Goal: Task Accomplishment & Management: Complete application form

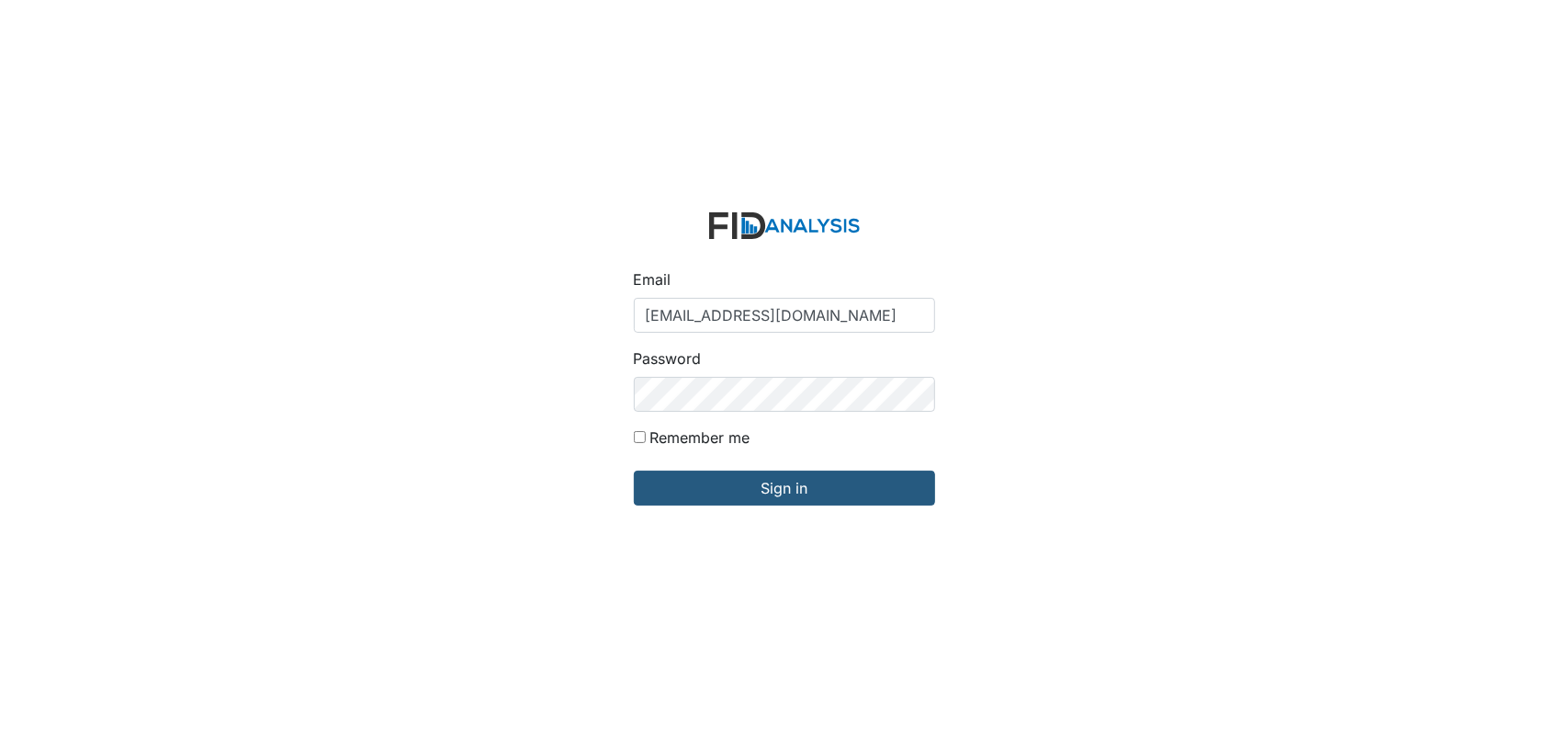
click at [782, 315] on input "[EMAIL_ADDRESS][DOMAIN_NAME]" at bounding box center [784, 315] width 301 height 35
drag, startPoint x: 790, startPoint y: 314, endPoint x: 776, endPoint y: 314, distance: 14.0
click at [776, 314] on input "sraynor@lifeincorproated.com" at bounding box center [784, 315] width 301 height 35
type input "[EMAIL_ADDRESS][DOMAIN_NAME]"
click at [641, 434] on input "Remember me" at bounding box center [639, 436] width 12 height 12
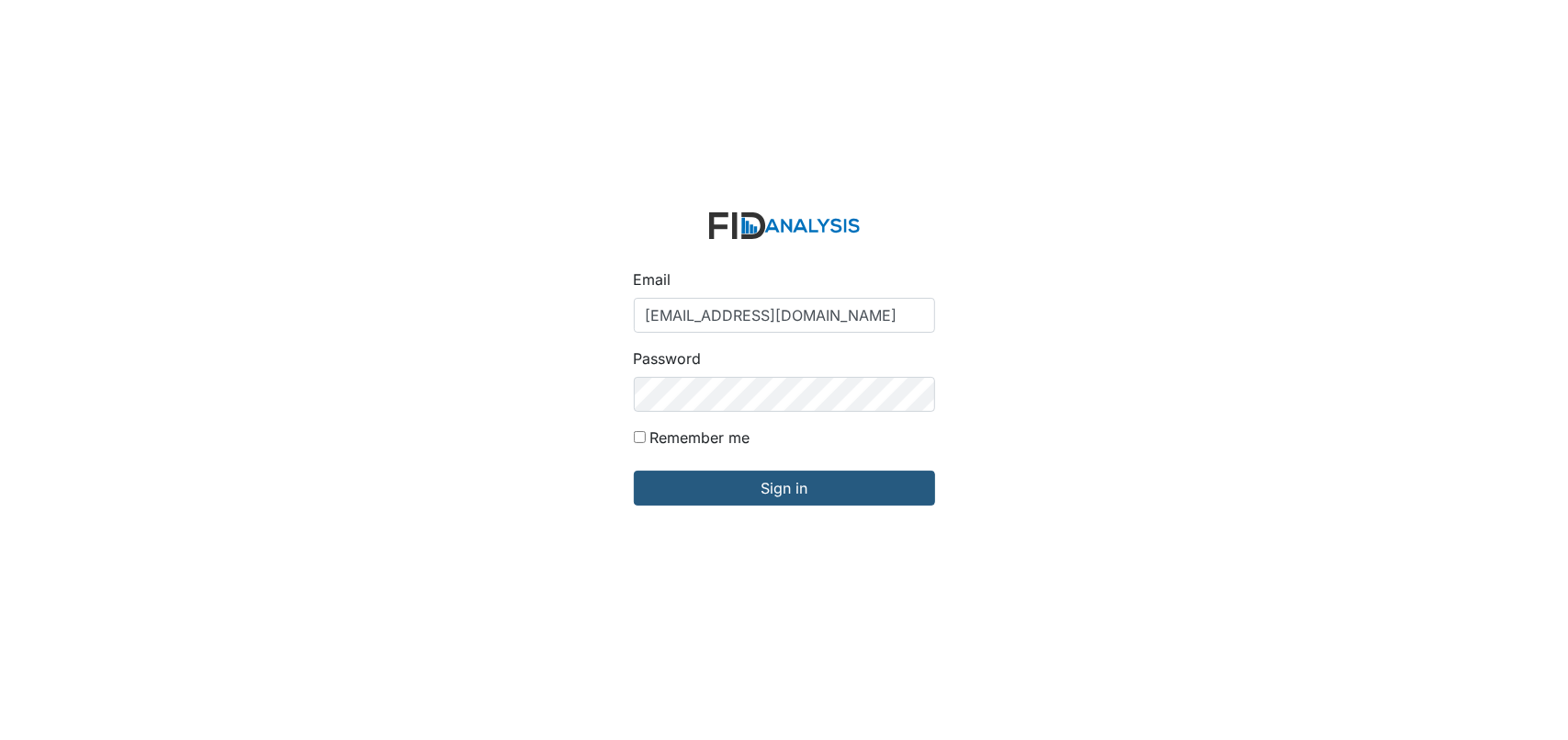
checkbox input "true"
click at [728, 496] on input "Sign in" at bounding box center [784, 488] width 301 height 35
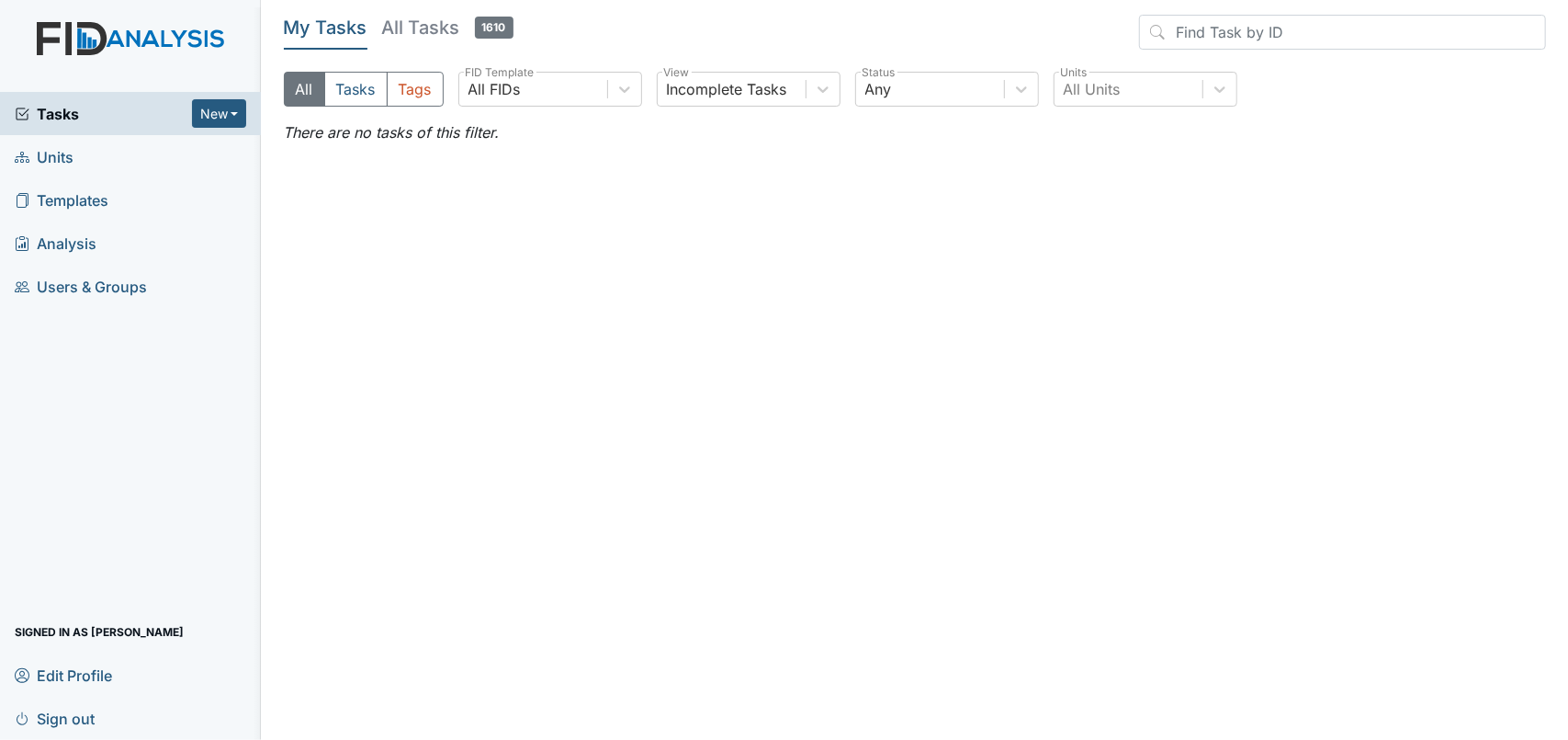
click at [67, 196] on span "Templates" at bounding box center [61, 200] width 93 height 29
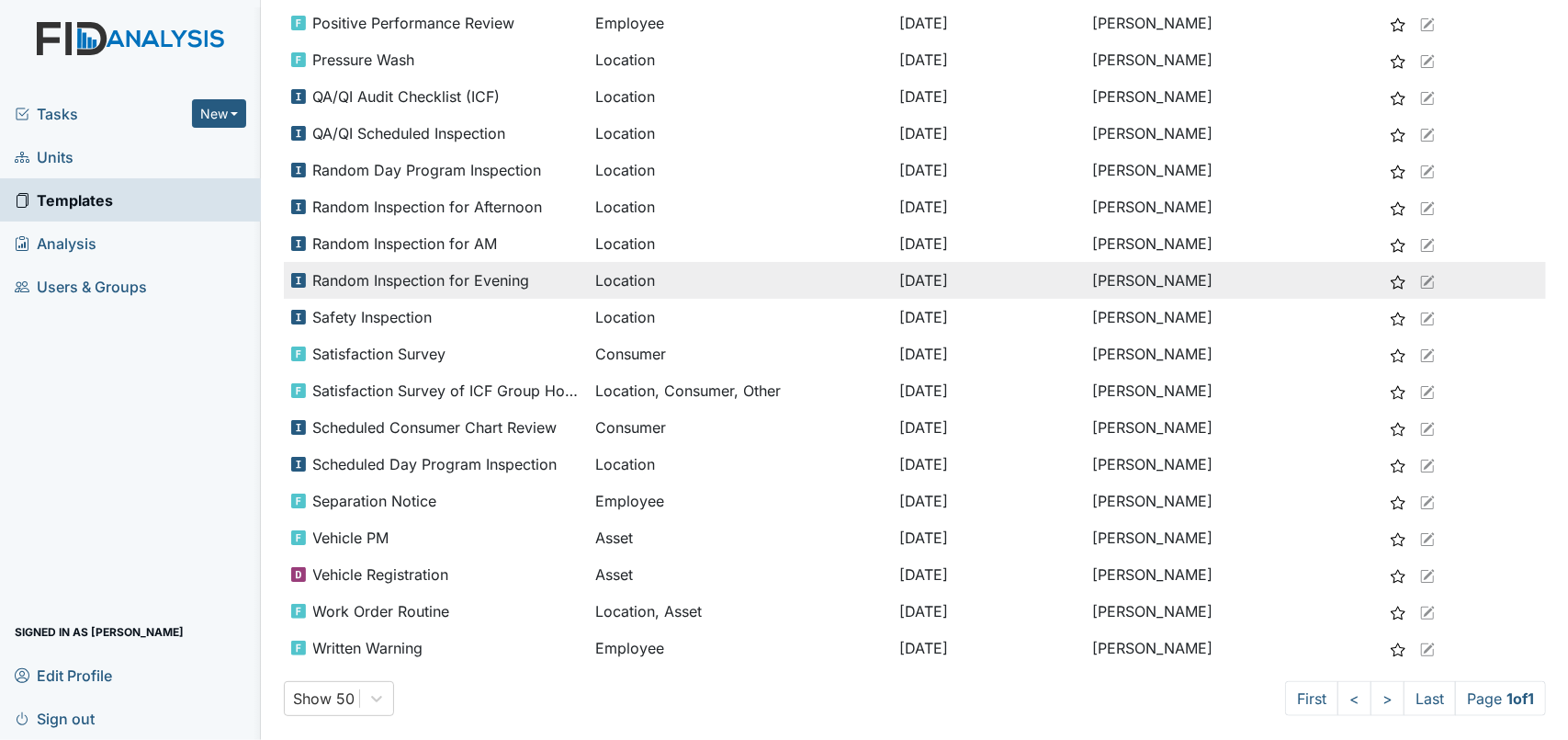
scroll to position [1174, 0]
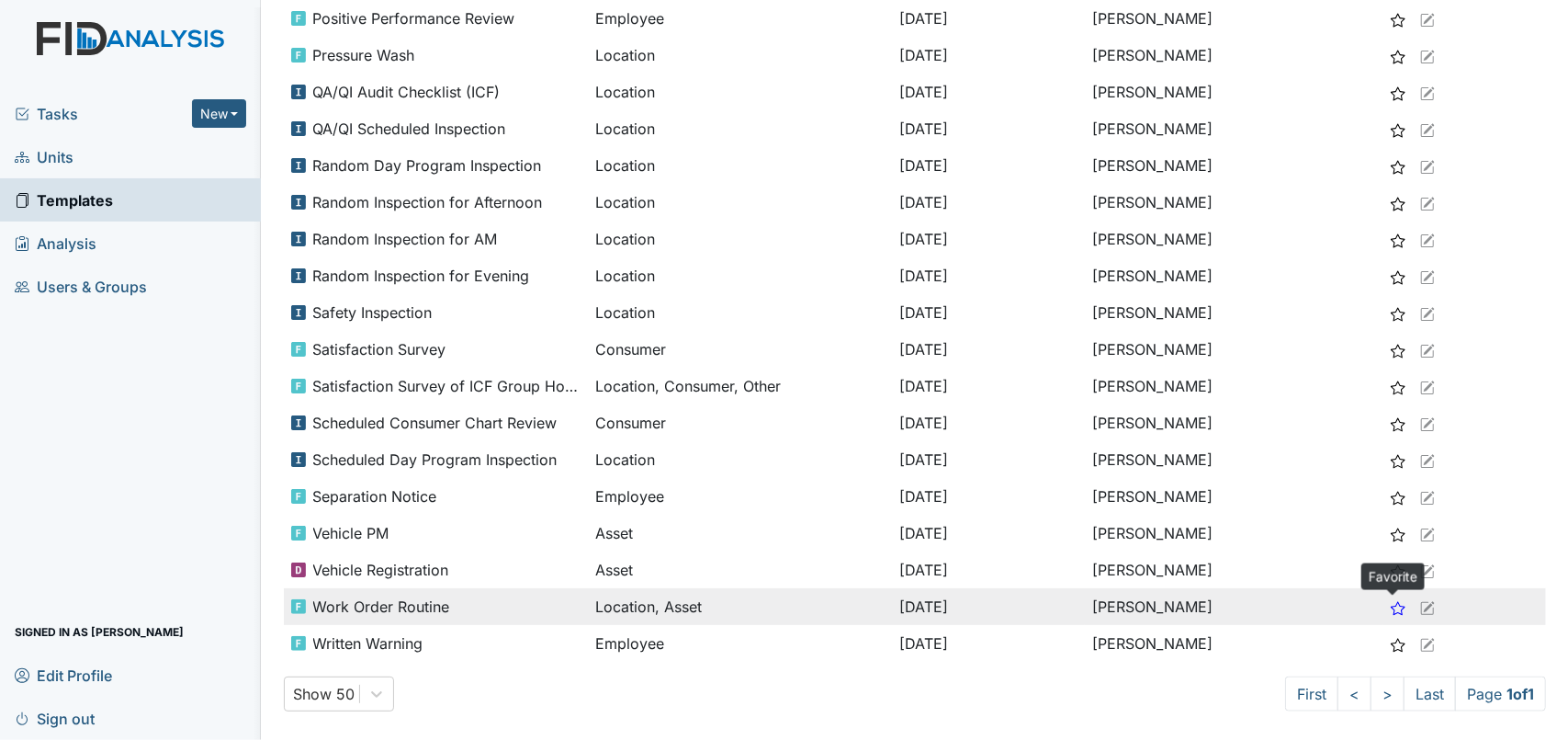
click at [1392, 603] on use at bounding box center [1399, 607] width 15 height 14
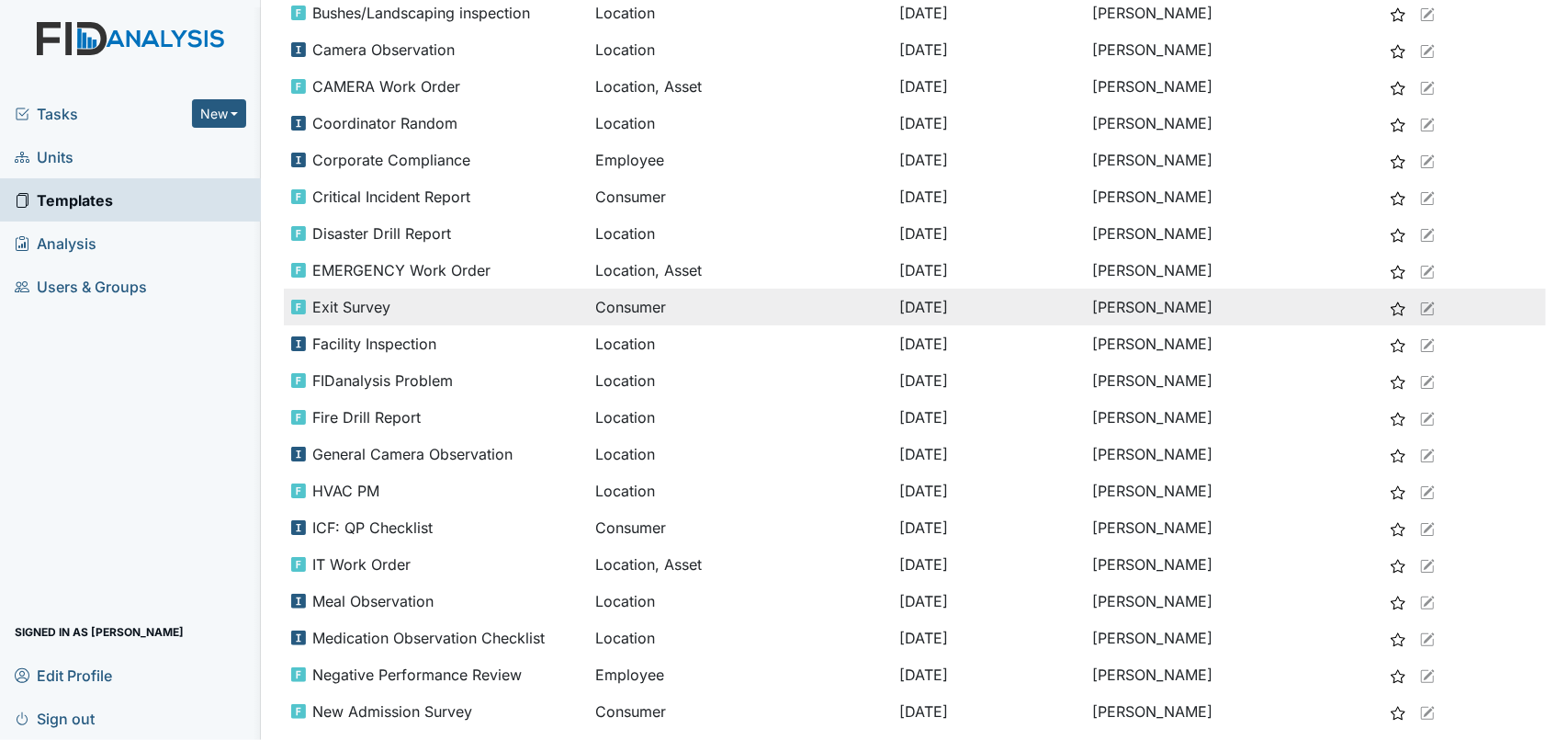
scroll to position [255, 0]
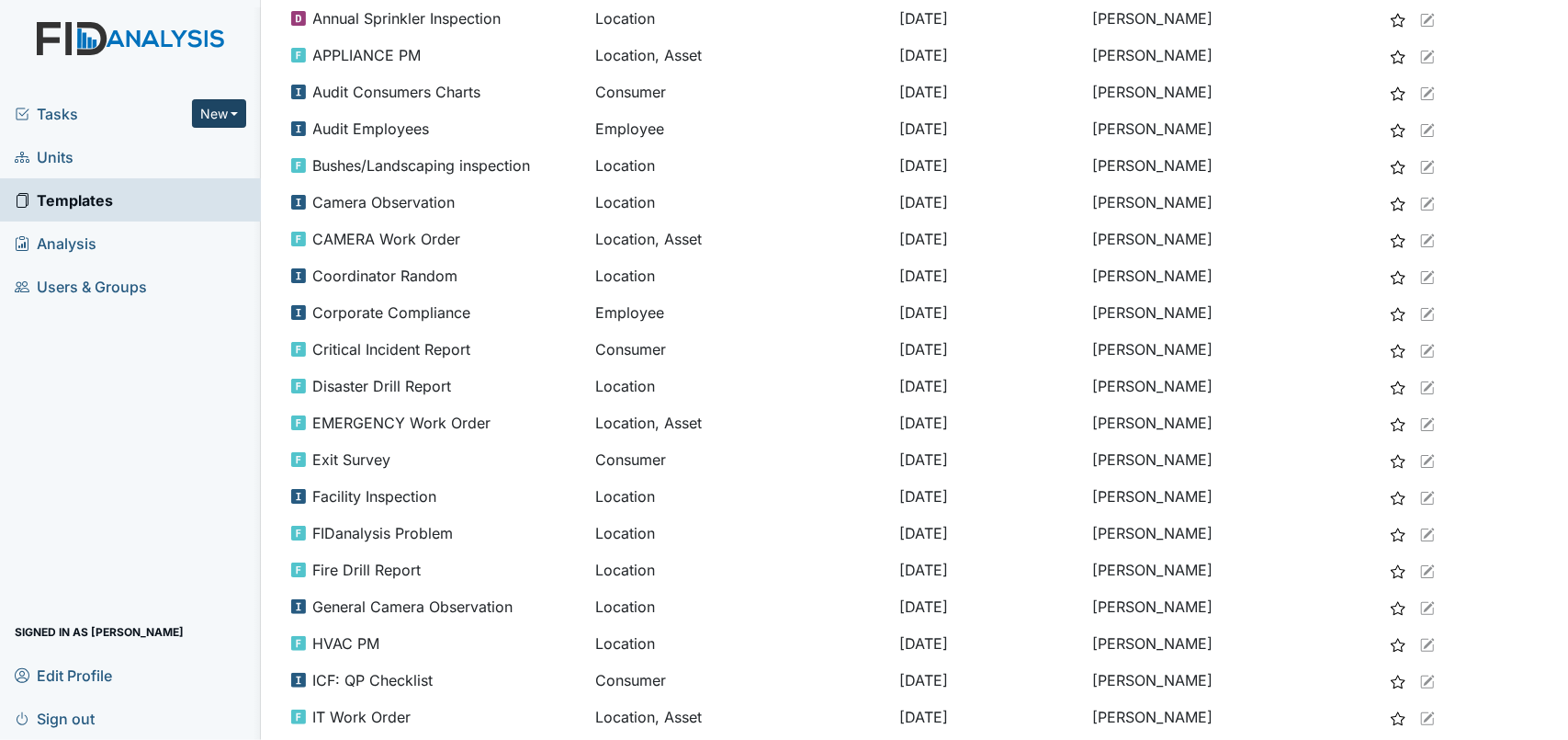
click at [232, 105] on button "New" at bounding box center [220, 113] width 55 height 29
click at [178, 179] on link "Inspection" at bounding box center [171, 182] width 145 height 30
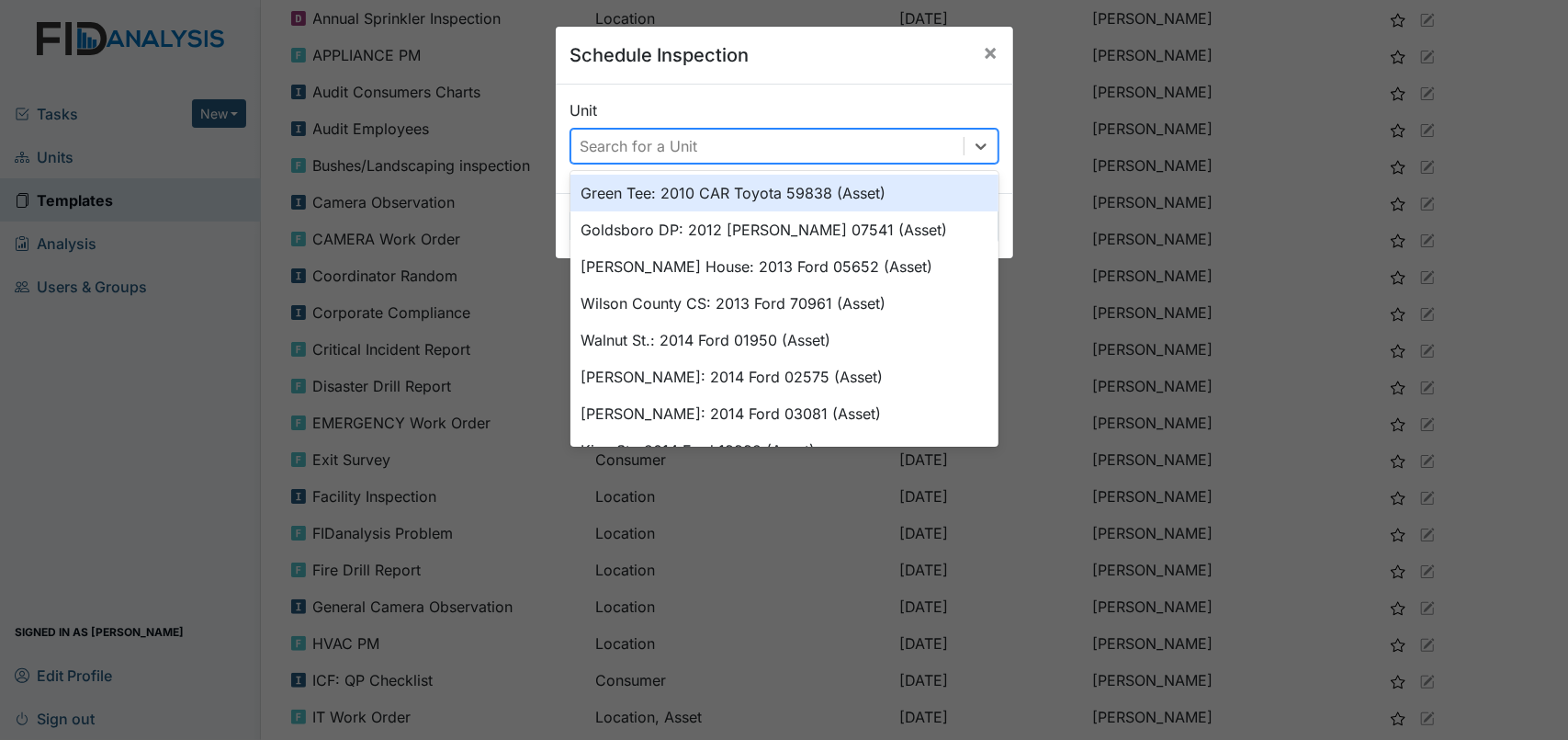
click at [719, 152] on div "Search for a Unit" at bounding box center [768, 146] width 393 height 33
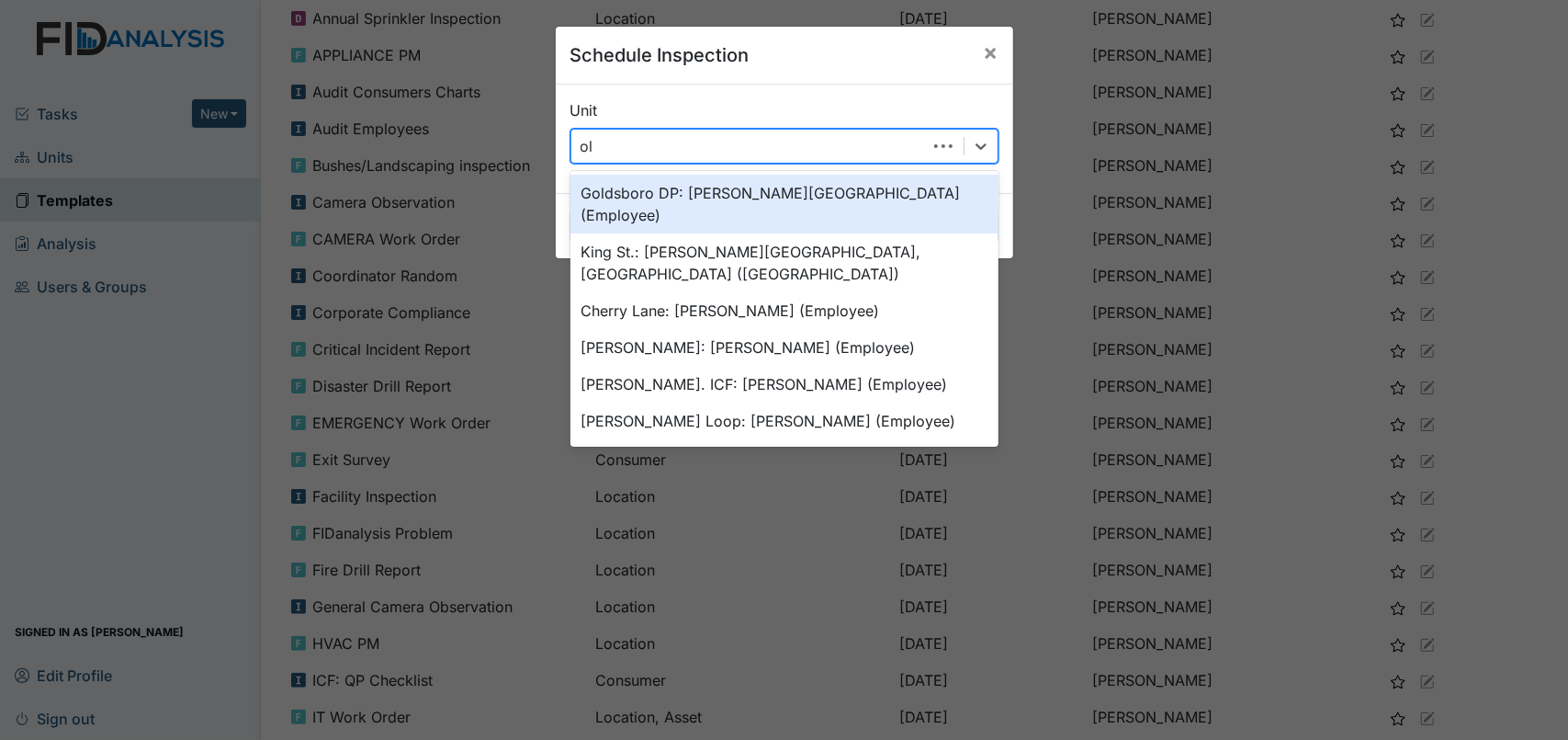
type input "old"
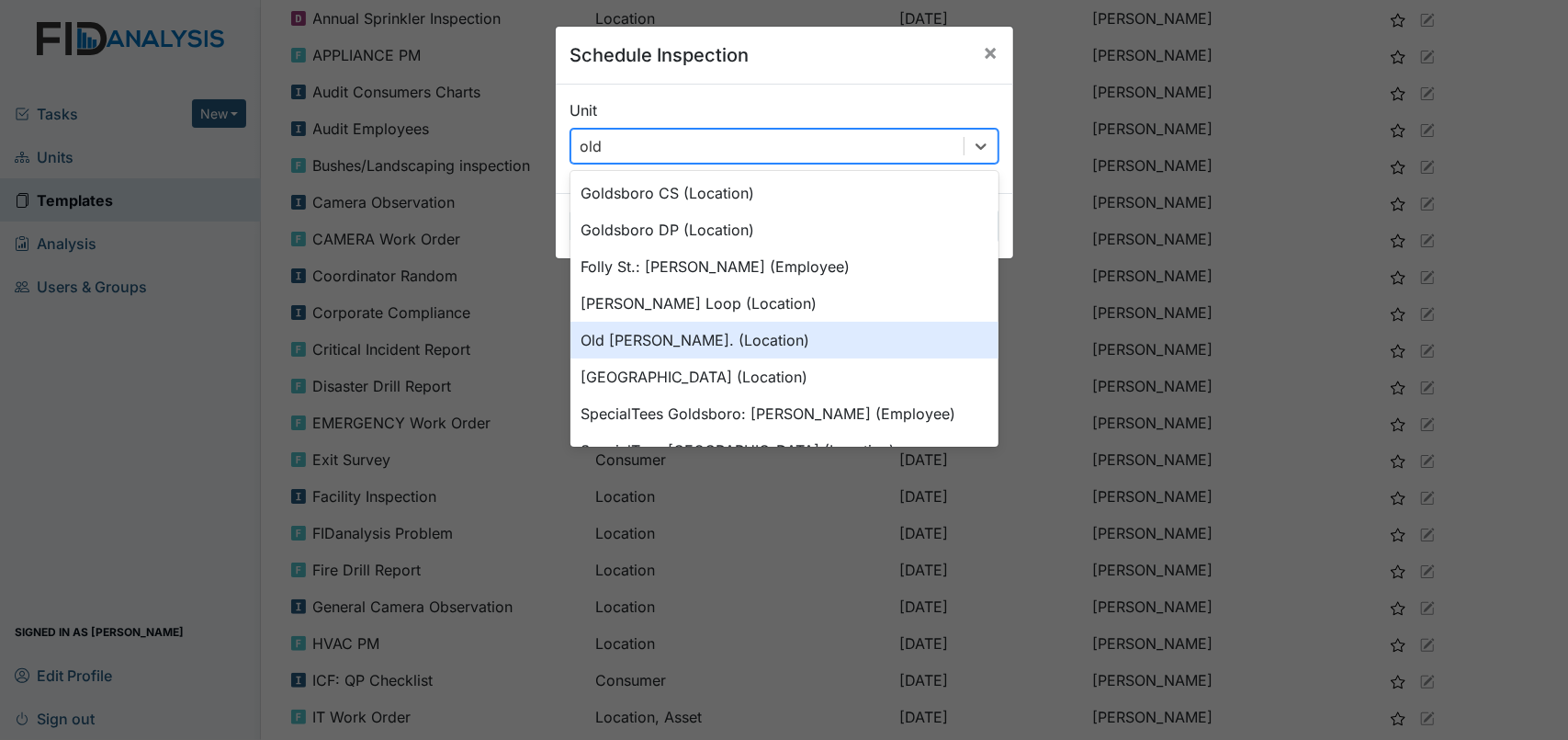
click at [698, 343] on div "Old Roper Rd. (Location)" at bounding box center [784, 340] width 428 height 37
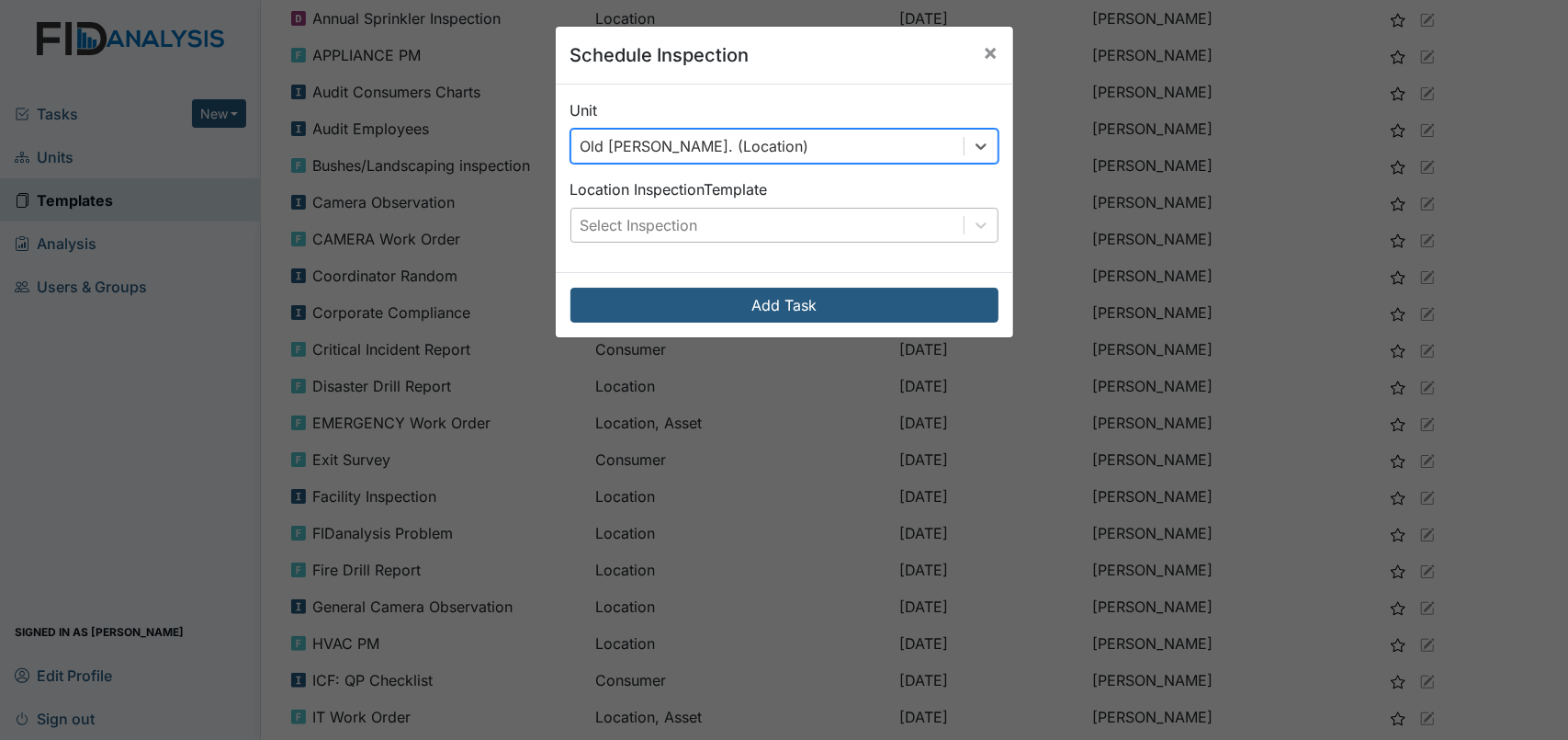
click at [682, 214] on div "Select Inspection" at bounding box center [638, 225] width 117 height 22
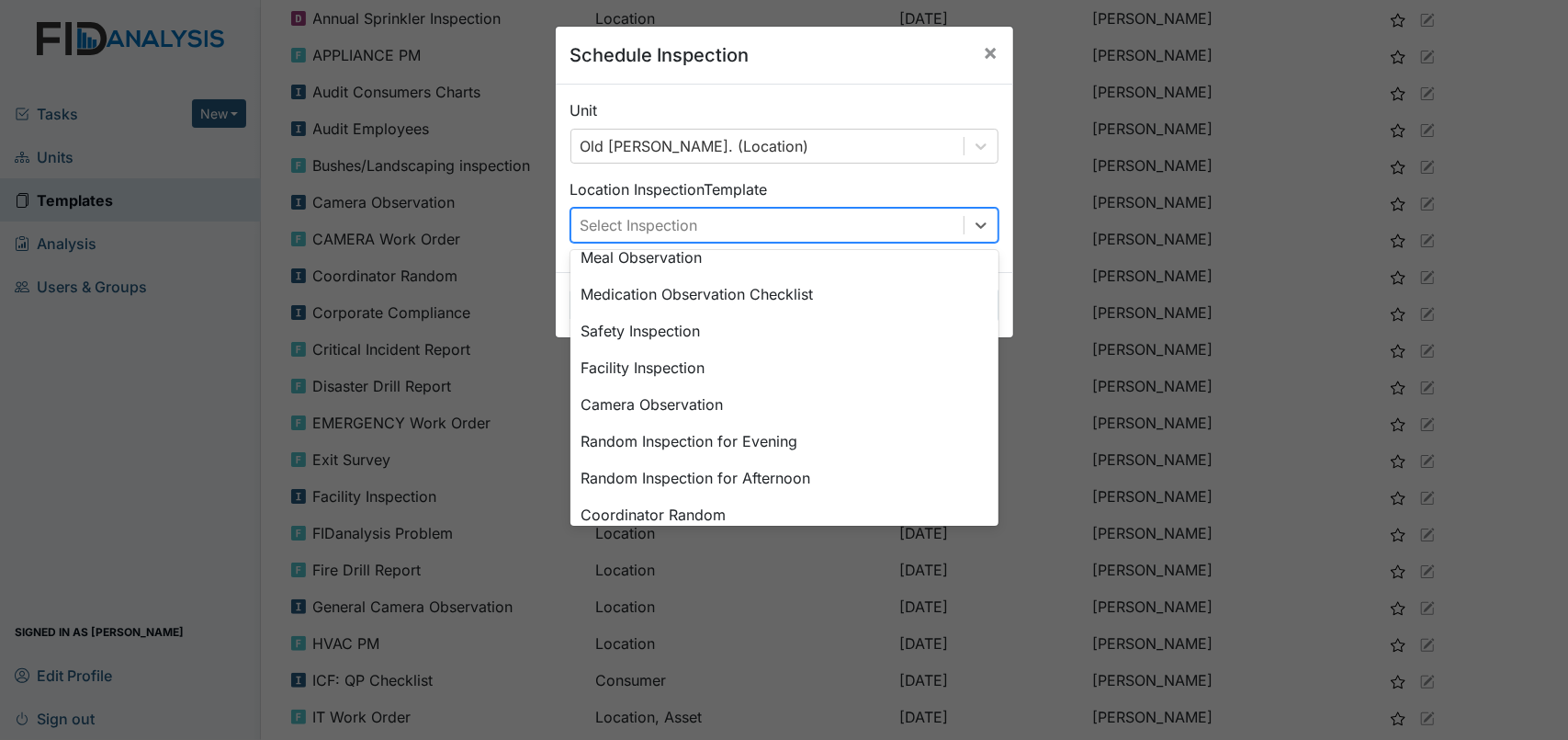
scroll to position [0, 0]
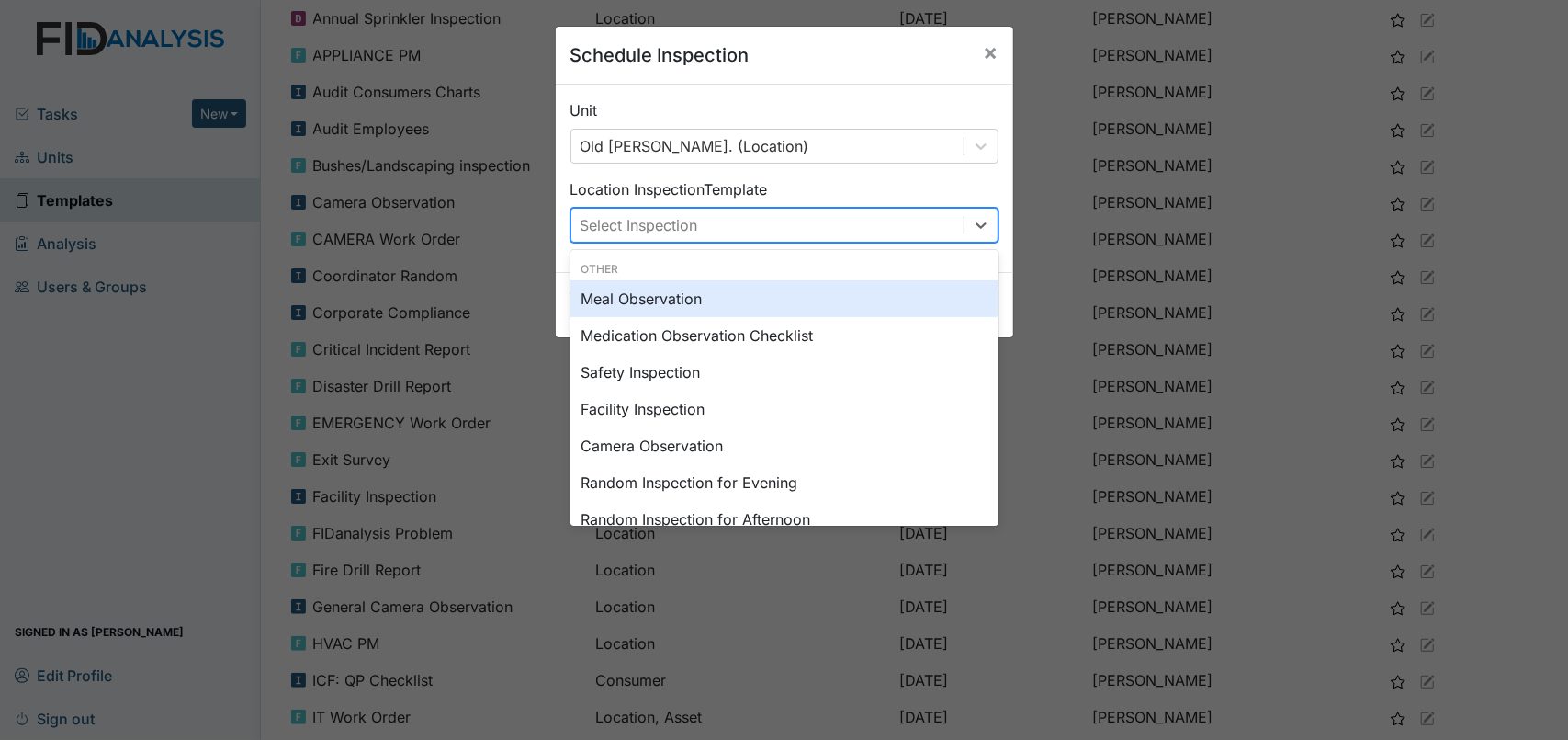
click at [798, 170] on div "Unit Old Roper Rd. (Location) Location Inspection Template option Meal Observat…" at bounding box center [784, 177] width 457 height 188
click at [821, 237] on div "Select Inspection" at bounding box center [768, 225] width 393 height 33
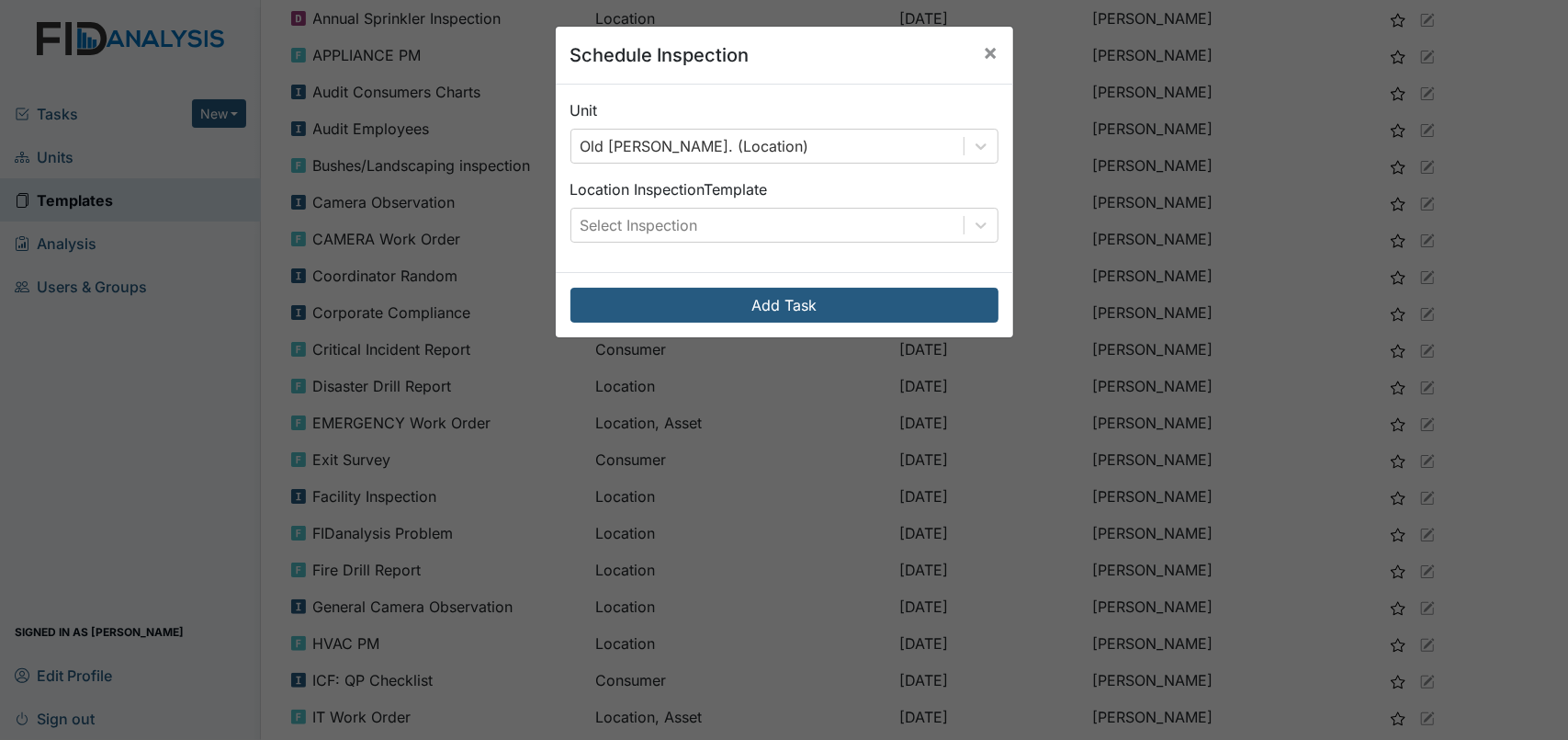
drag, startPoint x: 152, startPoint y: 287, endPoint x: 152, endPoint y: 320, distance: 33.0
click at [152, 289] on div "Schedule Inspection × Unit Old Roper Rd. (Location) Location Inspection Templat…" at bounding box center [784, 370] width 1568 height 740
click at [150, 577] on div "Schedule Inspection × Unit Old Roper Rd. (Location) Location Inspection Templat…" at bounding box center [784, 370] width 1568 height 740
click at [986, 46] on span "×" at bounding box center [991, 52] width 15 height 27
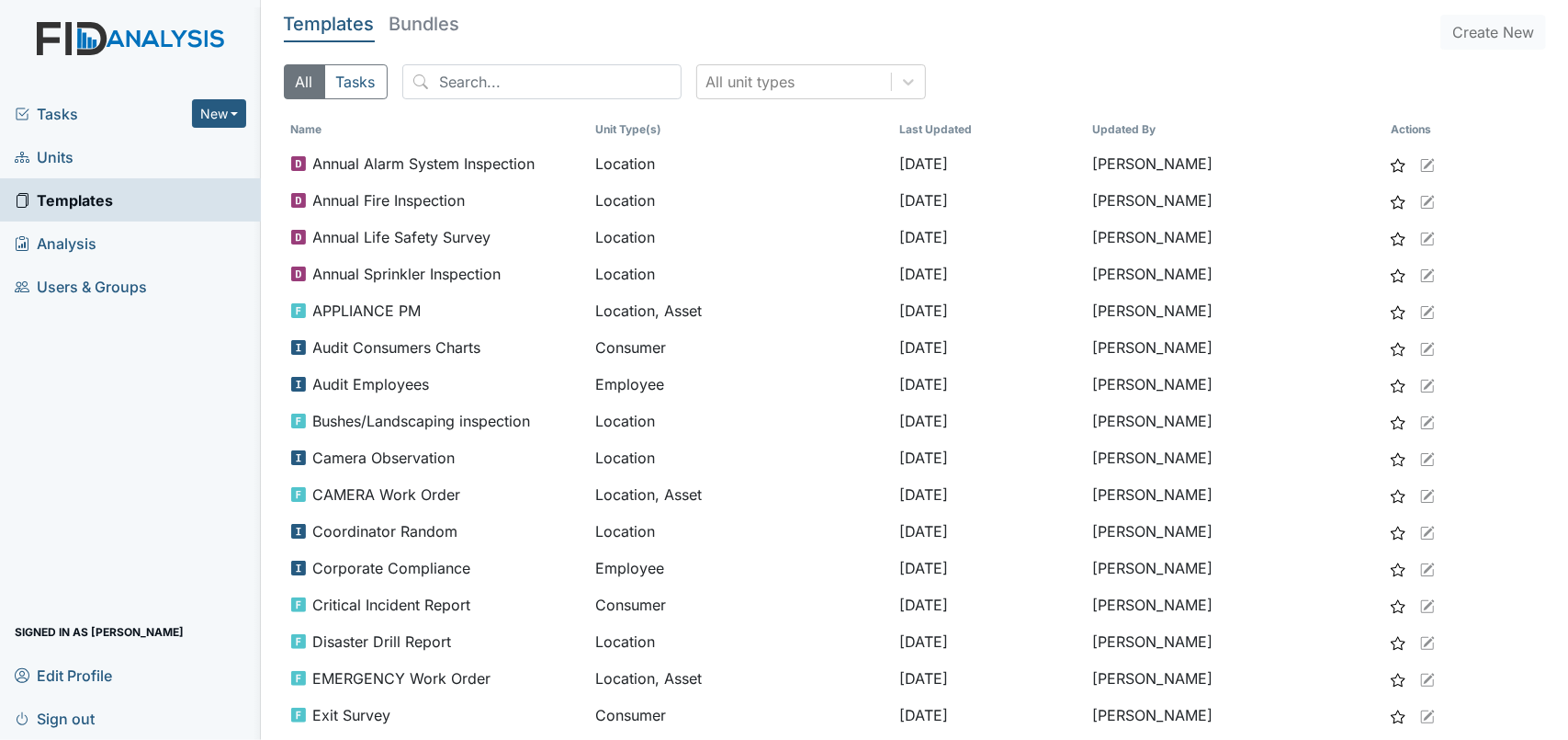
drag, startPoint x: 411, startPoint y: 29, endPoint x: 183, endPoint y: 41, distance: 228.3
click at [411, 29] on h5 "Bundles" at bounding box center [425, 24] width 71 height 18
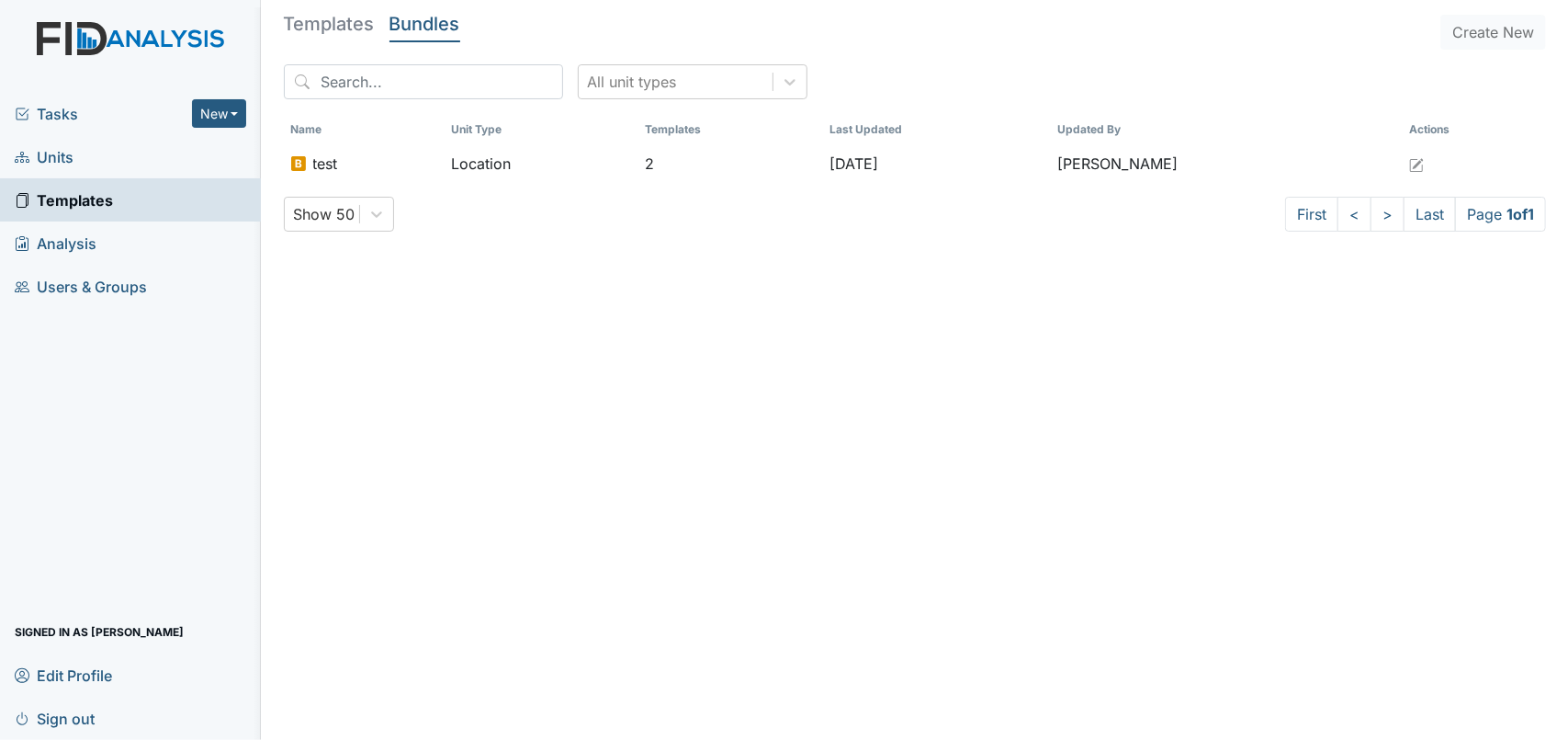
click at [53, 124] on span "Tasks" at bounding box center [103, 114] width 177 height 22
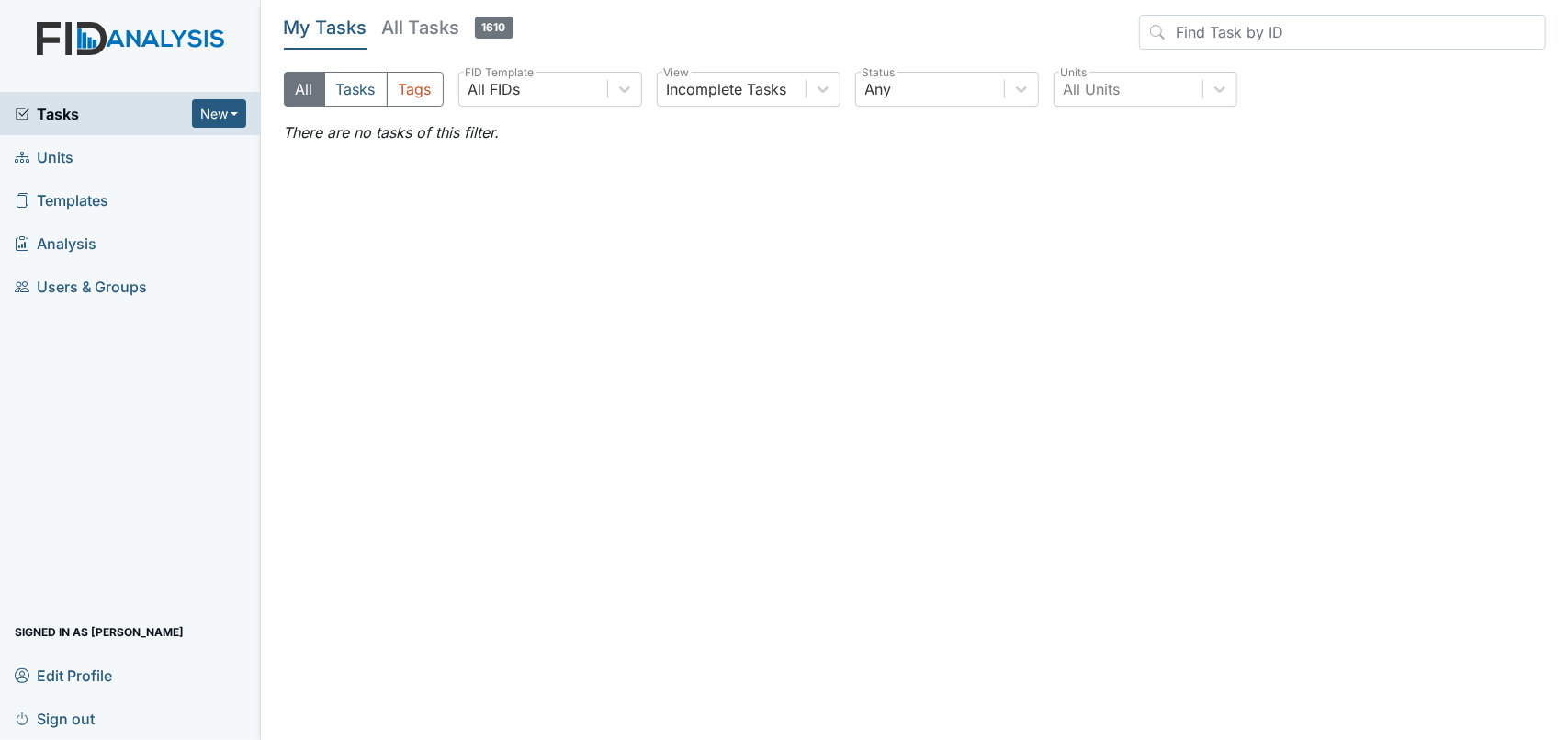
click at [70, 159] on span "Units" at bounding box center [44, 156] width 59 height 29
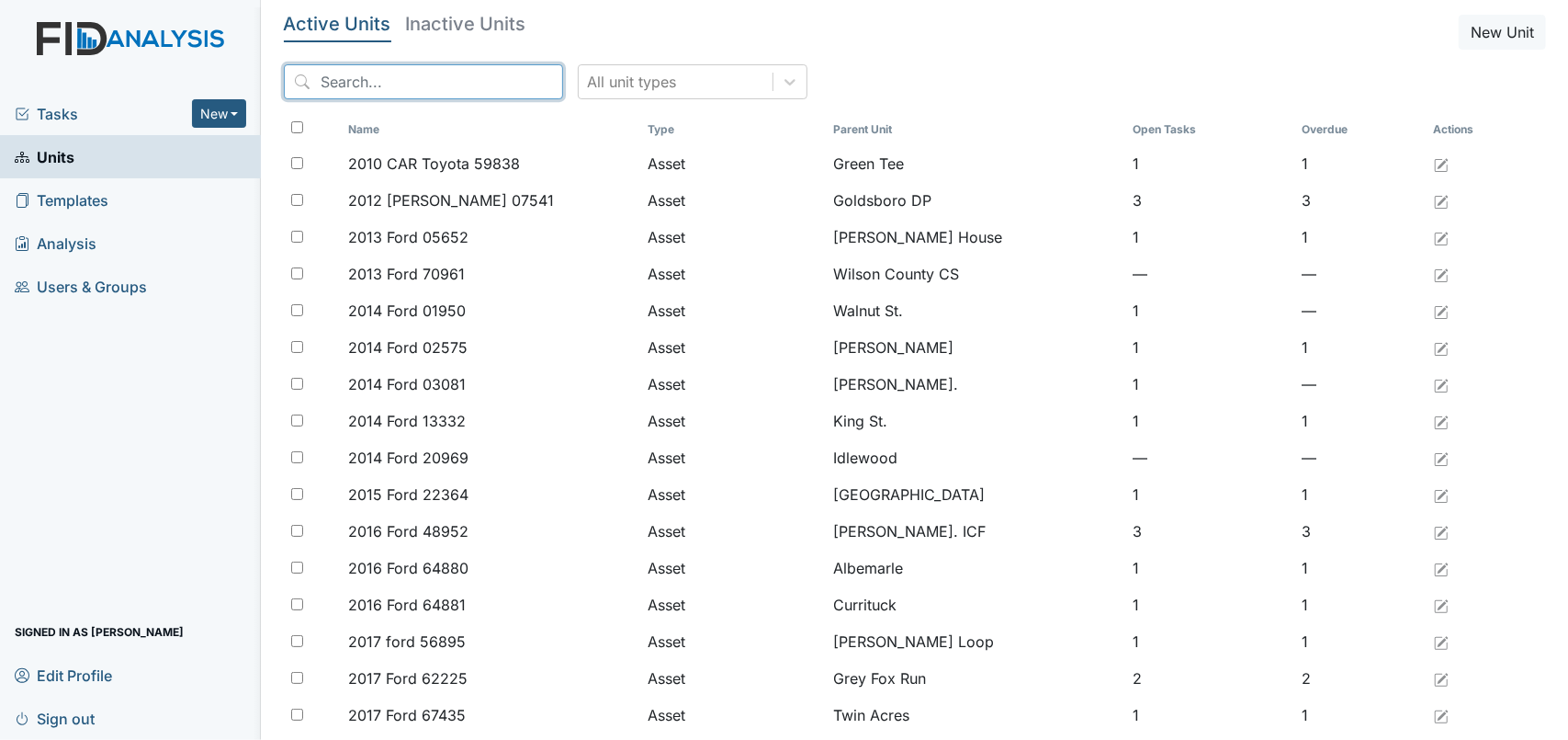
click at [344, 91] on input "search" at bounding box center [423, 82] width 279 height 35
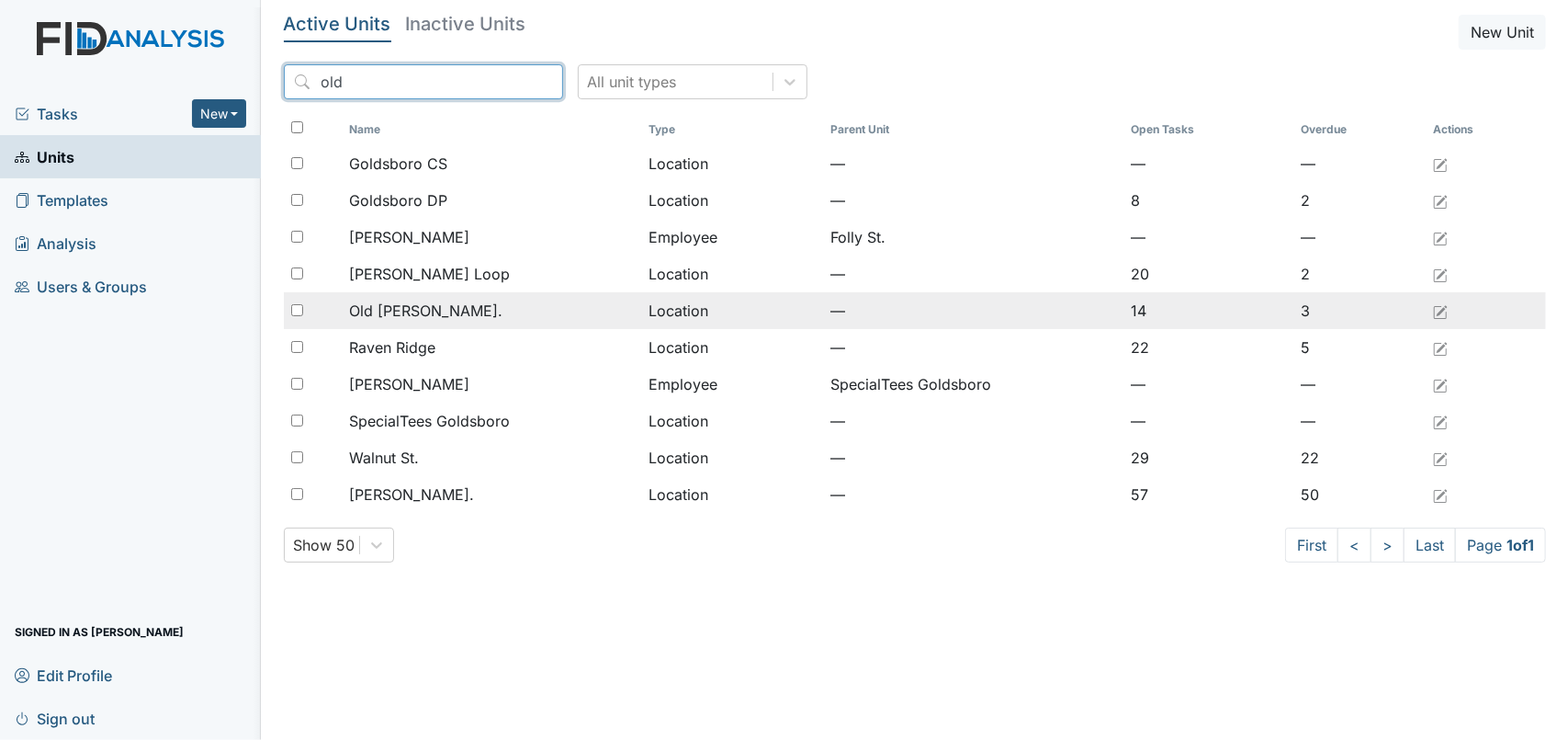
type input "old"
click at [465, 314] on div "Old Roper Rd." at bounding box center [492, 310] width 286 height 22
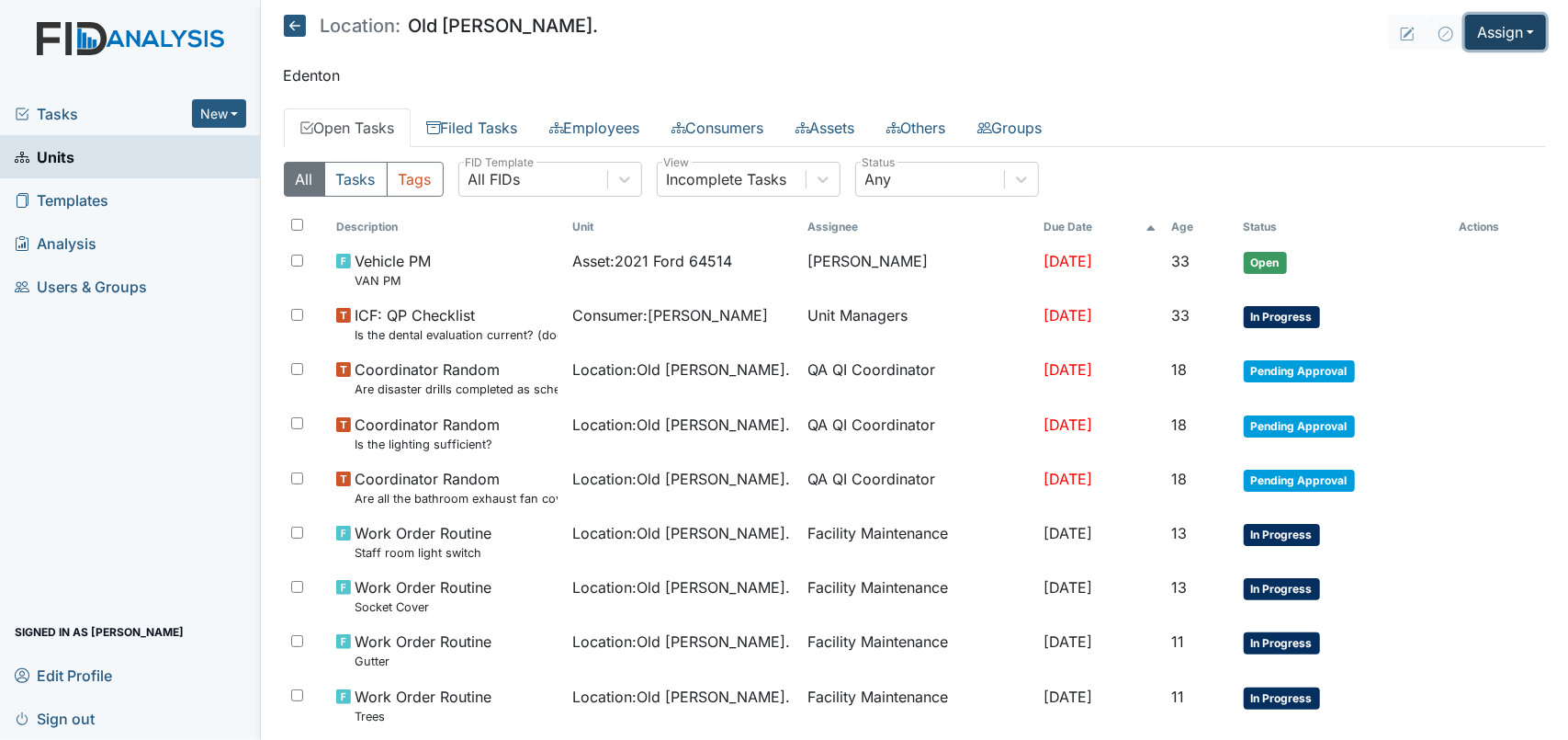
click at [1507, 32] on button "Assign" at bounding box center [1506, 32] width 81 height 35
click at [1438, 79] on link "Assign Form" at bounding box center [1462, 75] width 165 height 30
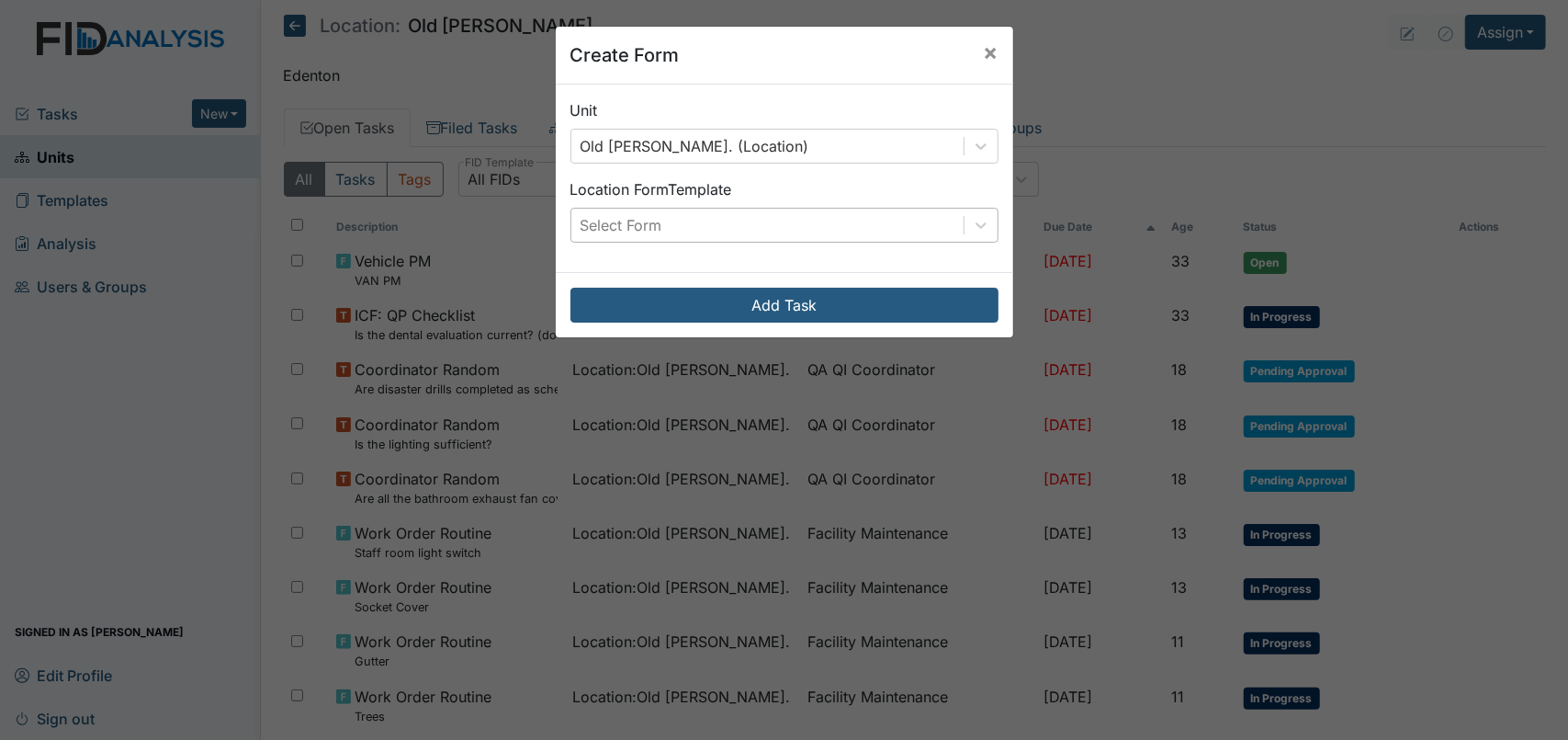
click at [705, 231] on div "Select Form" at bounding box center [768, 225] width 393 height 33
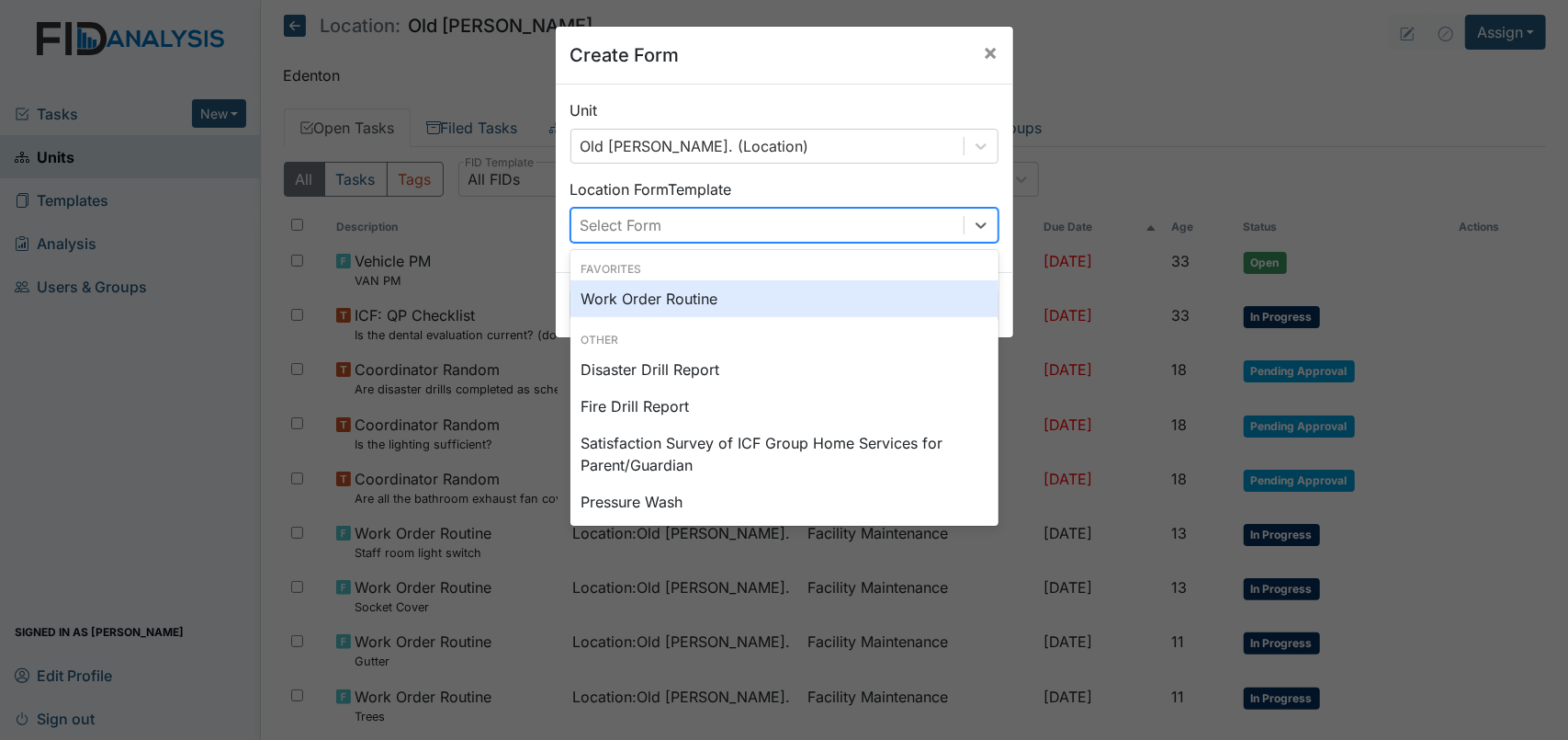
click at [675, 308] on div "Work Order Routine" at bounding box center [784, 298] width 428 height 37
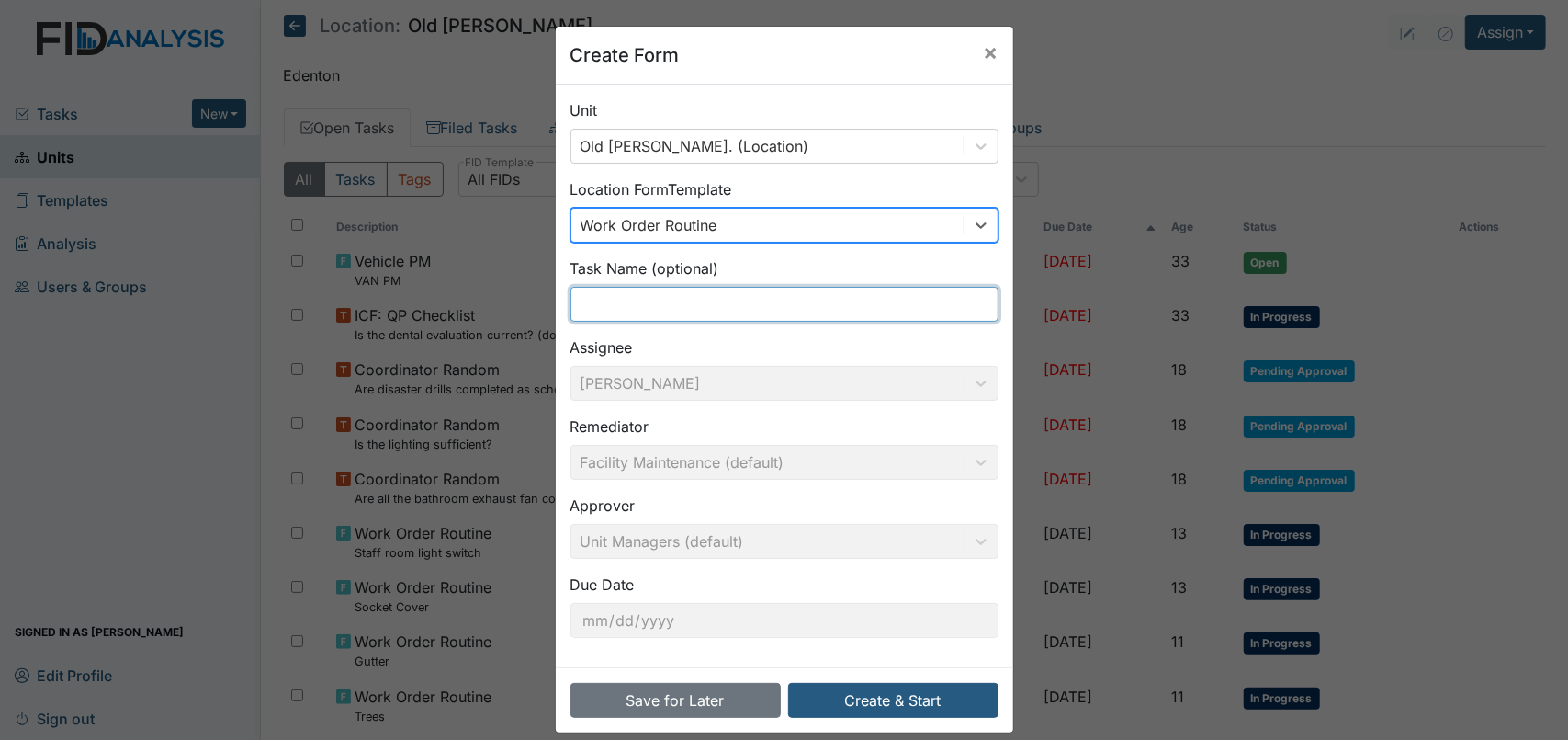
click at [645, 308] on input "text" at bounding box center [784, 304] width 428 height 35
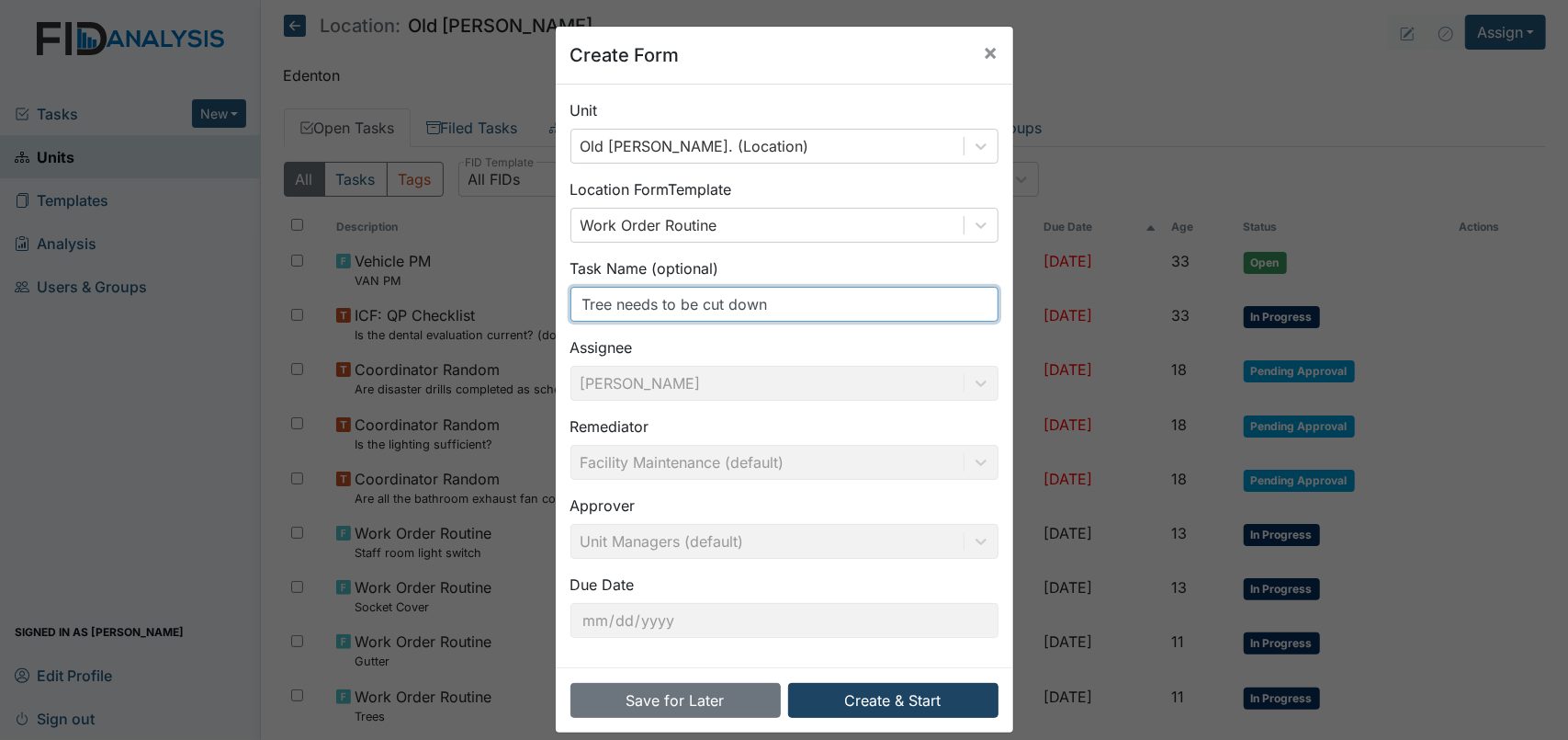
type input "Tree needs to be cut down"
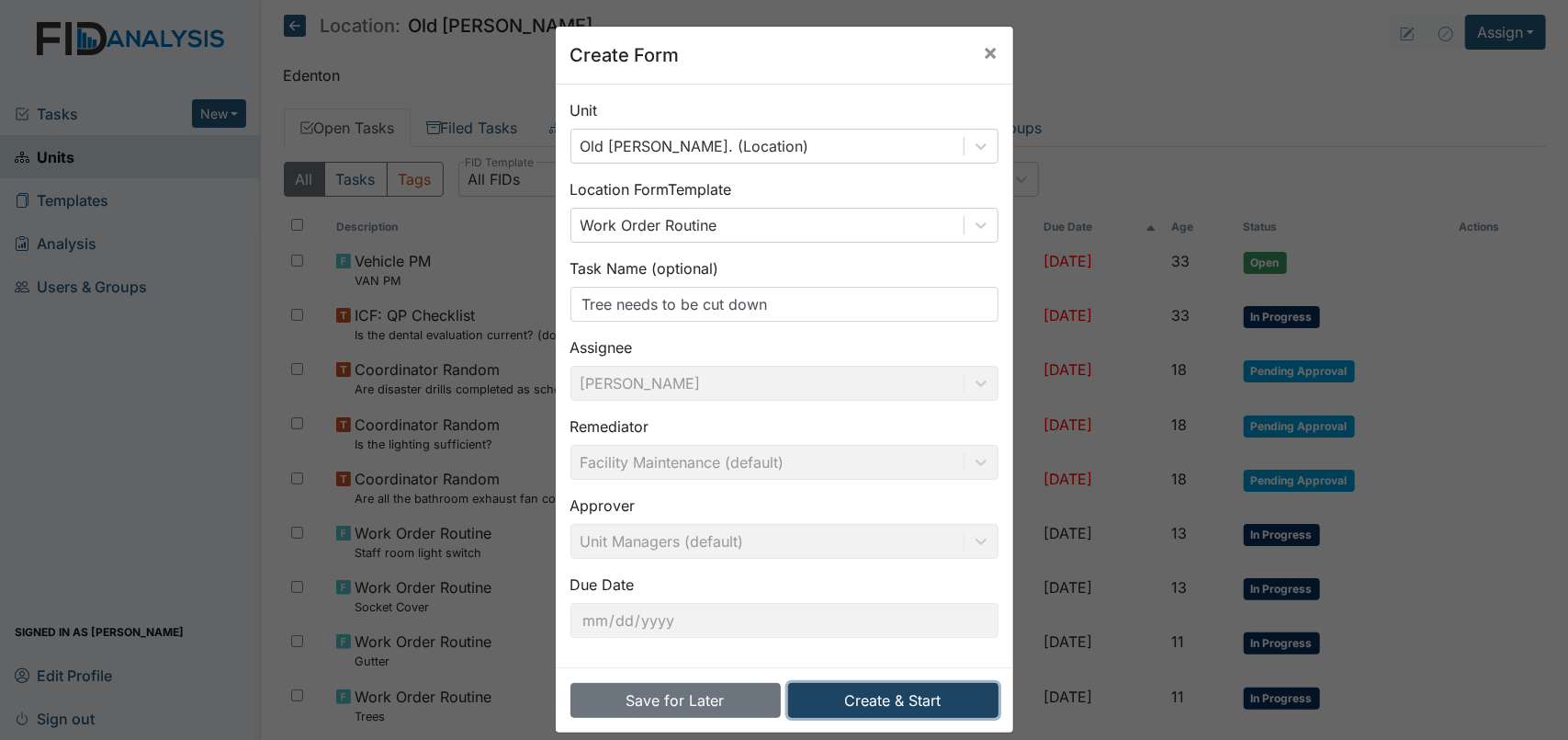
click at [861, 696] on button "Create & Start" at bounding box center [893, 700] width 211 height 35
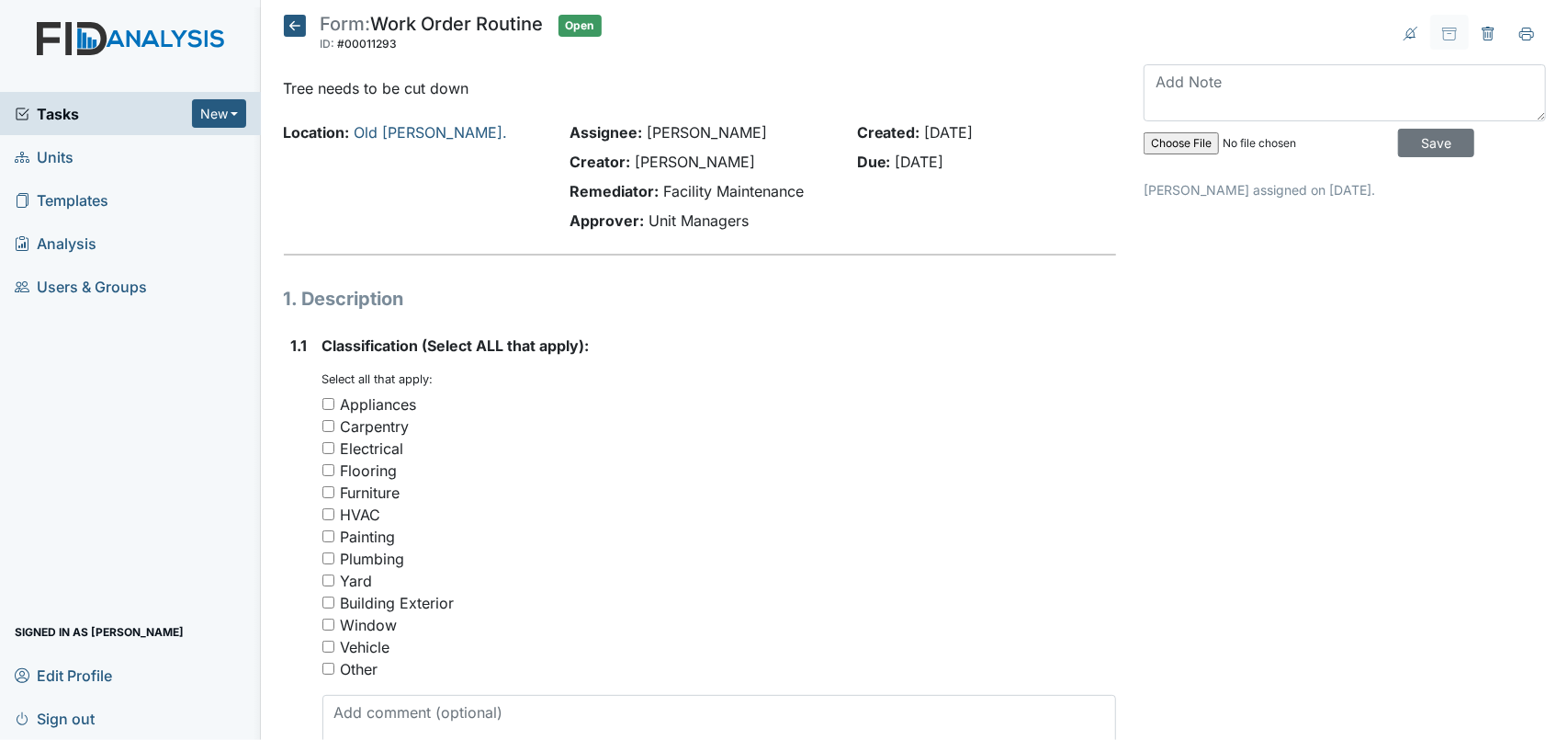
drag, startPoint x: 329, startPoint y: 581, endPoint x: 357, endPoint y: 587, distance: 28.6
click at [330, 581] on input "Yard" at bounding box center [328, 580] width 12 height 12
checkbox input "true"
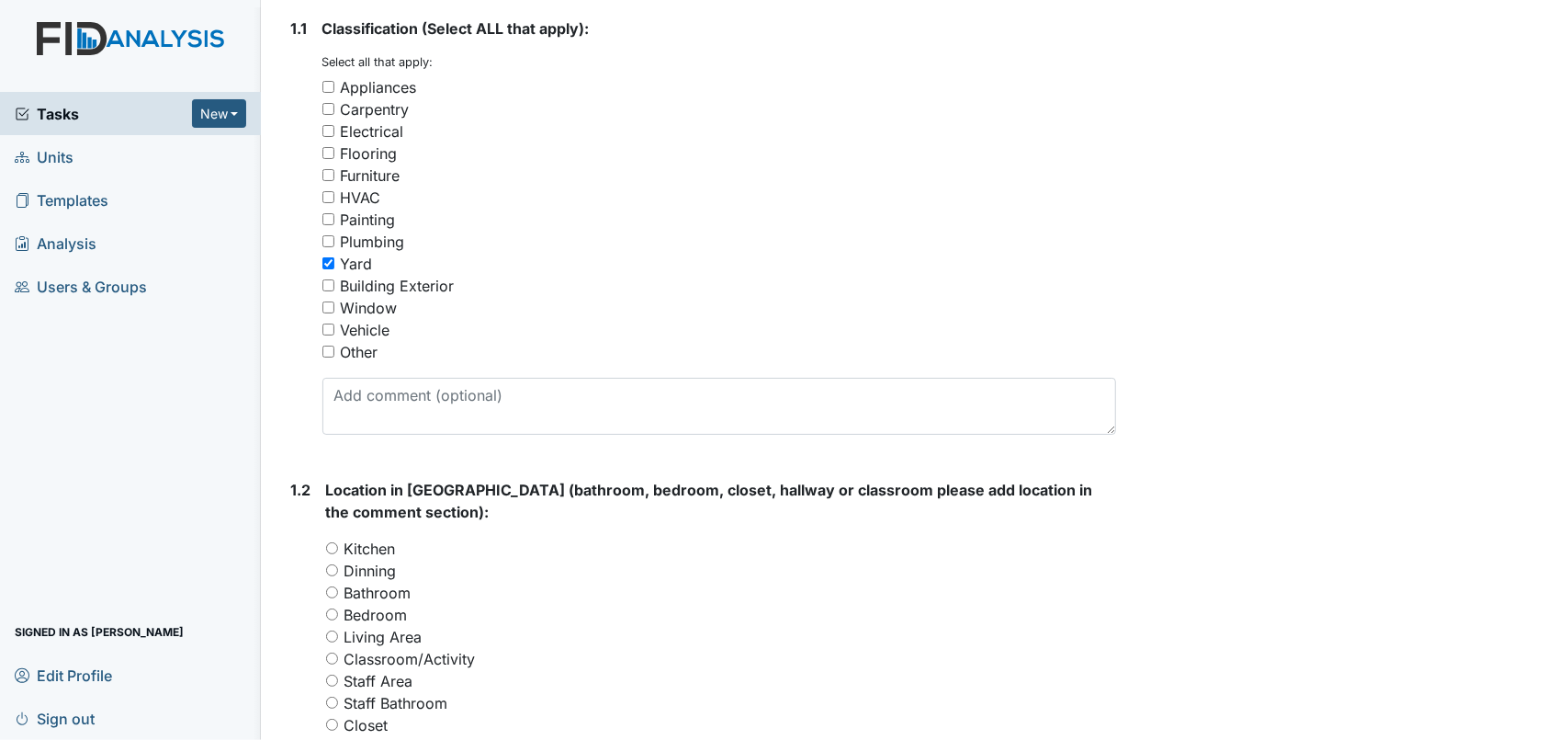
scroll to position [459, 0]
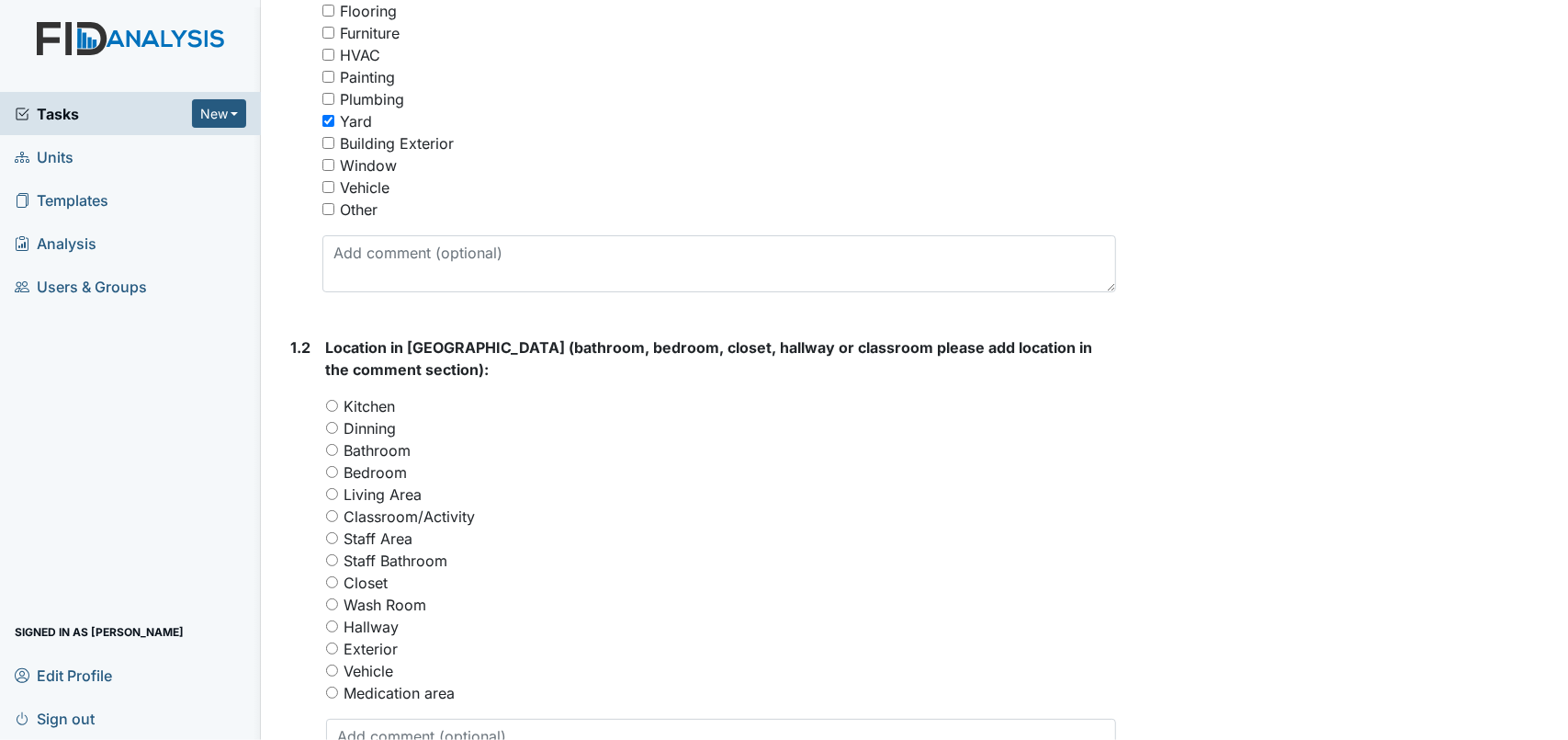
click at [331, 642] on input "Exterior" at bounding box center [332, 648] width 12 height 12
radio input "true"
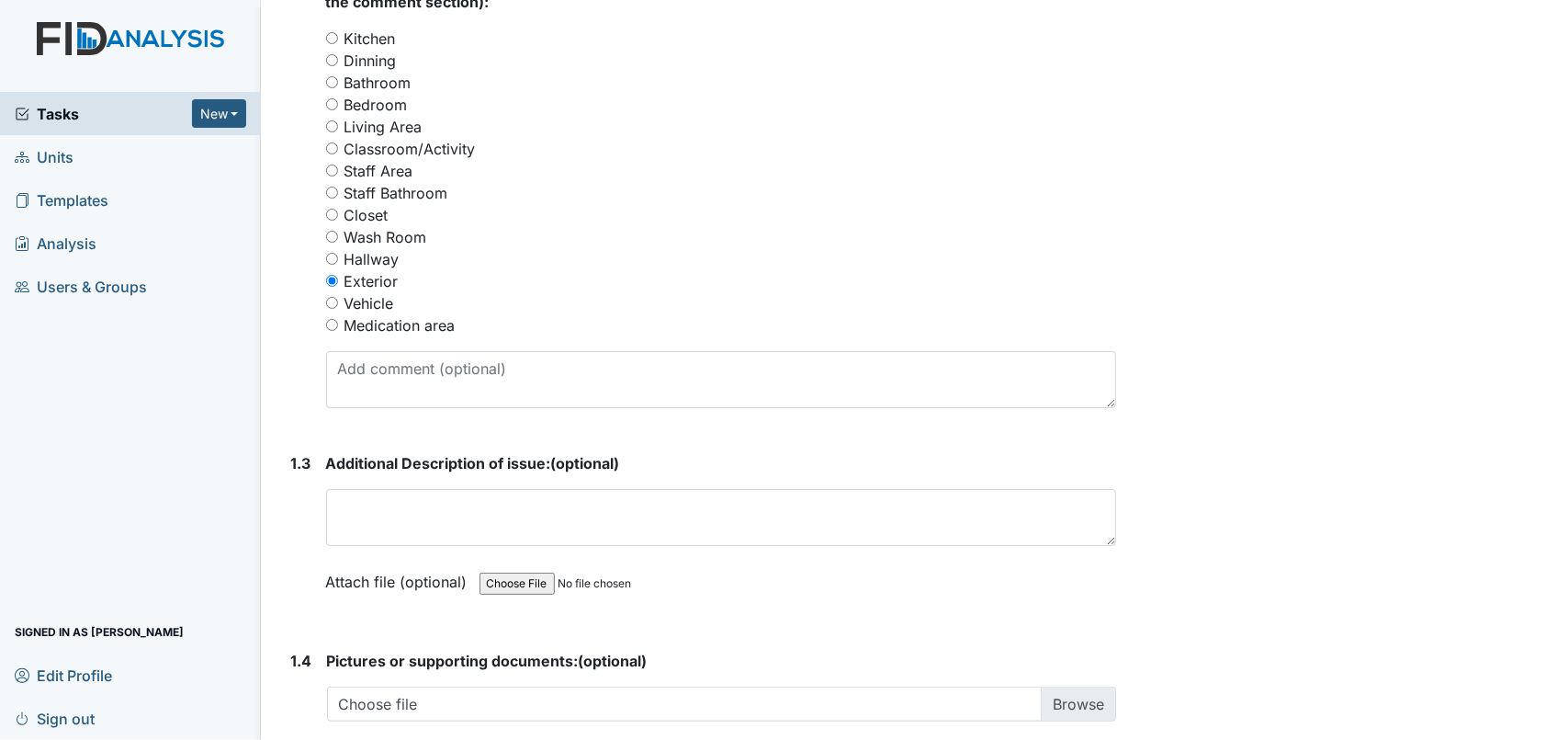
scroll to position [918, 0]
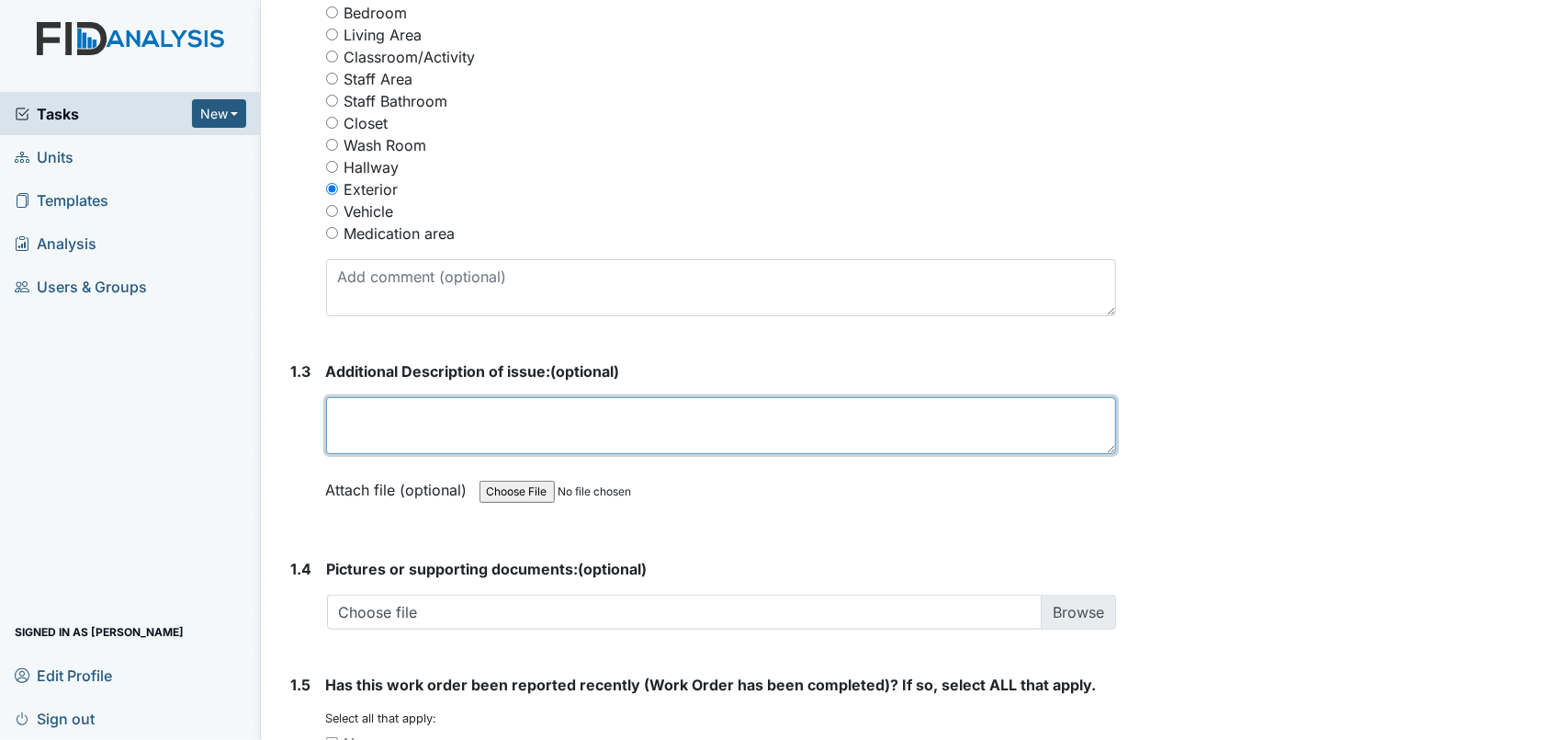
click at [530, 411] on textarea at bounding box center [721, 426] width 790 height 57
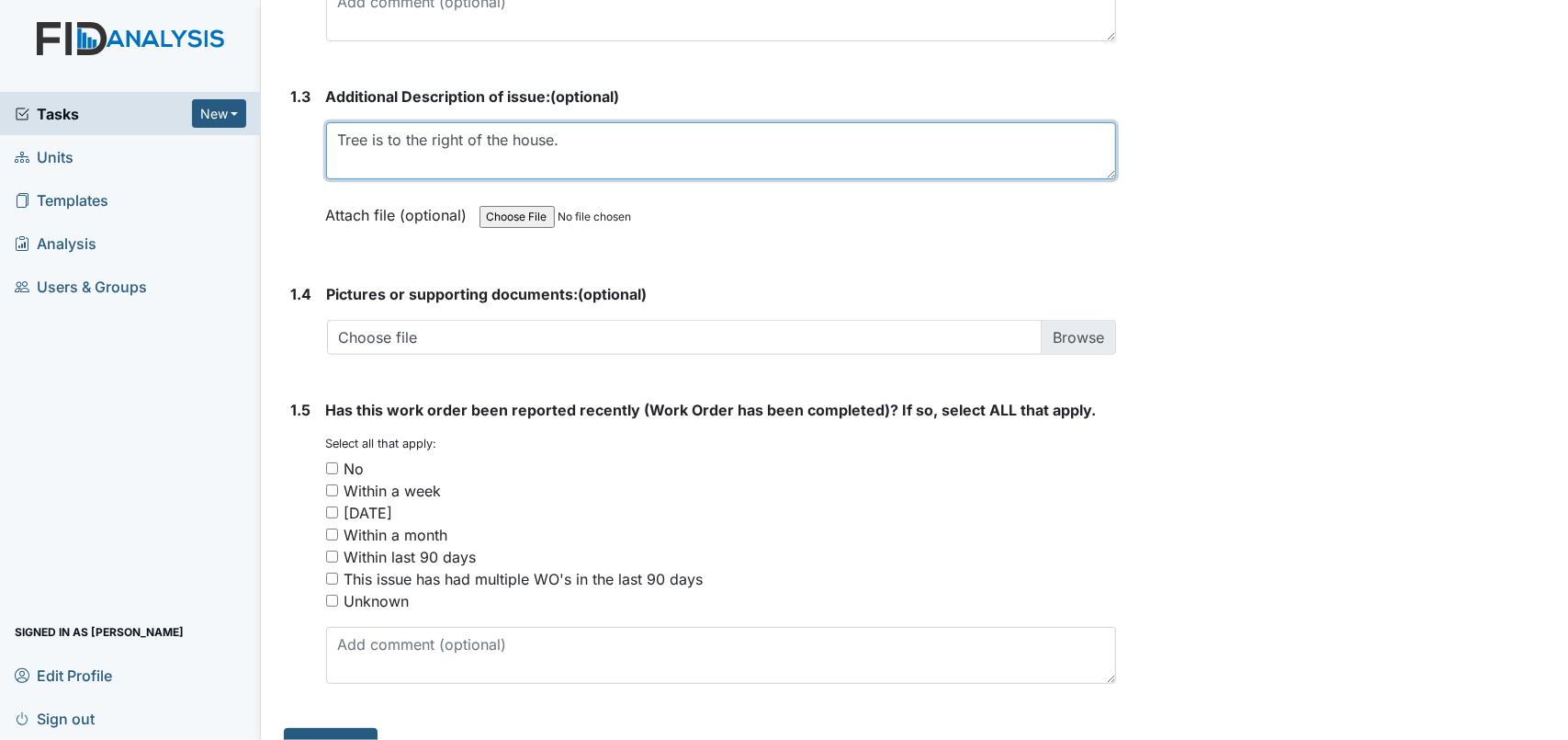
scroll to position [1195, 0]
type textarea "Tree is to the right of the house."
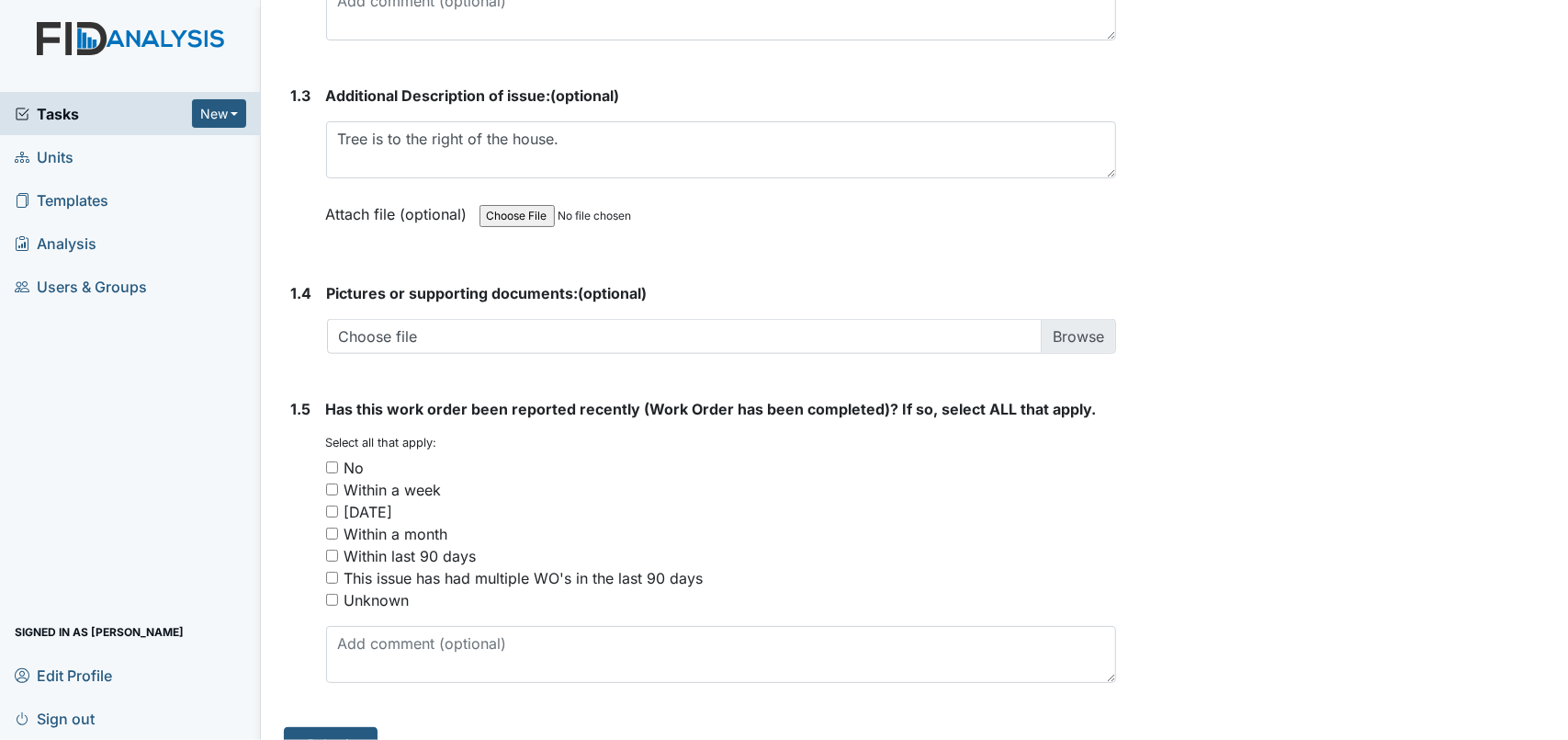
click at [334, 461] on input "No" at bounding box center [332, 467] width 12 height 12
checkbox input "true"
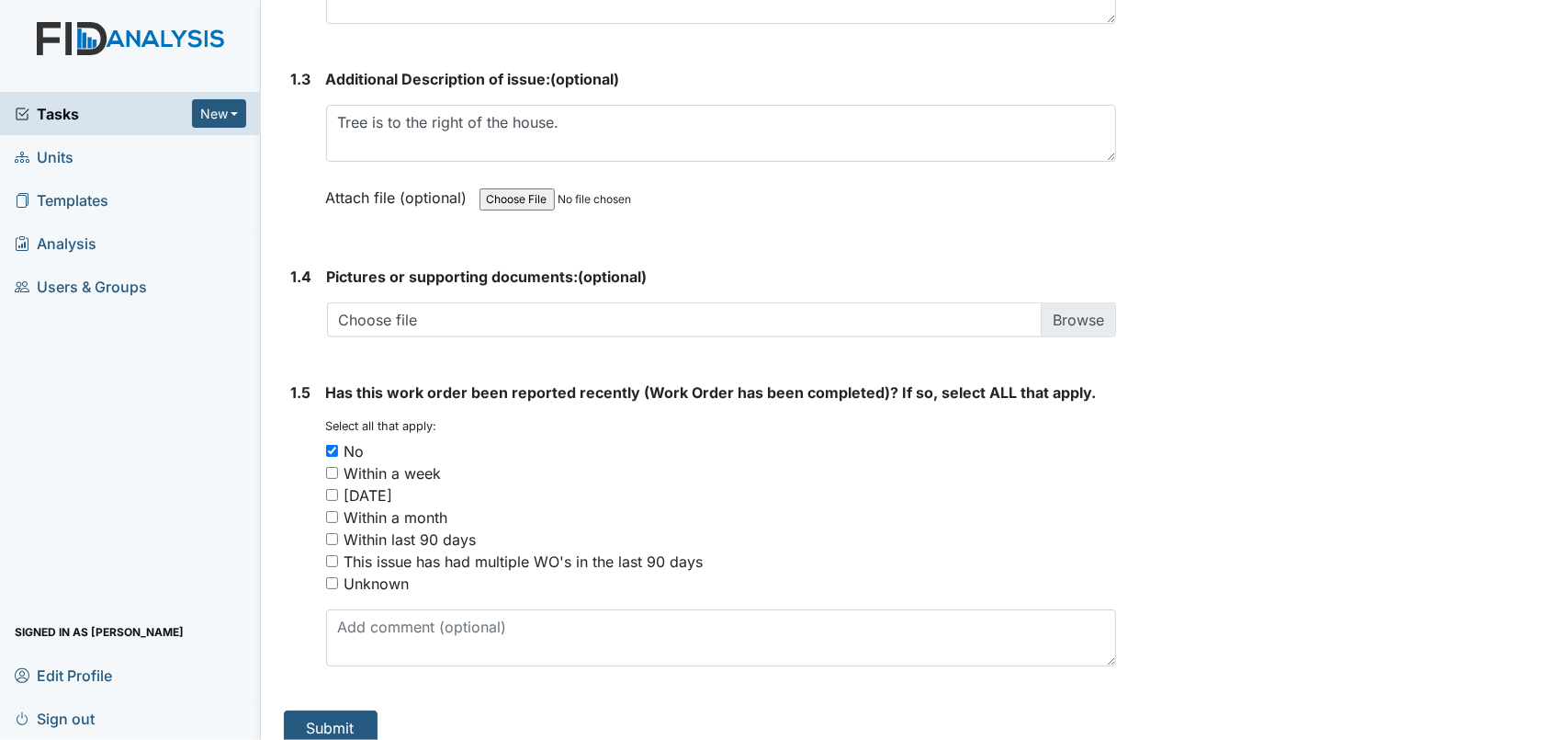
scroll to position [1227, 0]
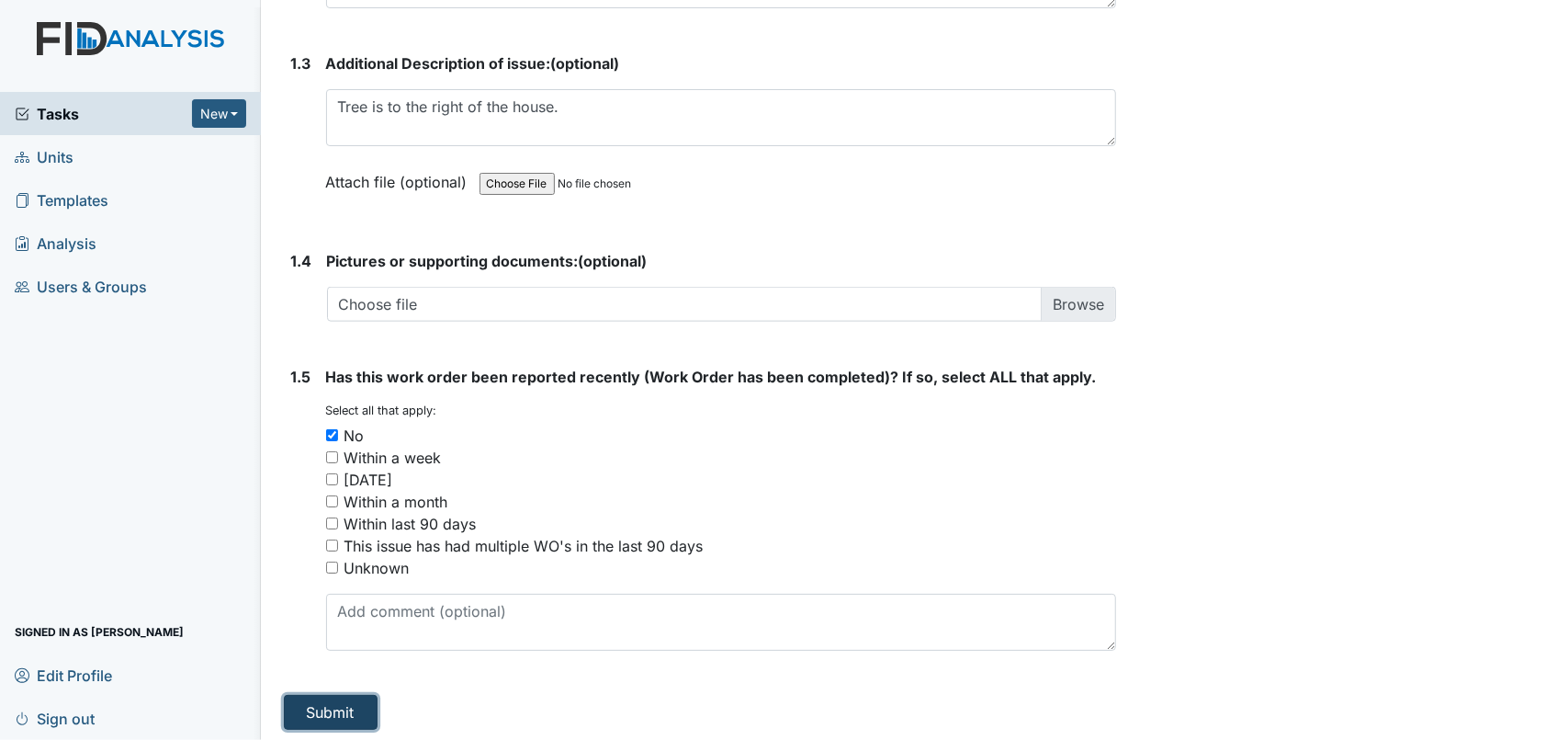
click at [357, 701] on button "Submit" at bounding box center [330, 712] width 93 height 35
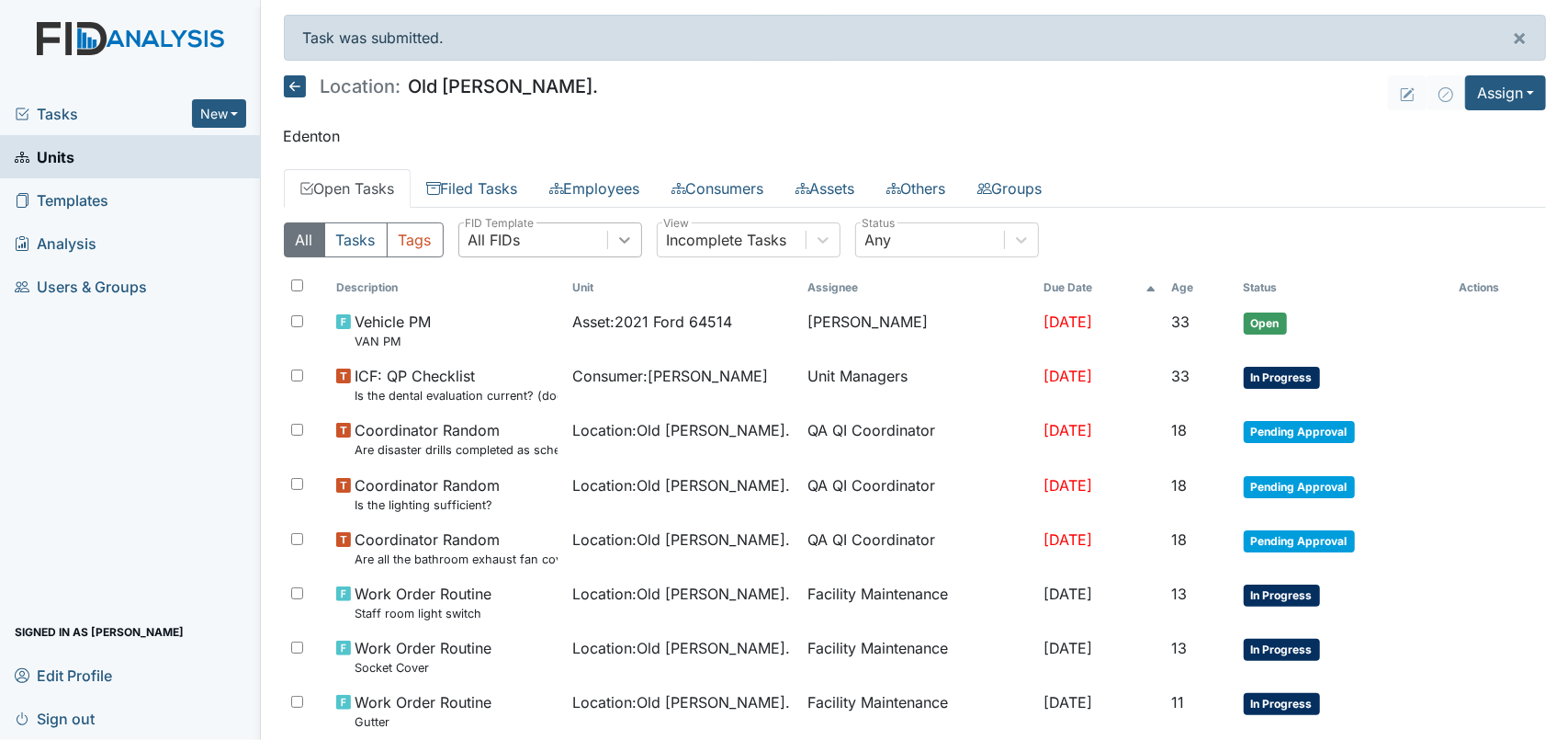
click at [624, 234] on icon at bounding box center [625, 240] width 18 height 18
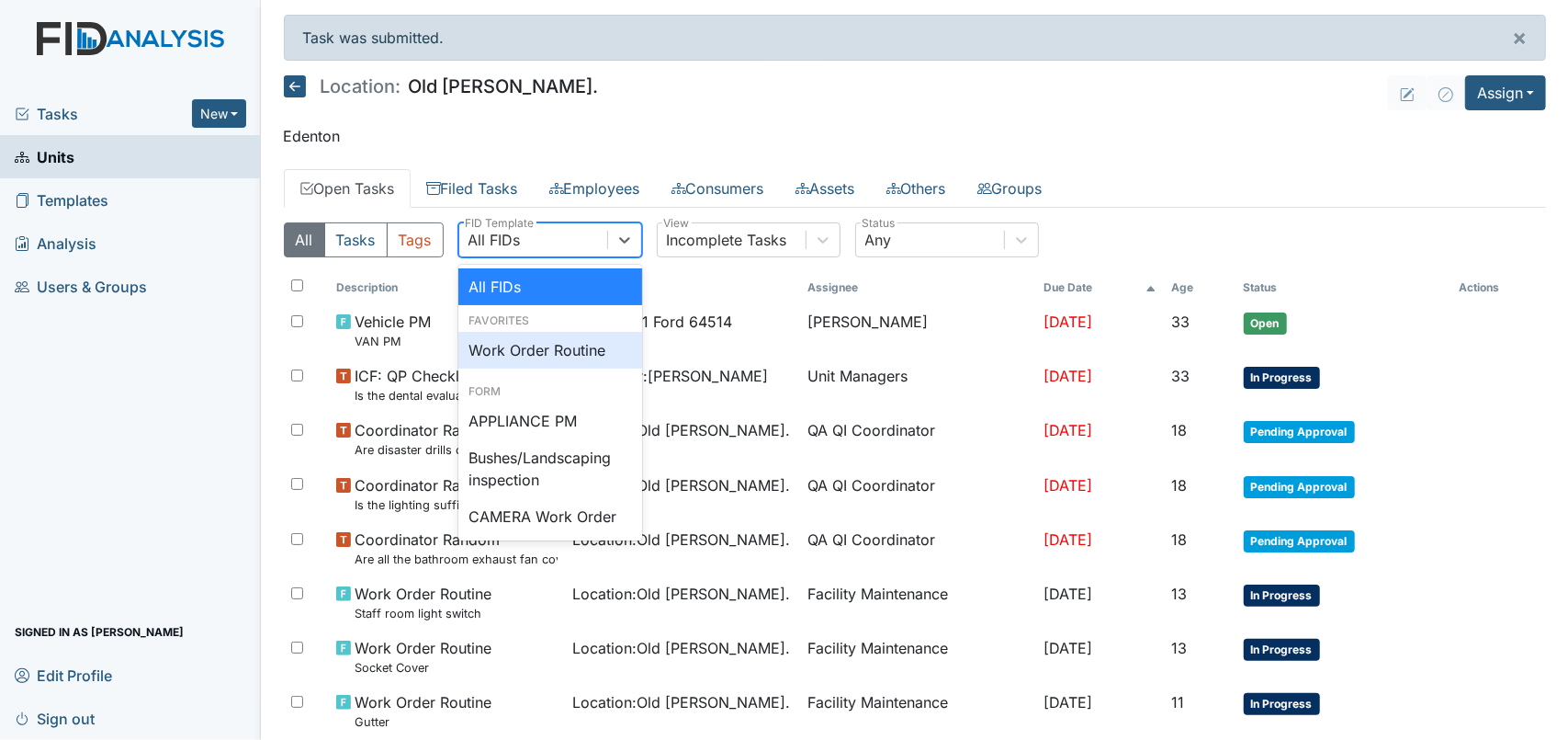
click at [577, 340] on div "Work Order Routine" at bounding box center [550, 350] width 184 height 37
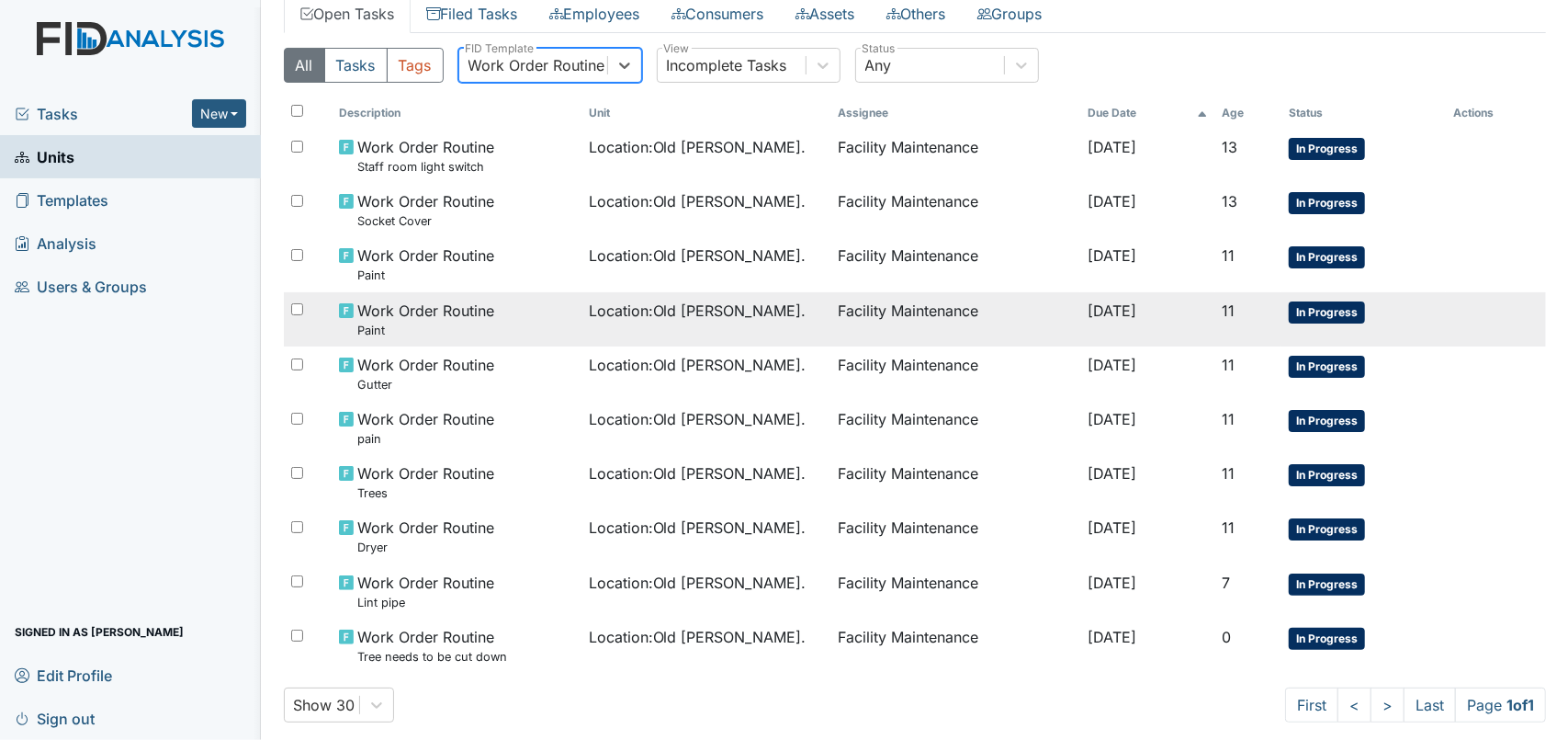
scroll to position [199, 0]
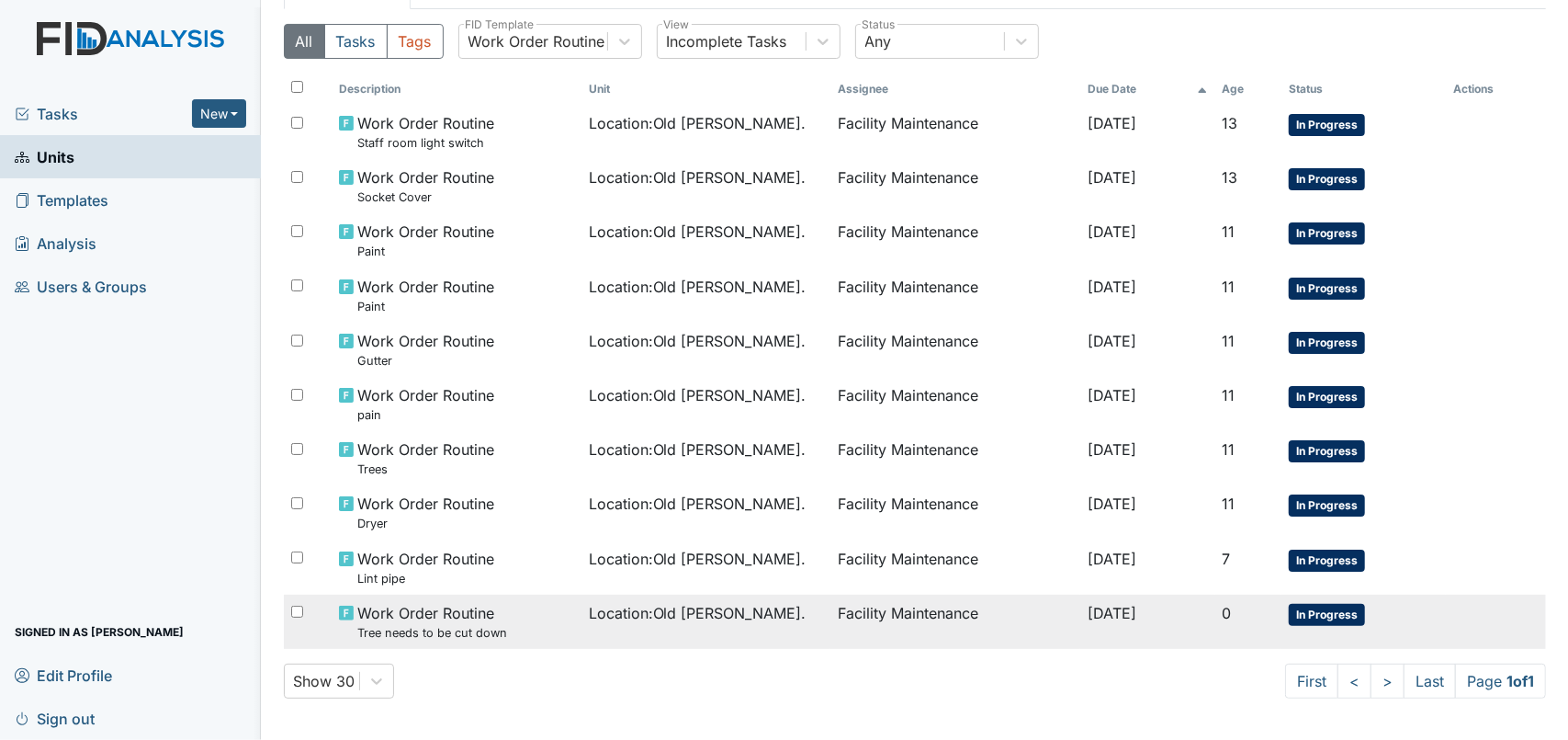
click at [848, 613] on td "Facility Maintenance" at bounding box center [955, 621] width 249 height 55
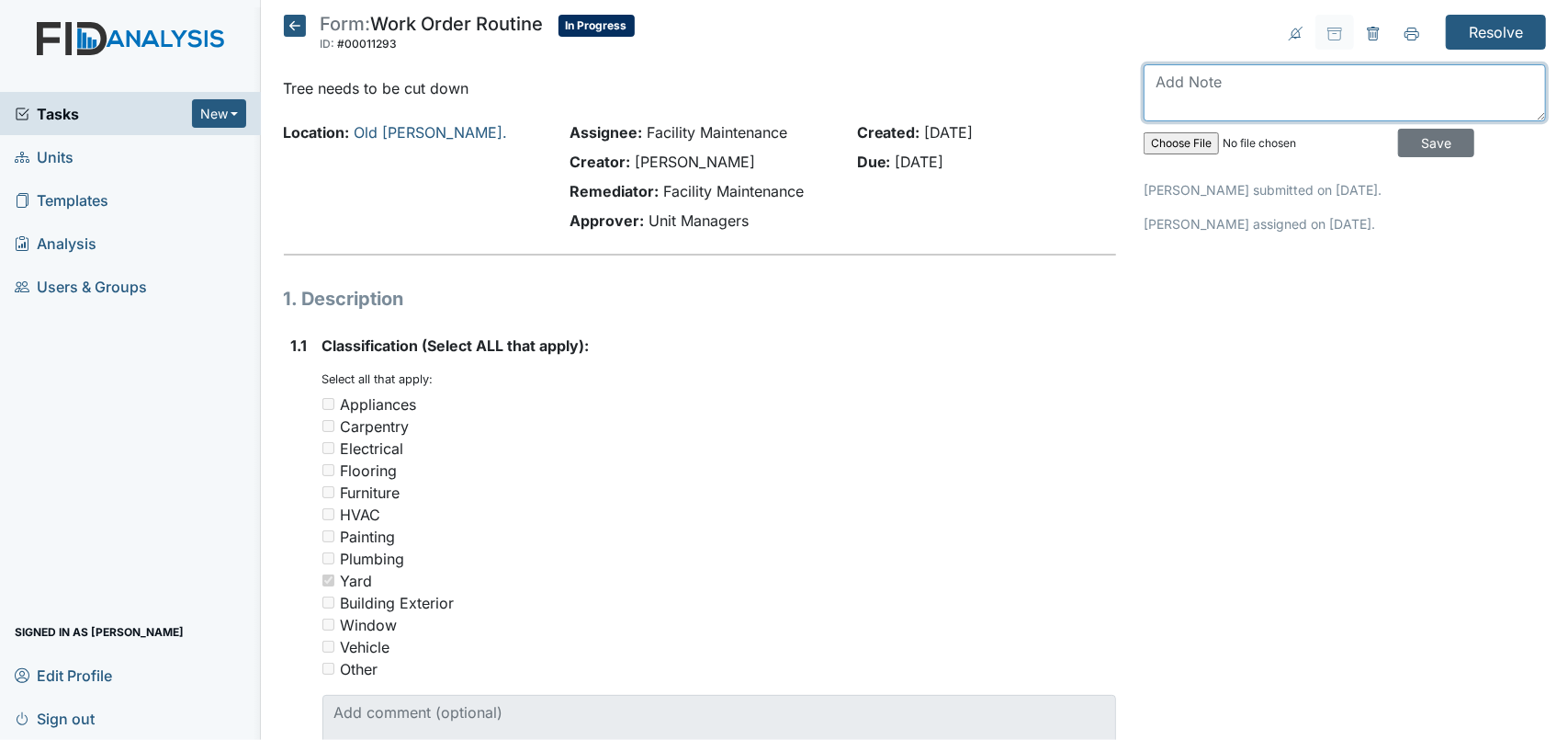
click at [1215, 104] on textarea at bounding box center [1345, 93] width 403 height 57
click at [1180, 140] on input "file" at bounding box center [1269, 143] width 249 height 44
click at [286, 26] on icon at bounding box center [295, 26] width 22 height 22
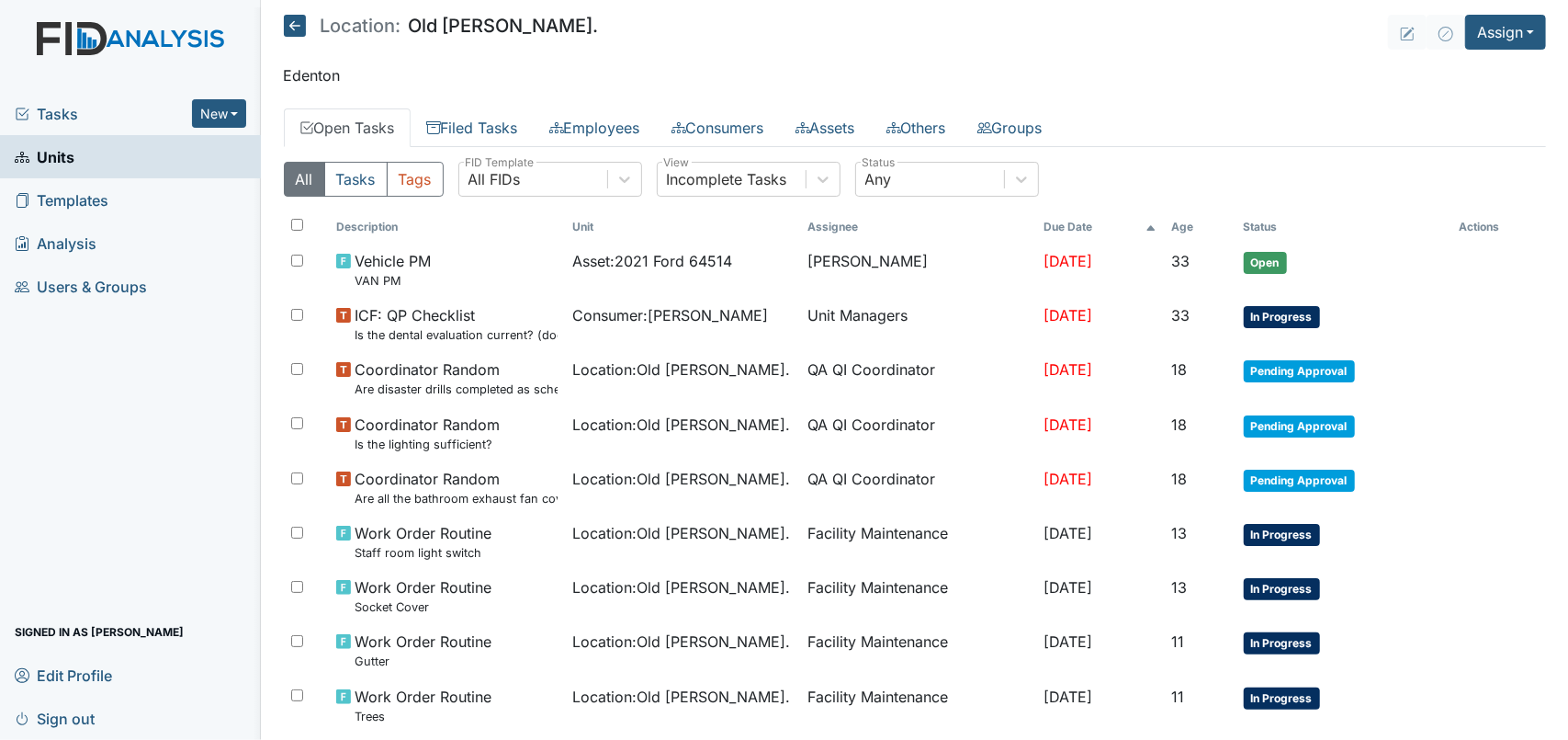
click at [96, 122] on span "Tasks" at bounding box center [103, 114] width 177 height 22
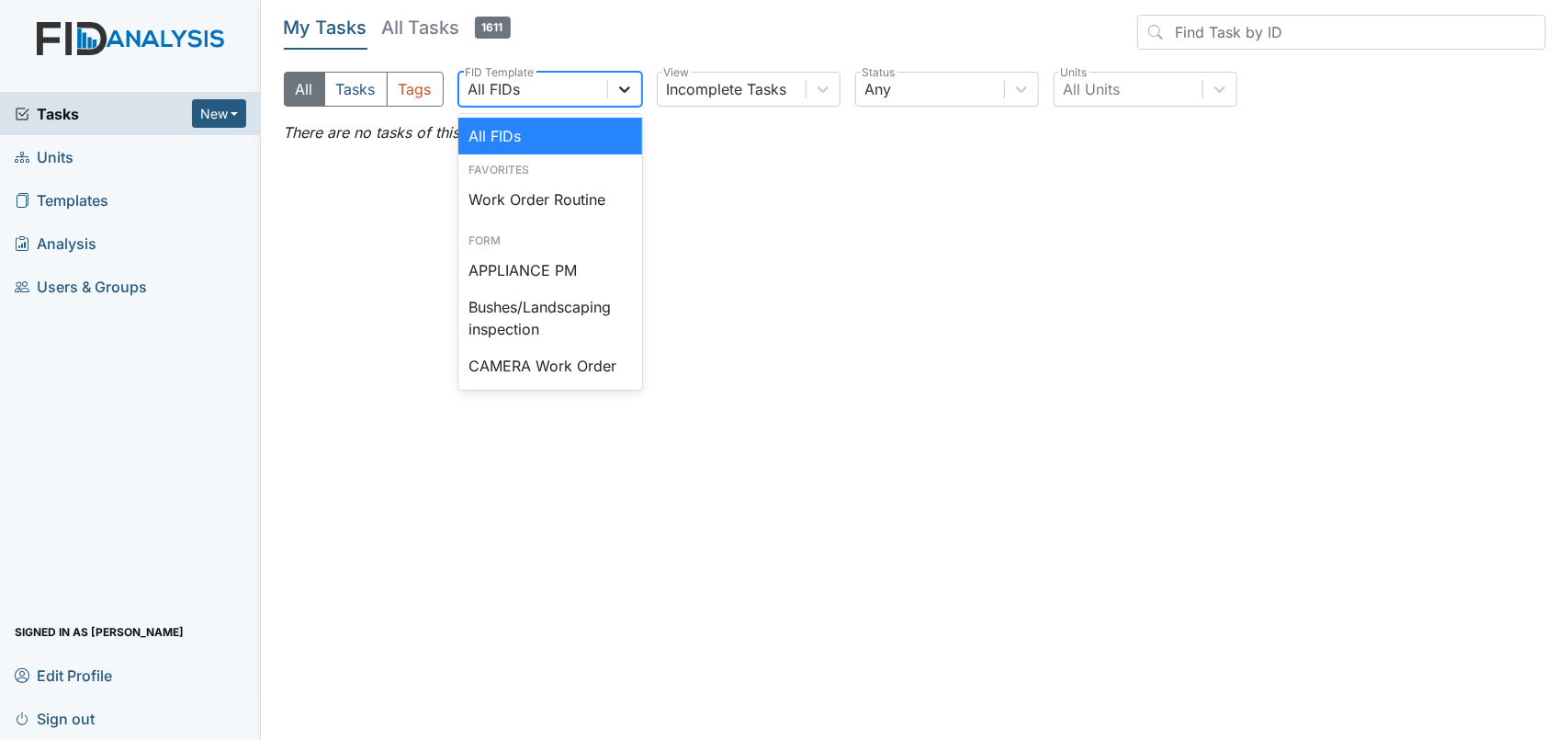
click at [624, 89] on icon at bounding box center [625, 90] width 18 height 18
click at [573, 188] on div "Work Order Routine" at bounding box center [550, 200] width 184 height 37
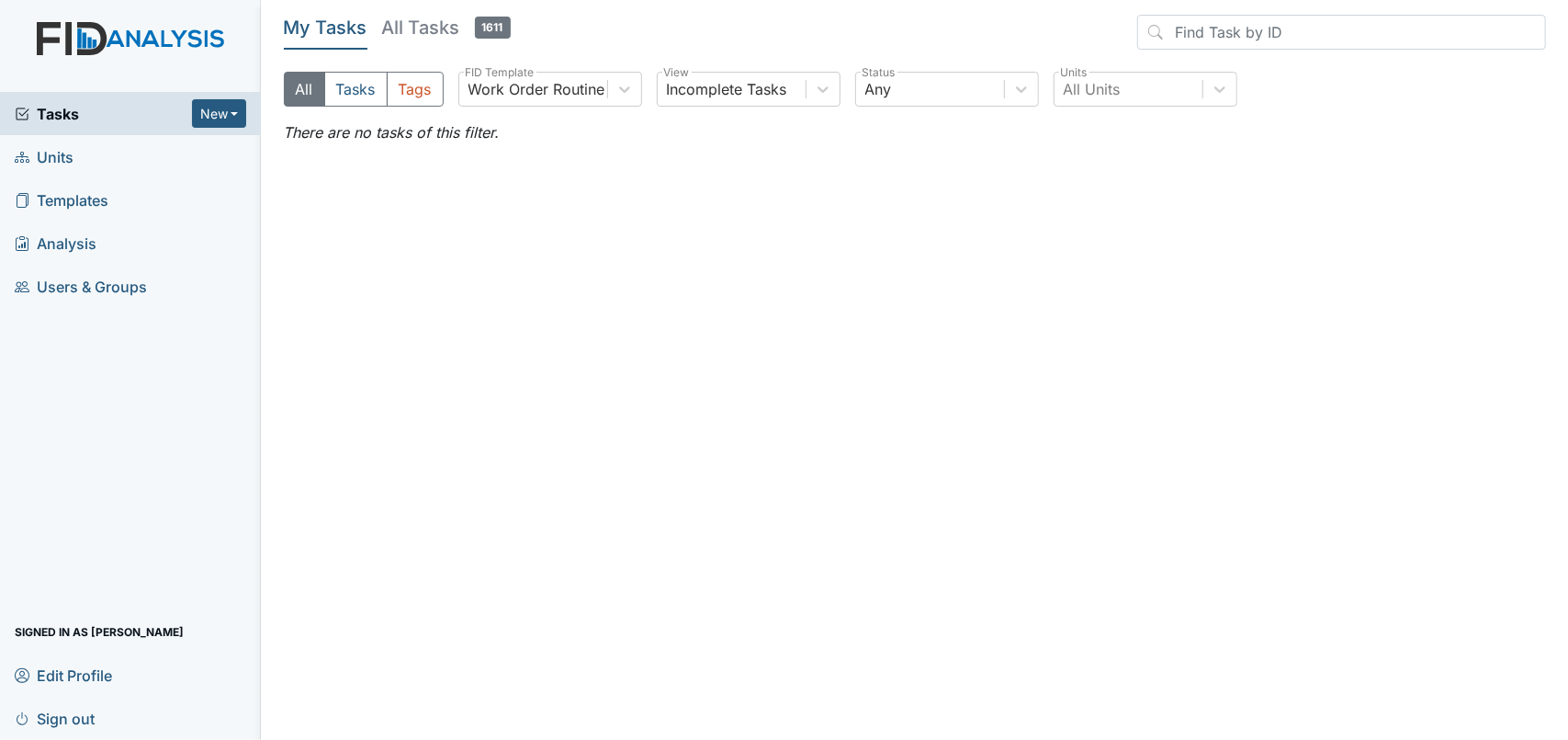
click at [405, 29] on h5 "All Tasks 1611" at bounding box center [446, 28] width 128 height 26
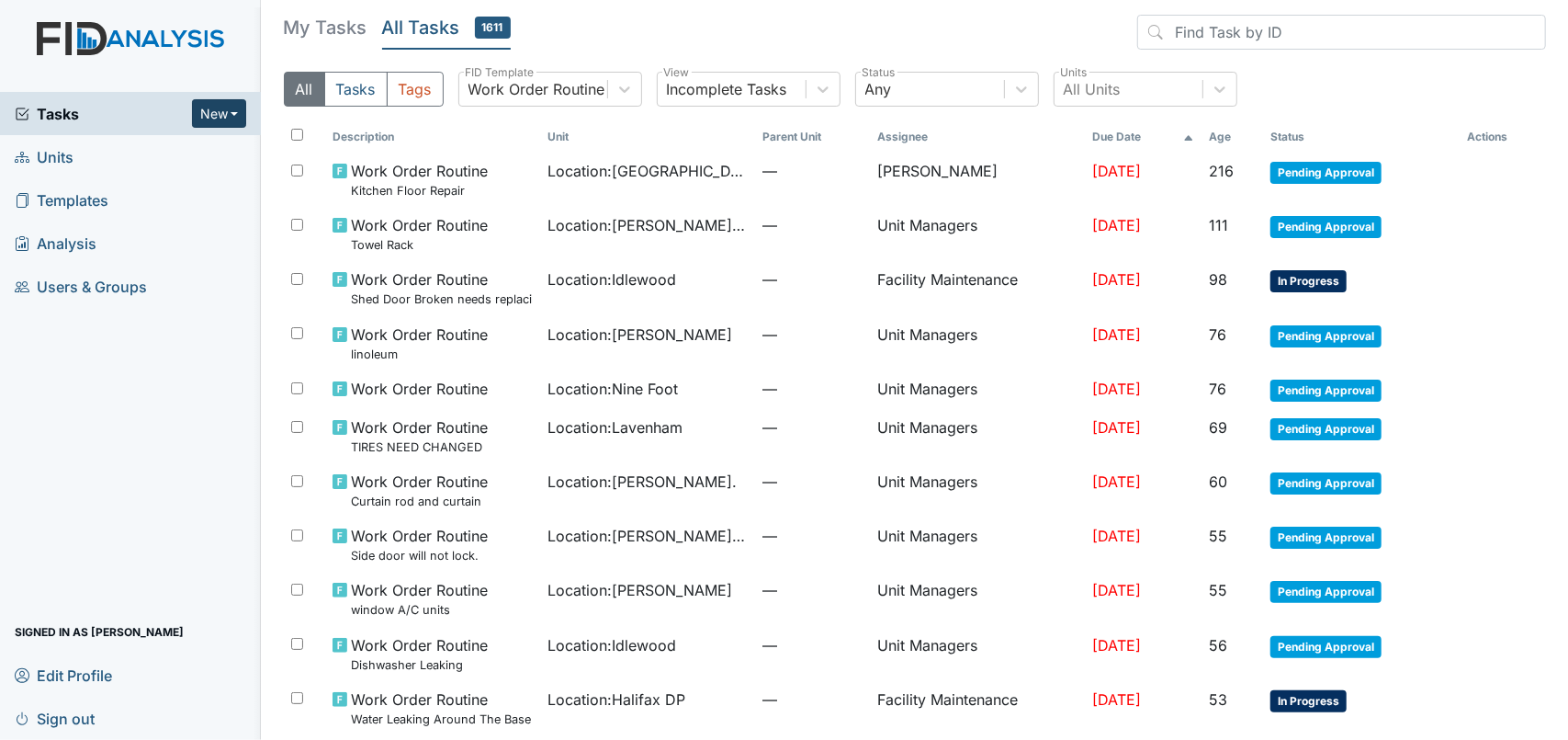
click at [223, 106] on button "New" at bounding box center [220, 113] width 55 height 29
click at [184, 182] on link "Inspection" at bounding box center [171, 182] width 145 height 30
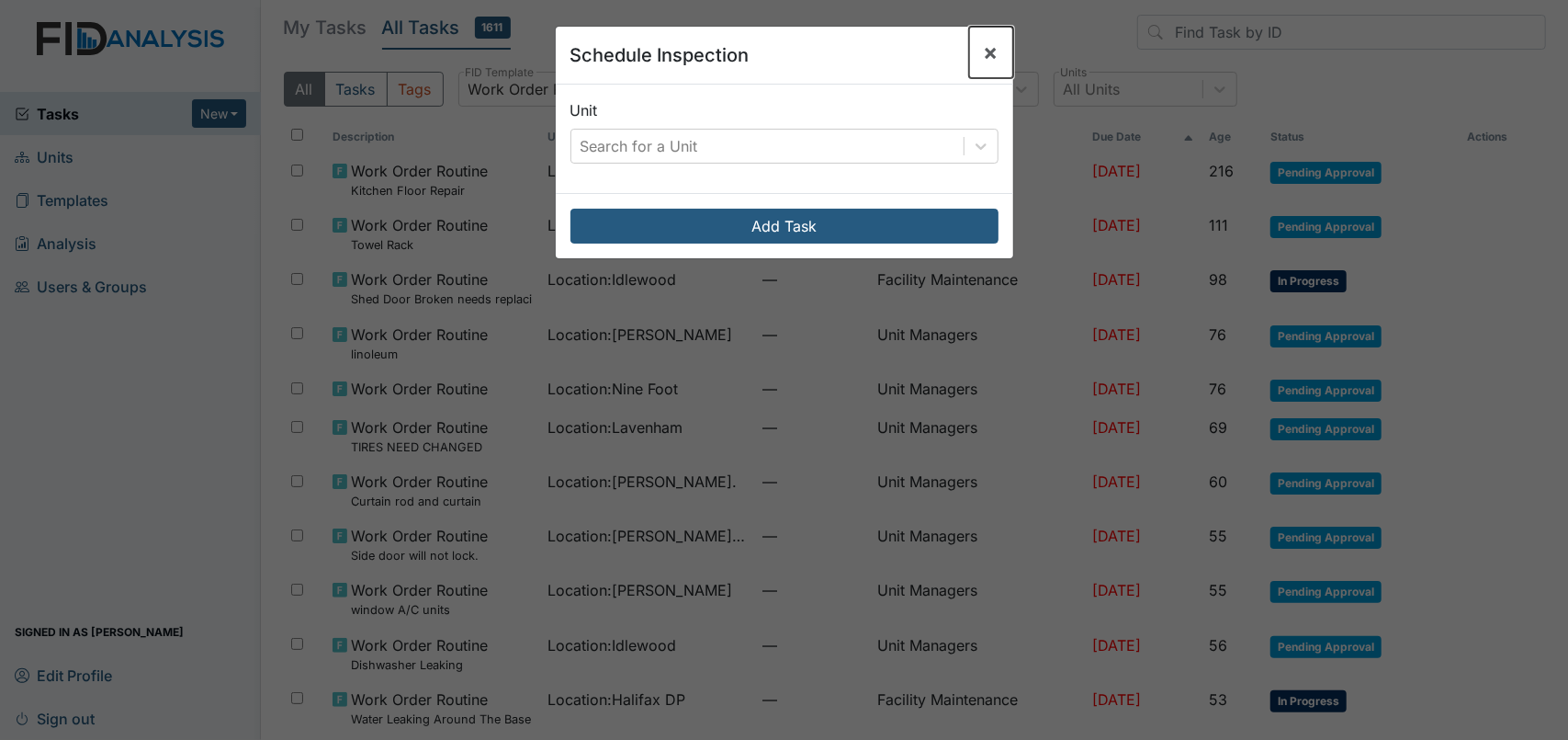
drag, startPoint x: 981, startPoint y: 43, endPoint x: 762, endPoint y: 49, distance: 219.1
click at [984, 43] on span "×" at bounding box center [991, 52] width 15 height 27
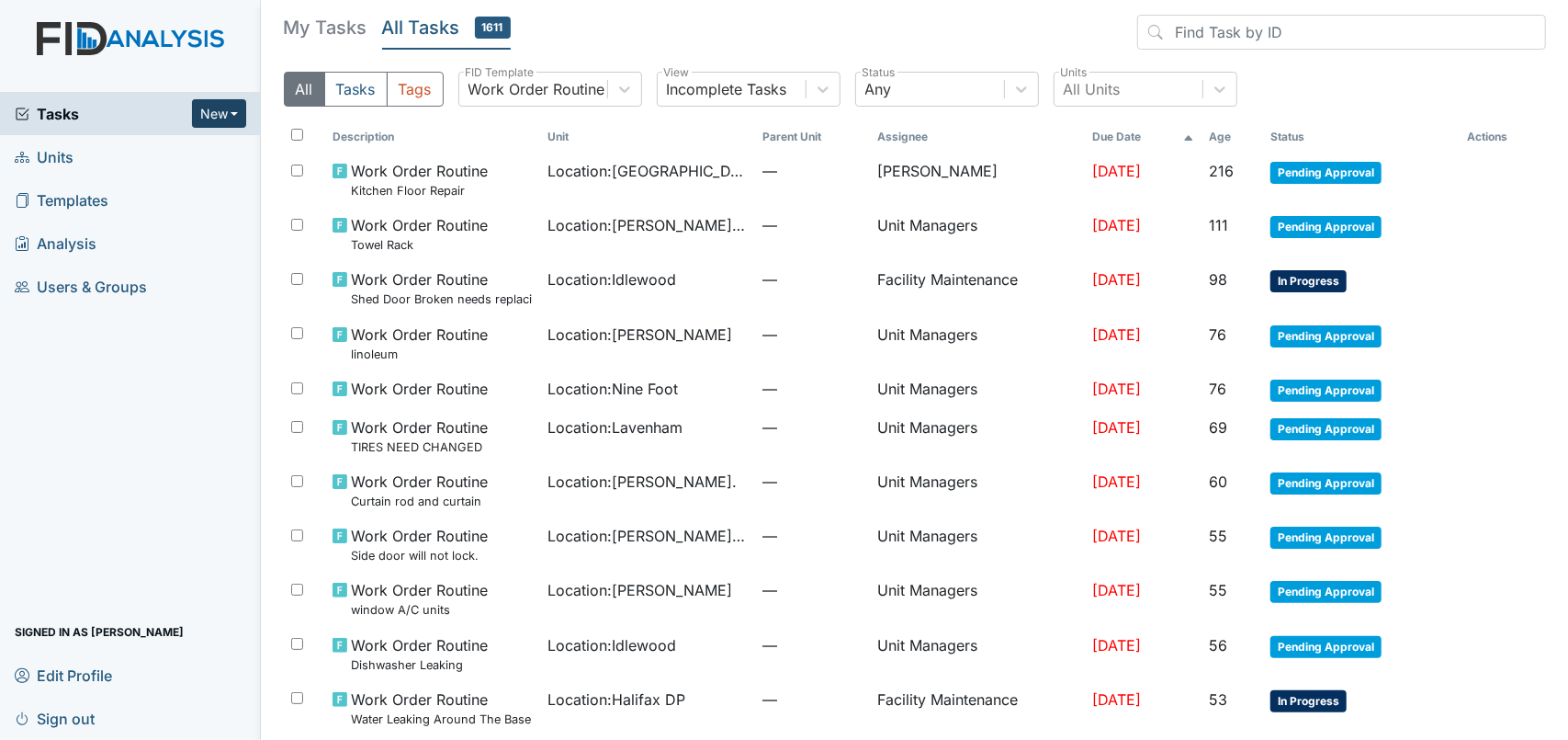
click at [210, 111] on button "New" at bounding box center [220, 113] width 55 height 29
click at [201, 142] on link "Form" at bounding box center [171, 152] width 145 height 30
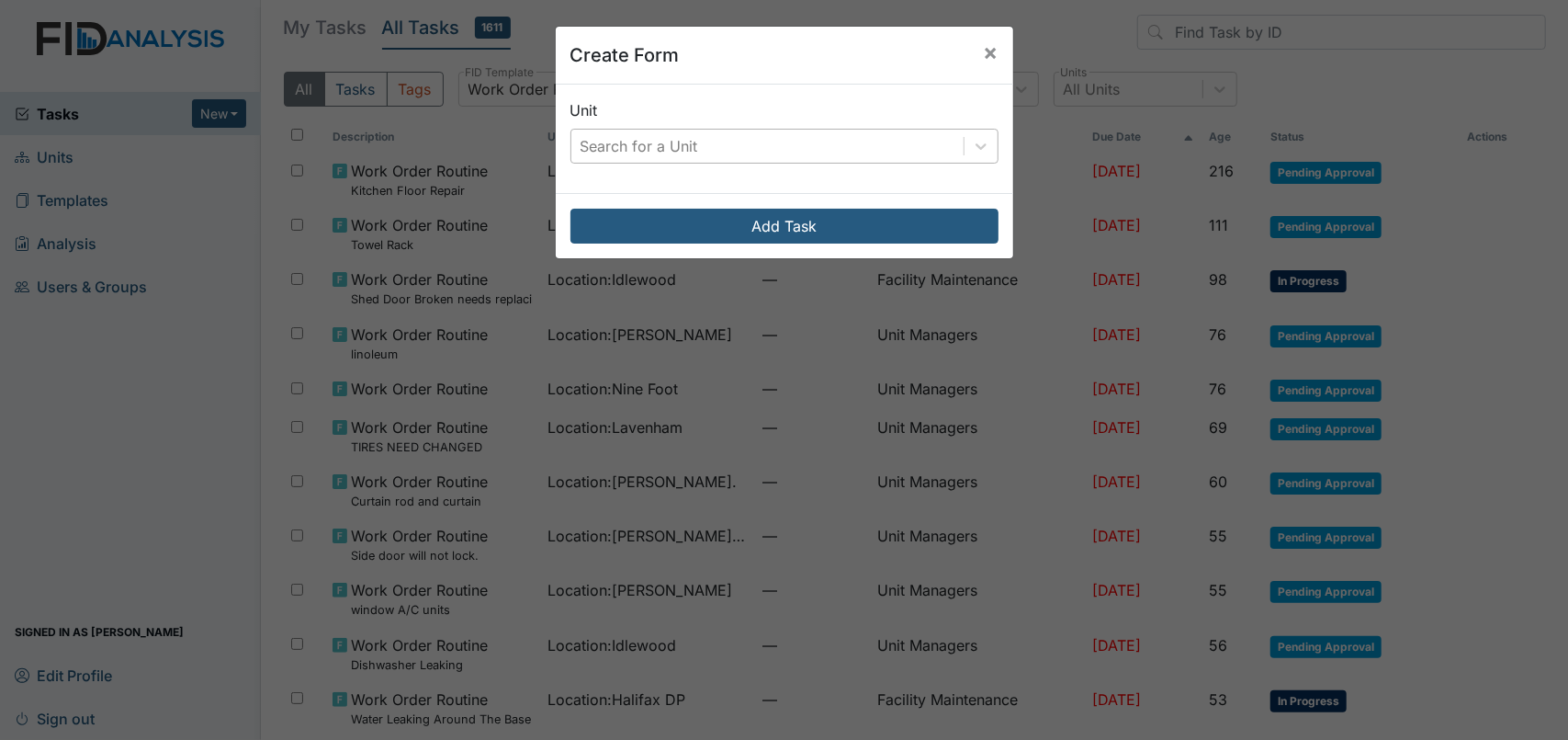
click at [653, 141] on div "Search for a Unit" at bounding box center [638, 146] width 117 height 22
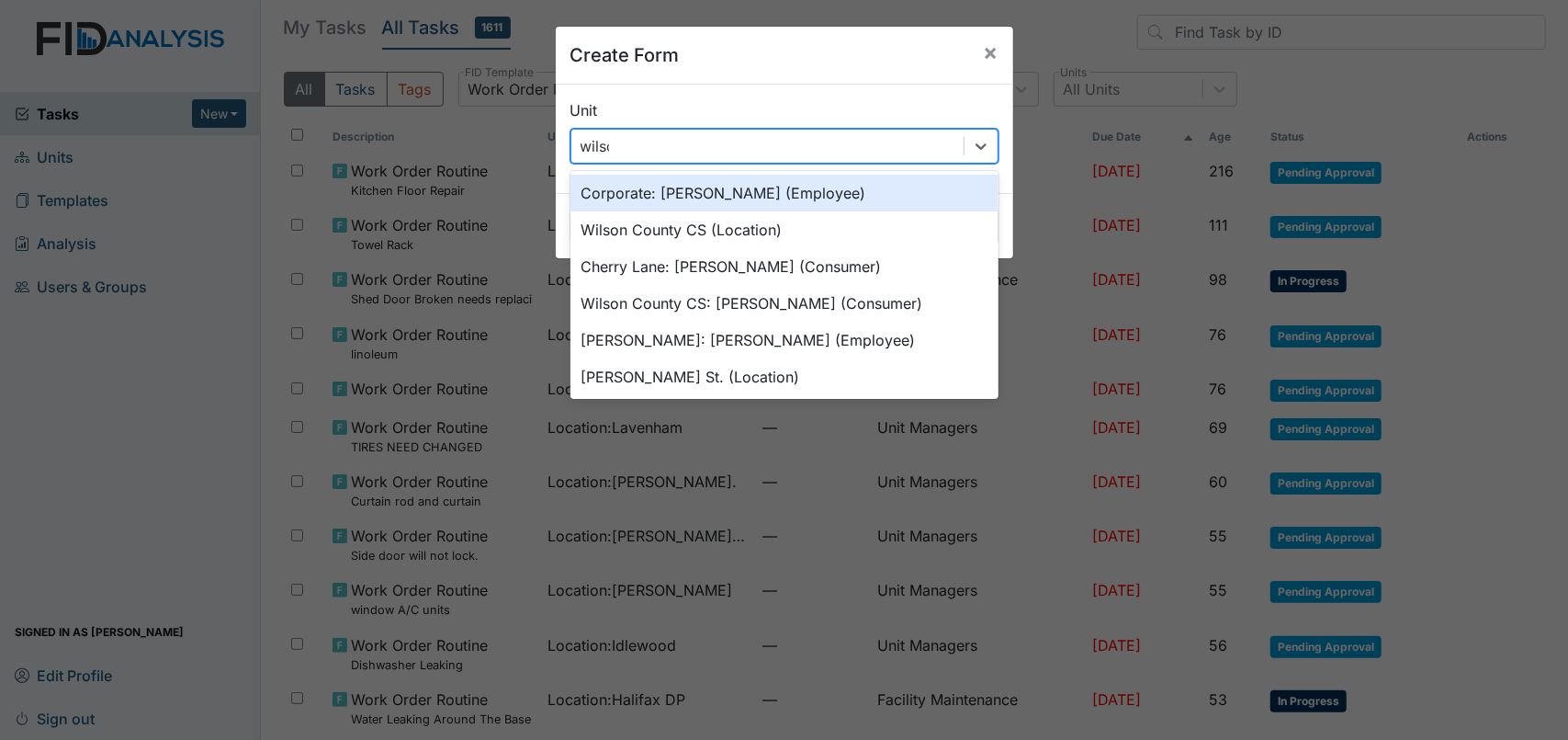
type input "wilson"
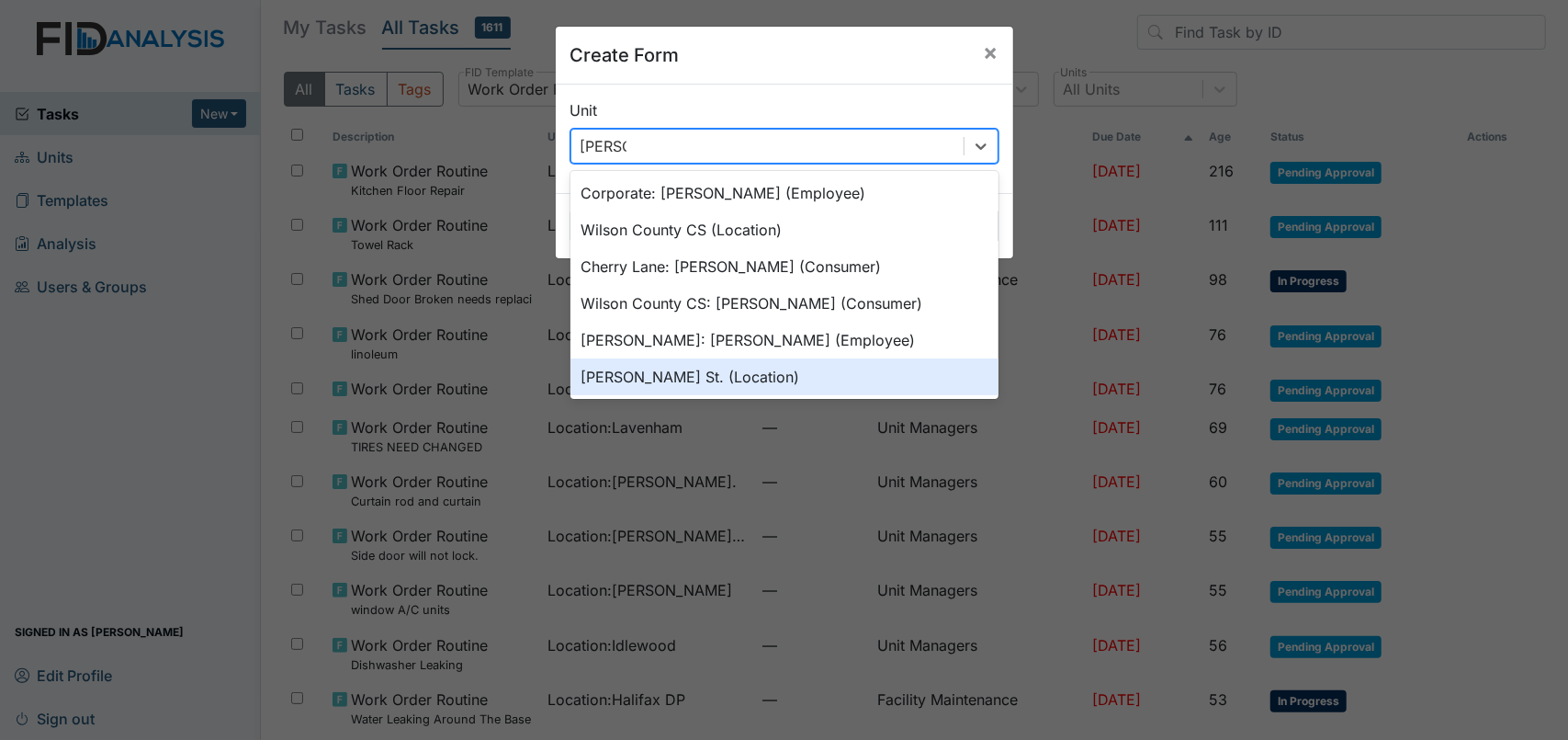
drag, startPoint x: 681, startPoint y: 362, endPoint x: 665, endPoint y: 278, distance: 85.5
click at [679, 362] on div "Wilson St. (Location)" at bounding box center [784, 377] width 428 height 37
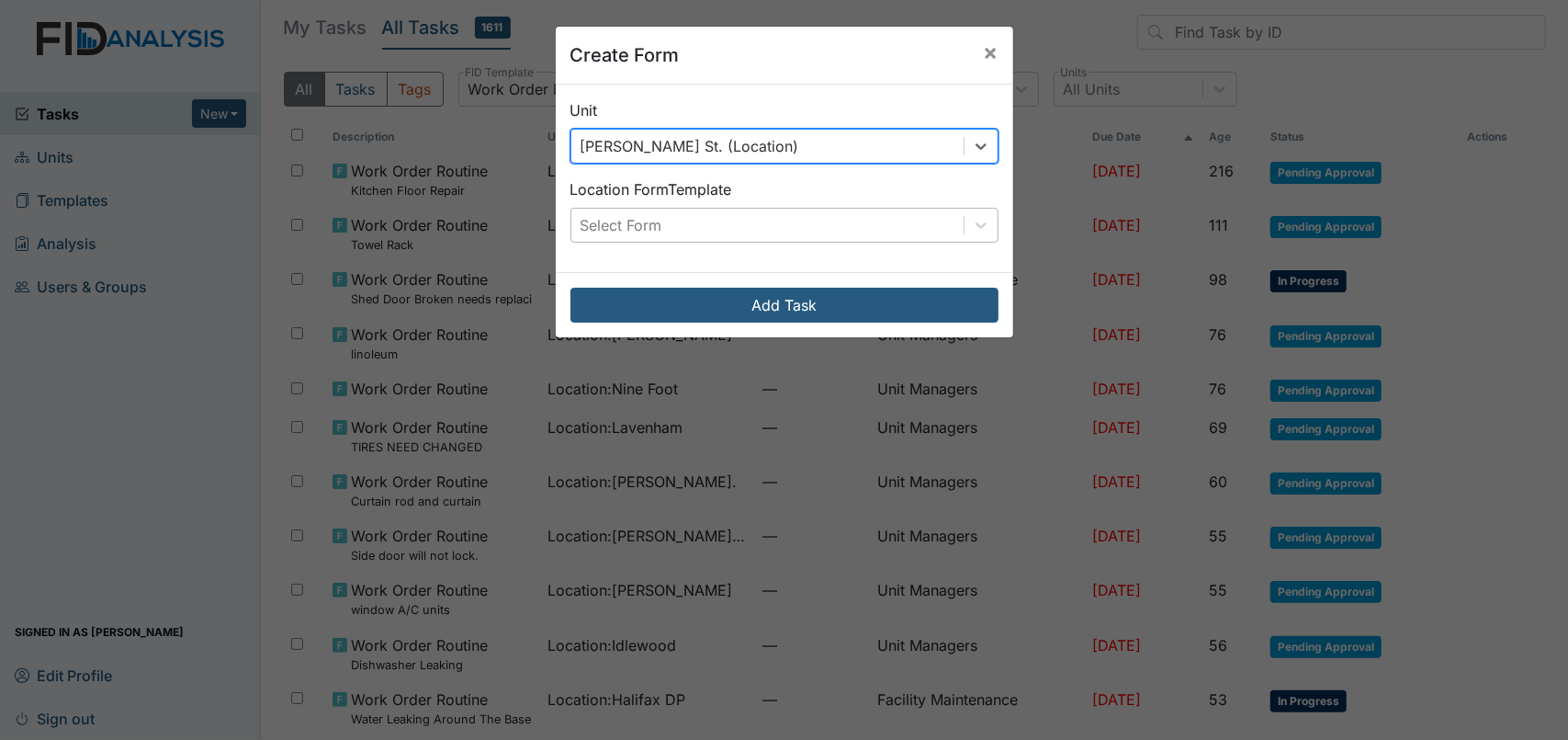
click at [660, 237] on div "Select Form" at bounding box center [768, 225] width 393 height 33
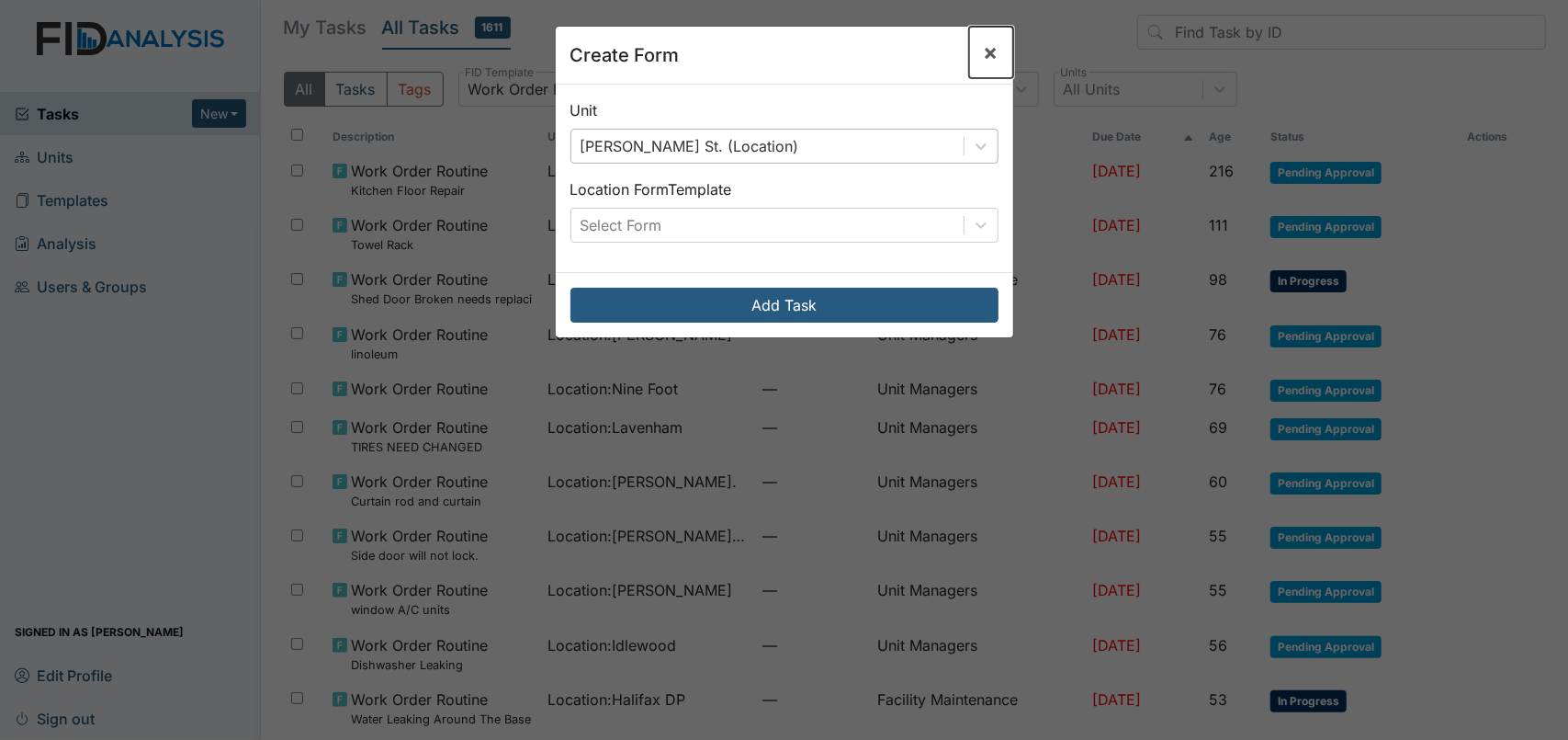
click at [975, 50] on button "×" at bounding box center [991, 53] width 44 height 52
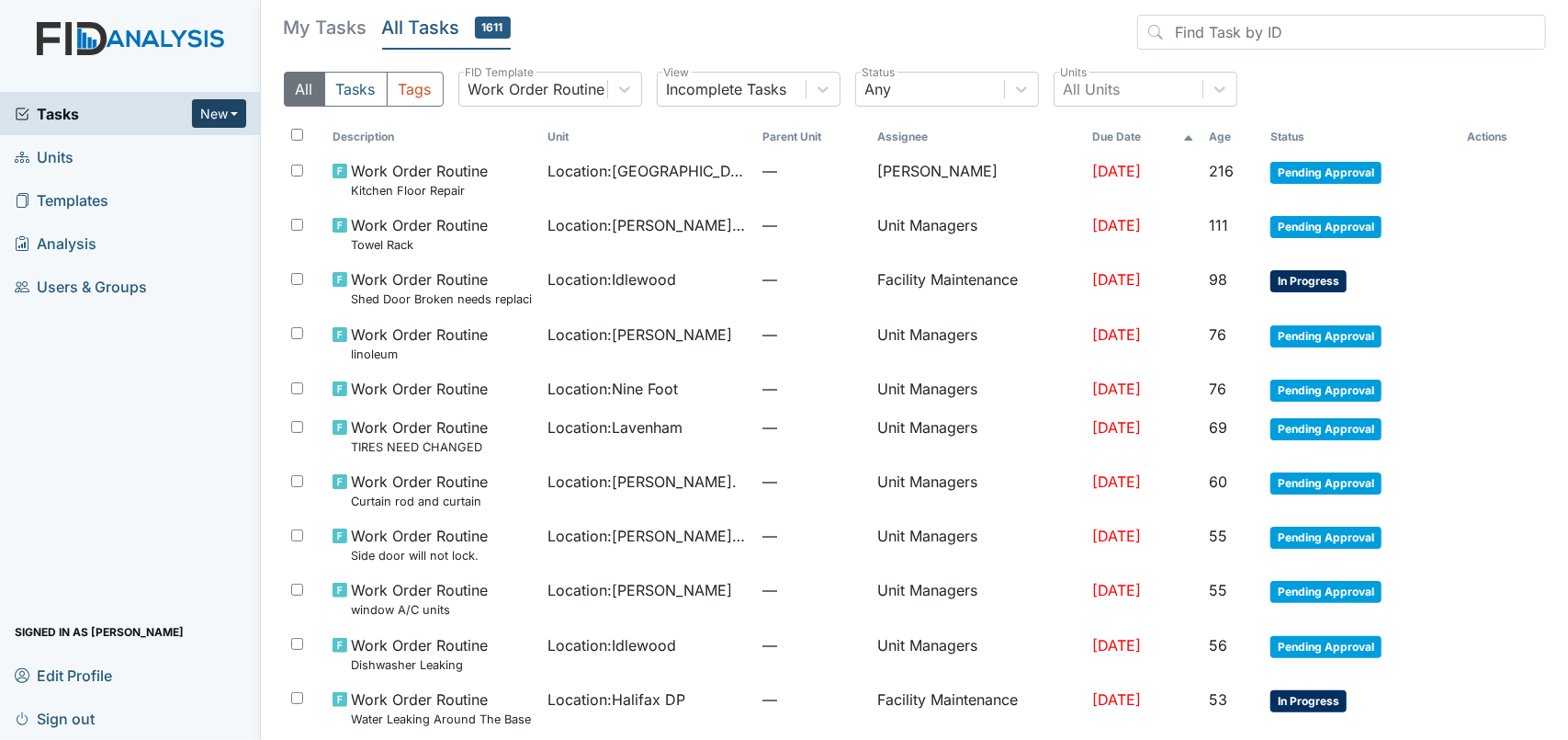
click at [225, 109] on button "New" at bounding box center [220, 113] width 55 height 29
click at [42, 150] on span "Units" at bounding box center [44, 156] width 59 height 29
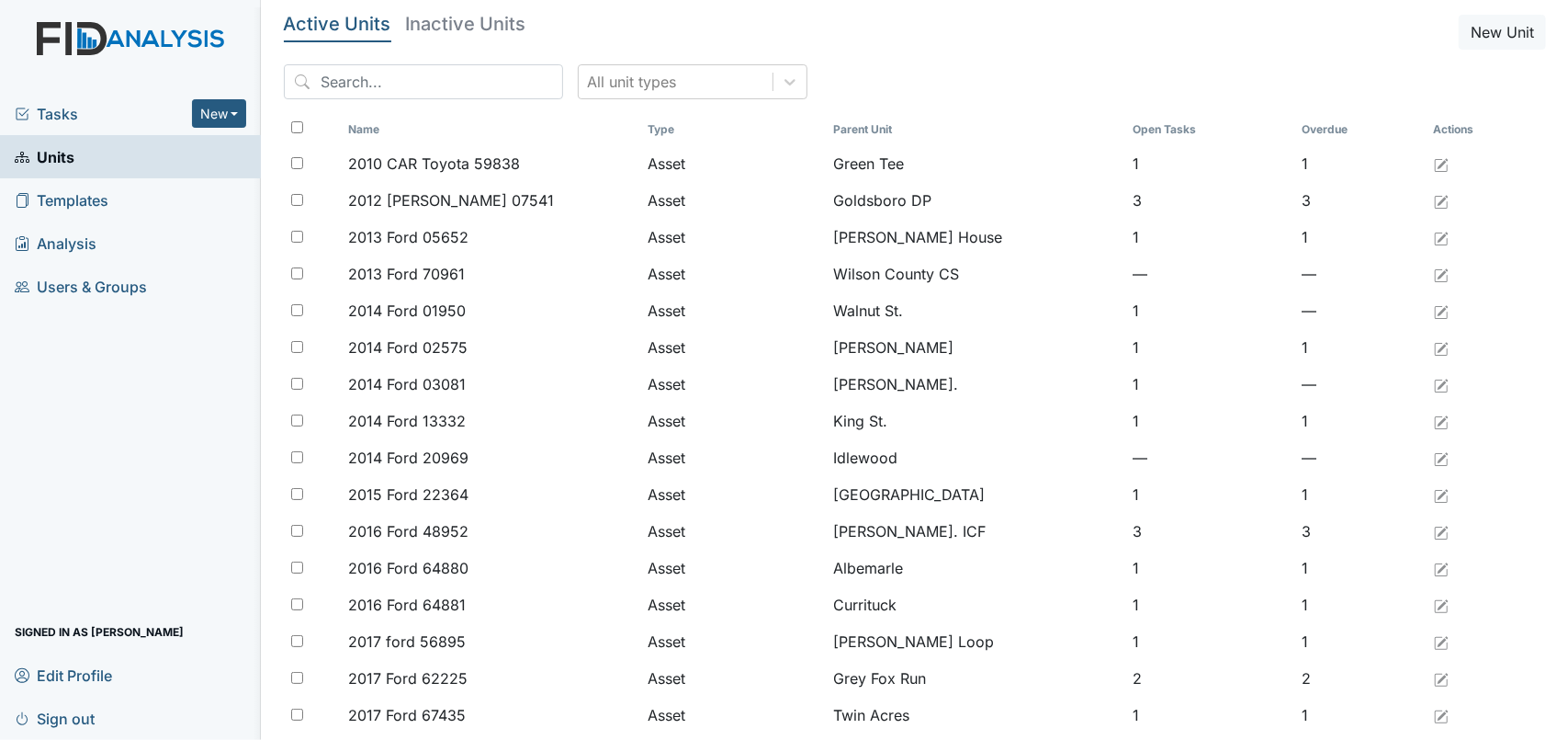
click at [91, 120] on span "Tasks" at bounding box center [103, 114] width 177 height 22
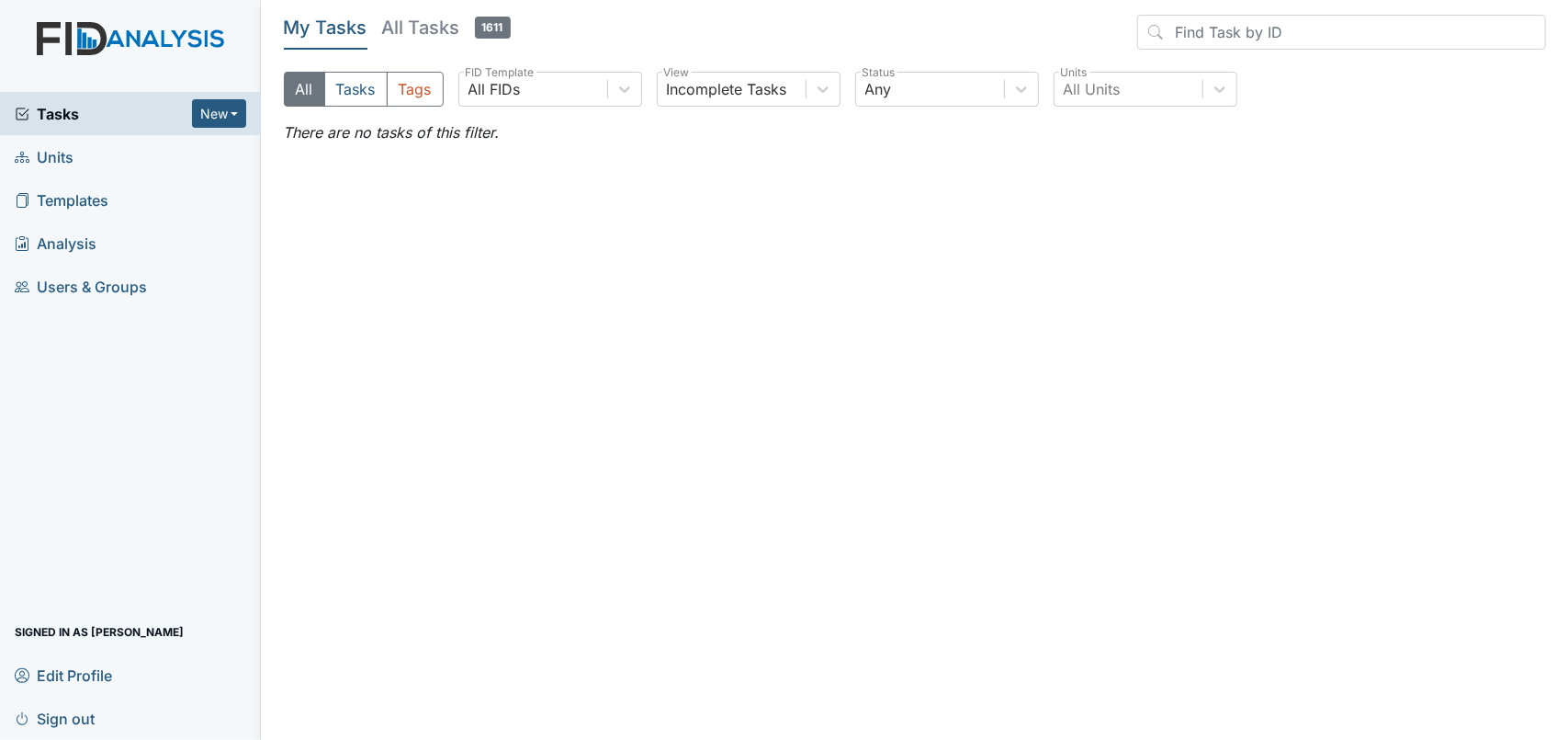
click at [121, 28] on img at bounding box center [130, 57] width 261 height 70
click at [403, 38] on h5 "All Tasks 1611" at bounding box center [446, 28] width 128 height 26
drag, startPoint x: 1072, startPoint y: 229, endPoint x: 656, endPoint y: 29, distance: 461.6
click at [1070, 225] on main "My Tasks All Tasks 1611 All Tasks Tags All FIDs FID Template Incomplete Tasks V…" at bounding box center [915, 370] width 1307 height 740
click at [1238, 28] on input "search" at bounding box center [1342, 32] width 409 height 35
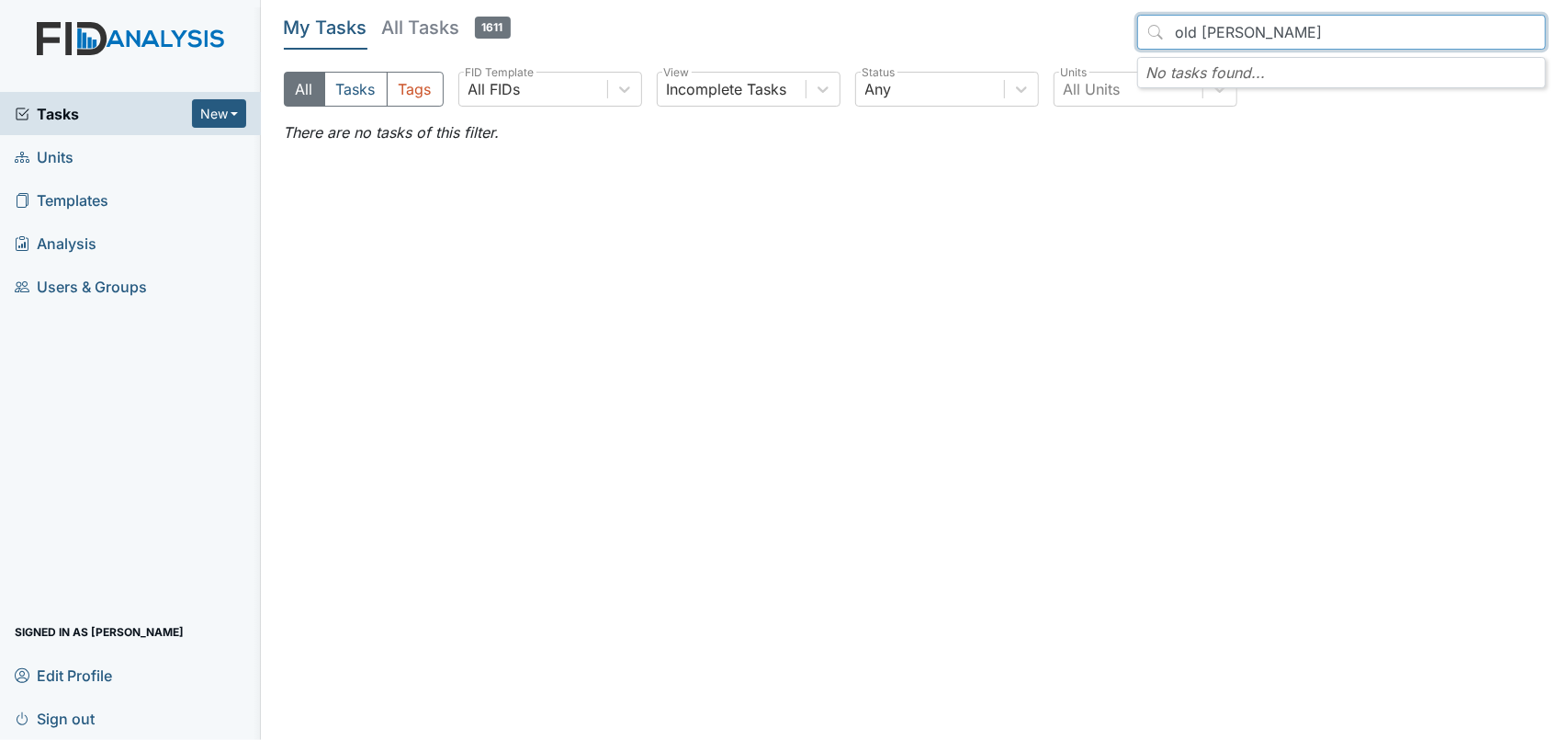
type input "old [PERSON_NAME]"
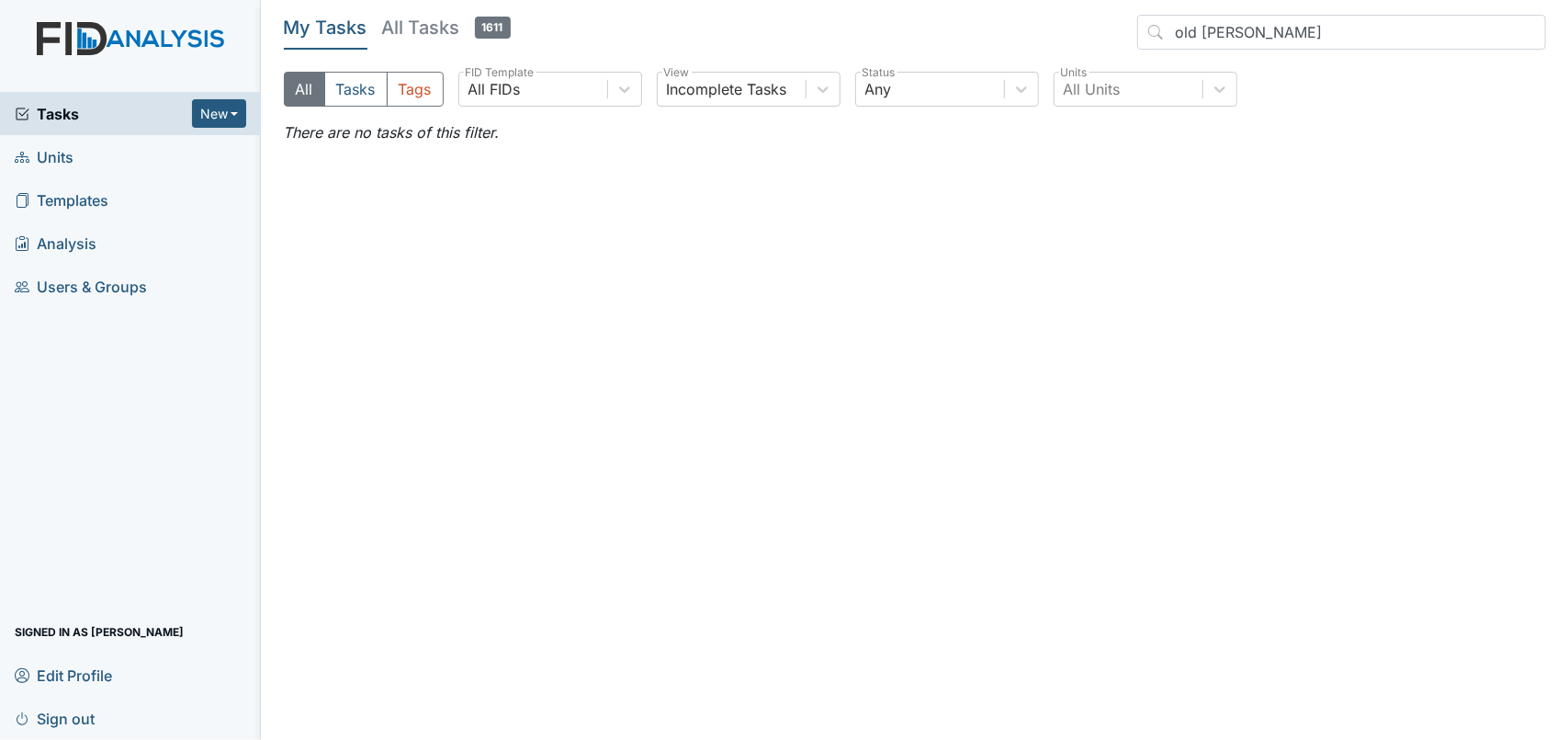
click at [291, 96] on button "All" at bounding box center [304, 90] width 42 height 35
click at [345, 99] on button "Tasks" at bounding box center [356, 90] width 64 height 35
click at [427, 96] on button "Tags" at bounding box center [416, 90] width 57 height 35
click at [506, 290] on main "My Tasks All Tasks 1611 old roper rd All Tasks Tags All FIDs FID Template Incom…" at bounding box center [915, 370] width 1307 height 740
click at [72, 160] on span "Units" at bounding box center [44, 156] width 59 height 29
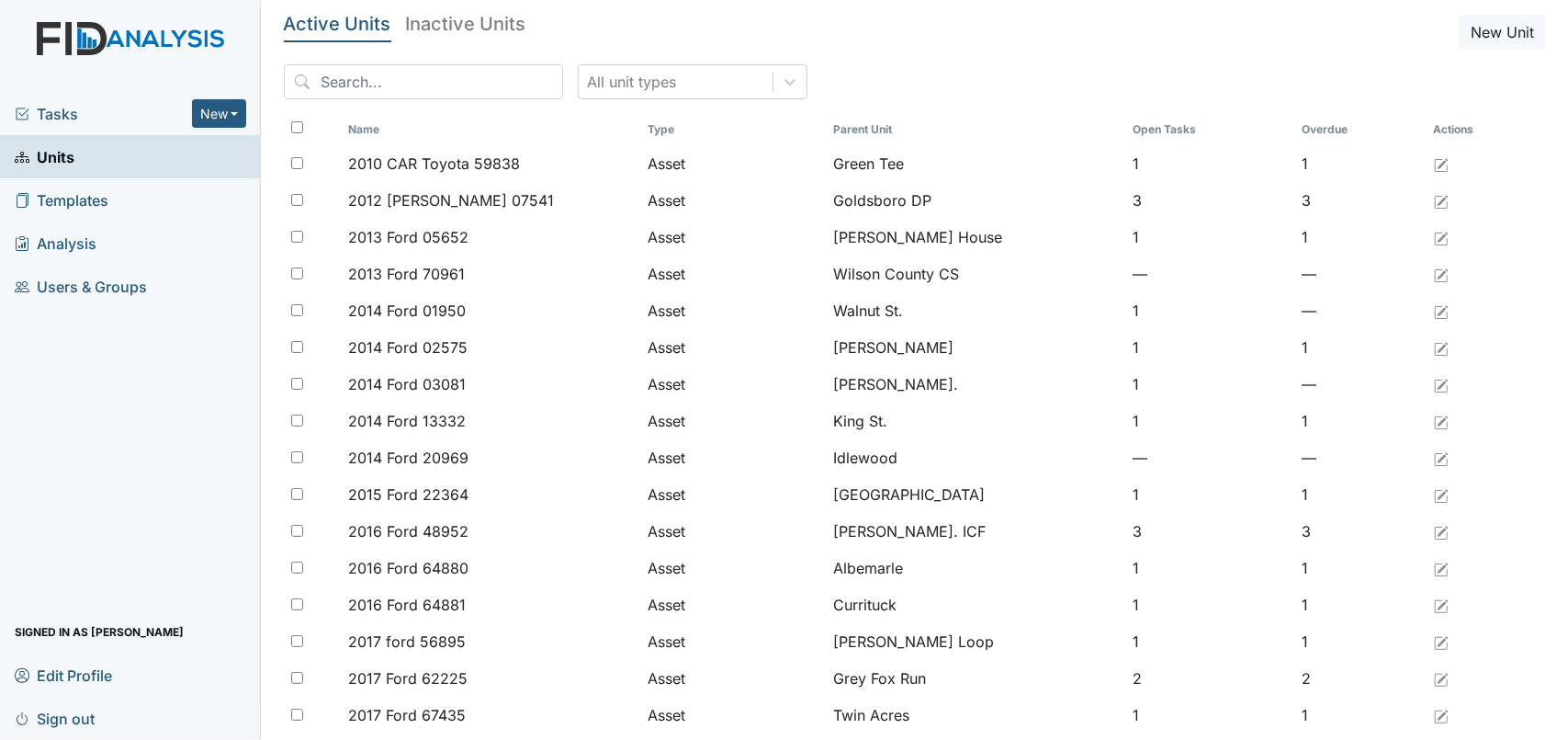
click at [75, 196] on span "Templates" at bounding box center [61, 200] width 93 height 29
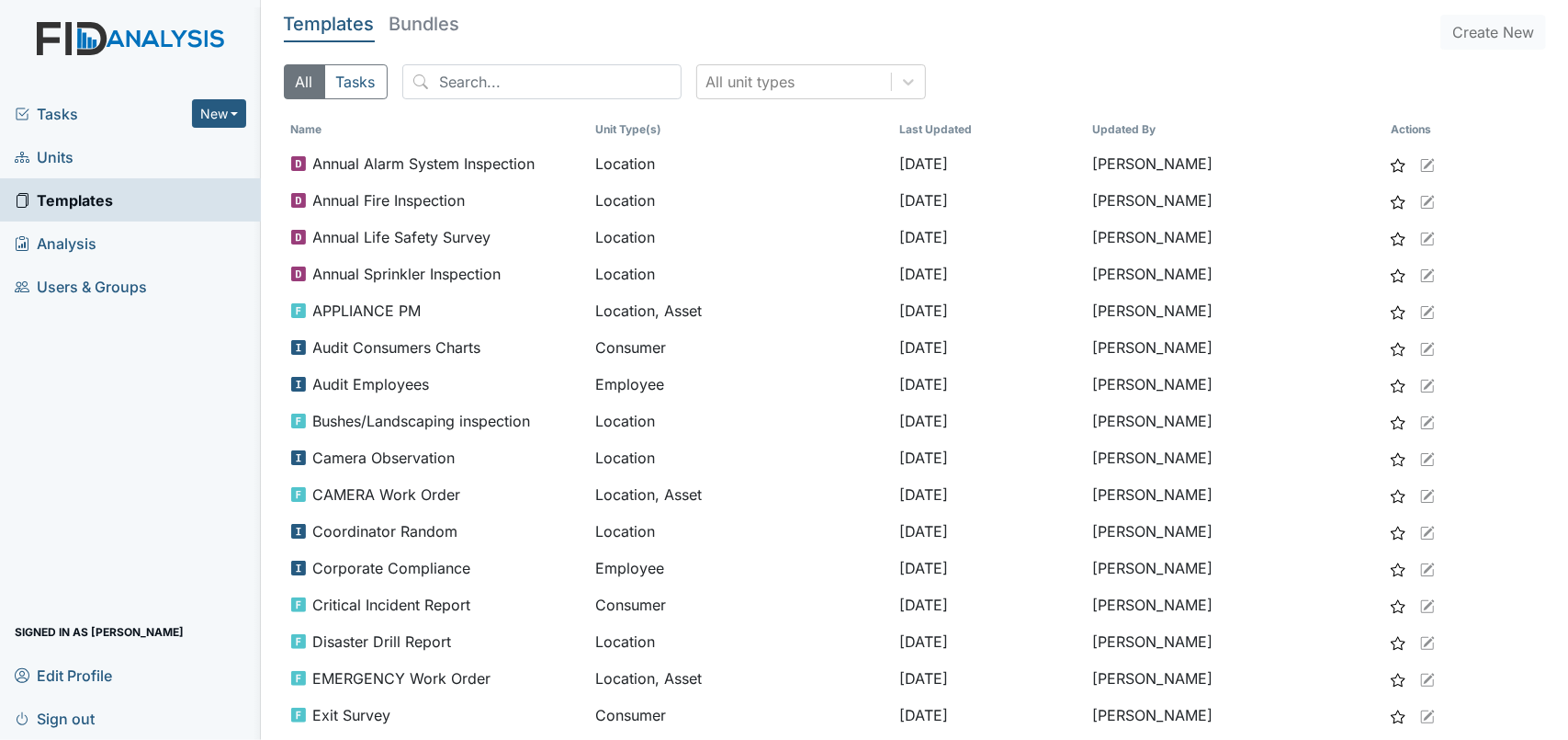
click at [65, 244] on span "Analysis" at bounding box center [55, 243] width 82 height 29
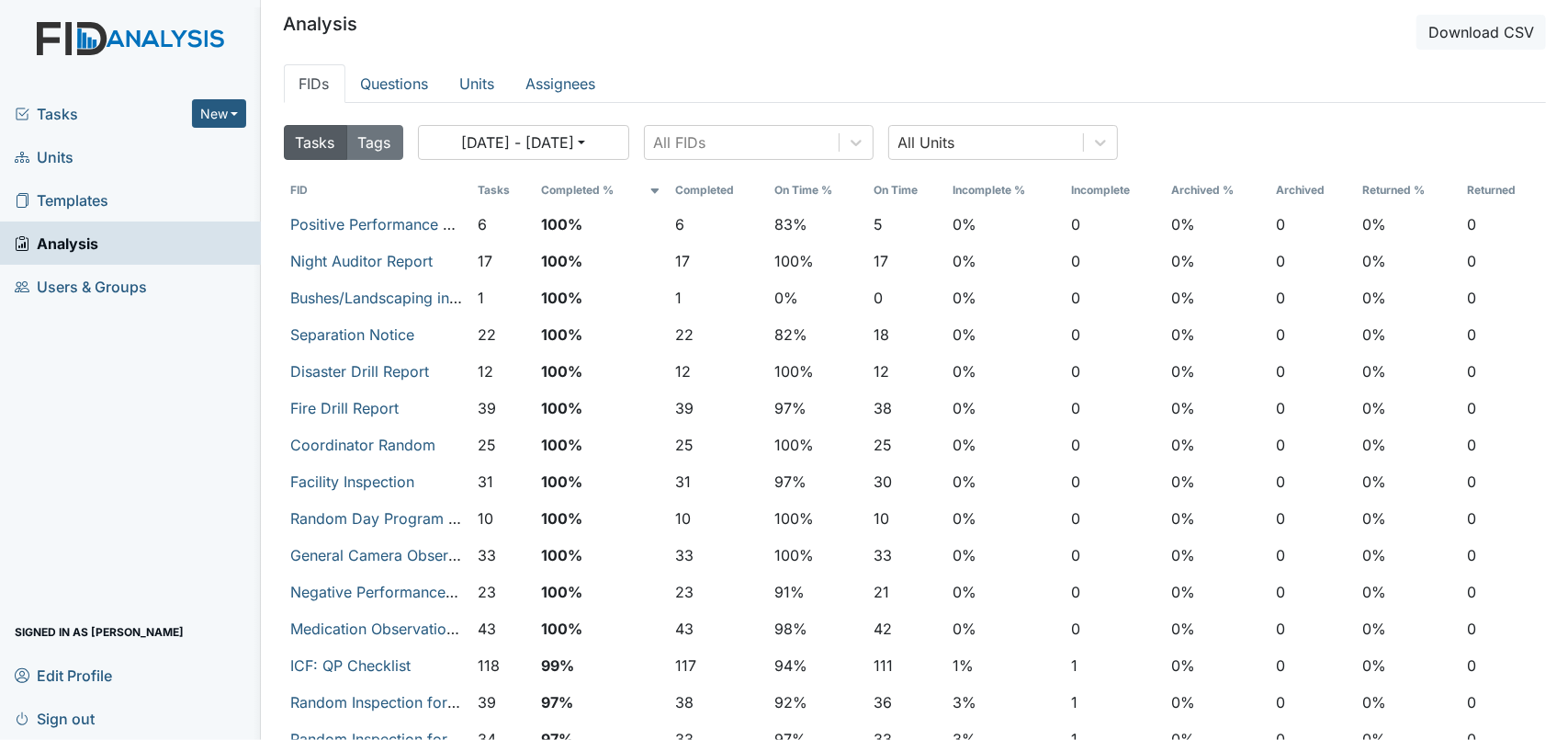
click at [51, 281] on span "Users & Groups" at bounding box center [80, 285] width 132 height 29
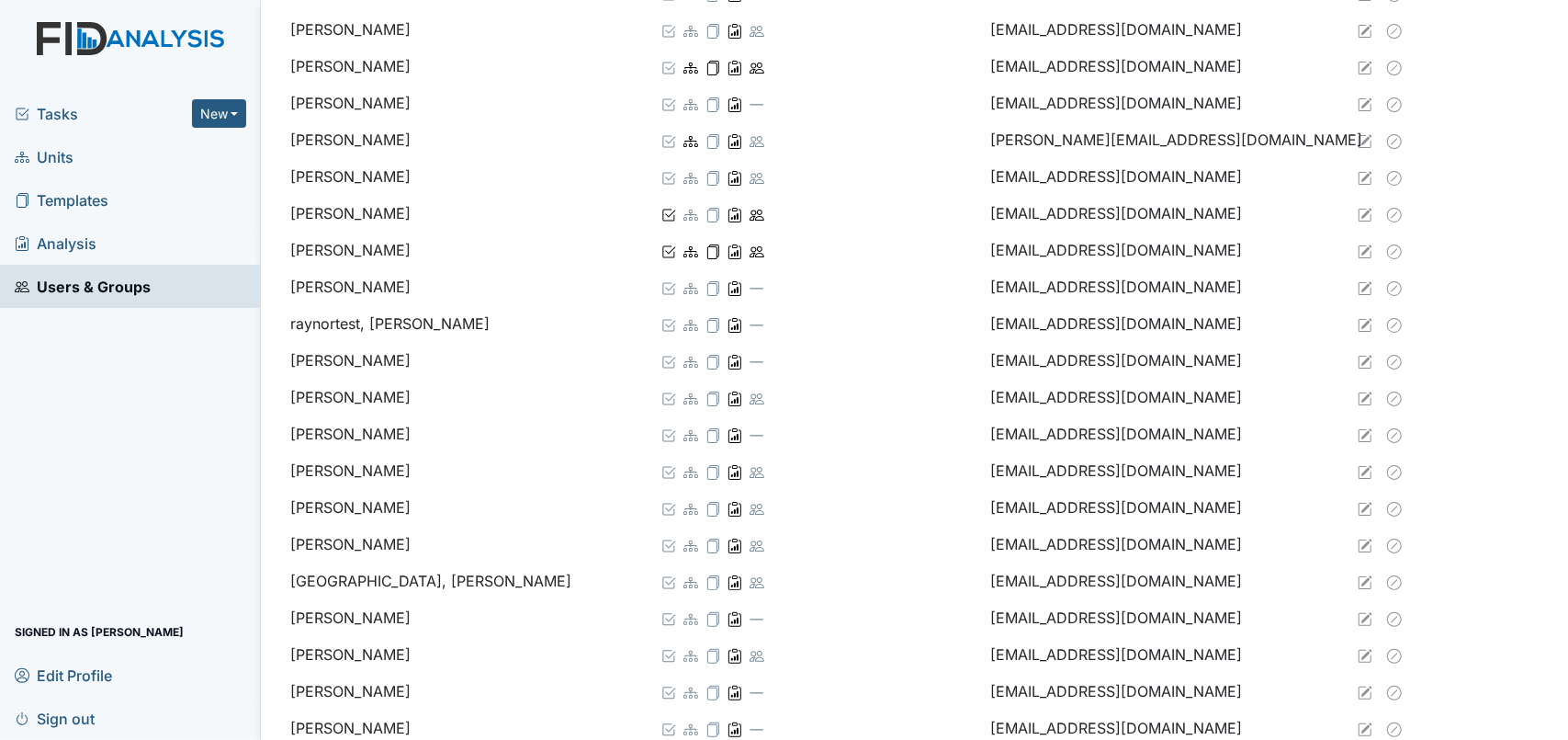
scroll to position [2486, 0]
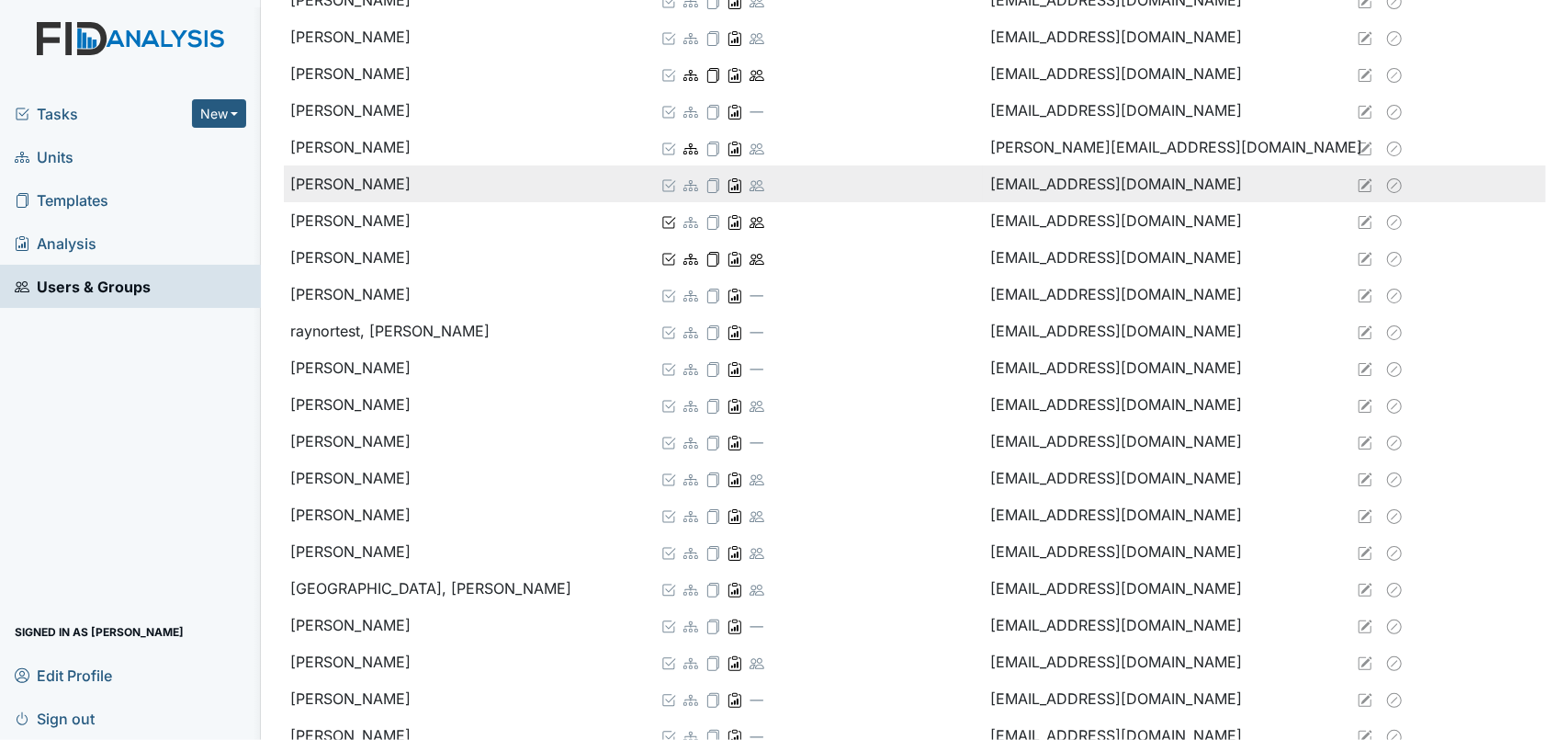
click at [469, 192] on td "Raynor, Sharon" at bounding box center [468, 184] width 368 height 37
click at [467, 192] on td "Raynor, Sharon" at bounding box center [468, 184] width 368 height 37
click at [465, 177] on td "Raynor, Sharon" at bounding box center [468, 184] width 368 height 37
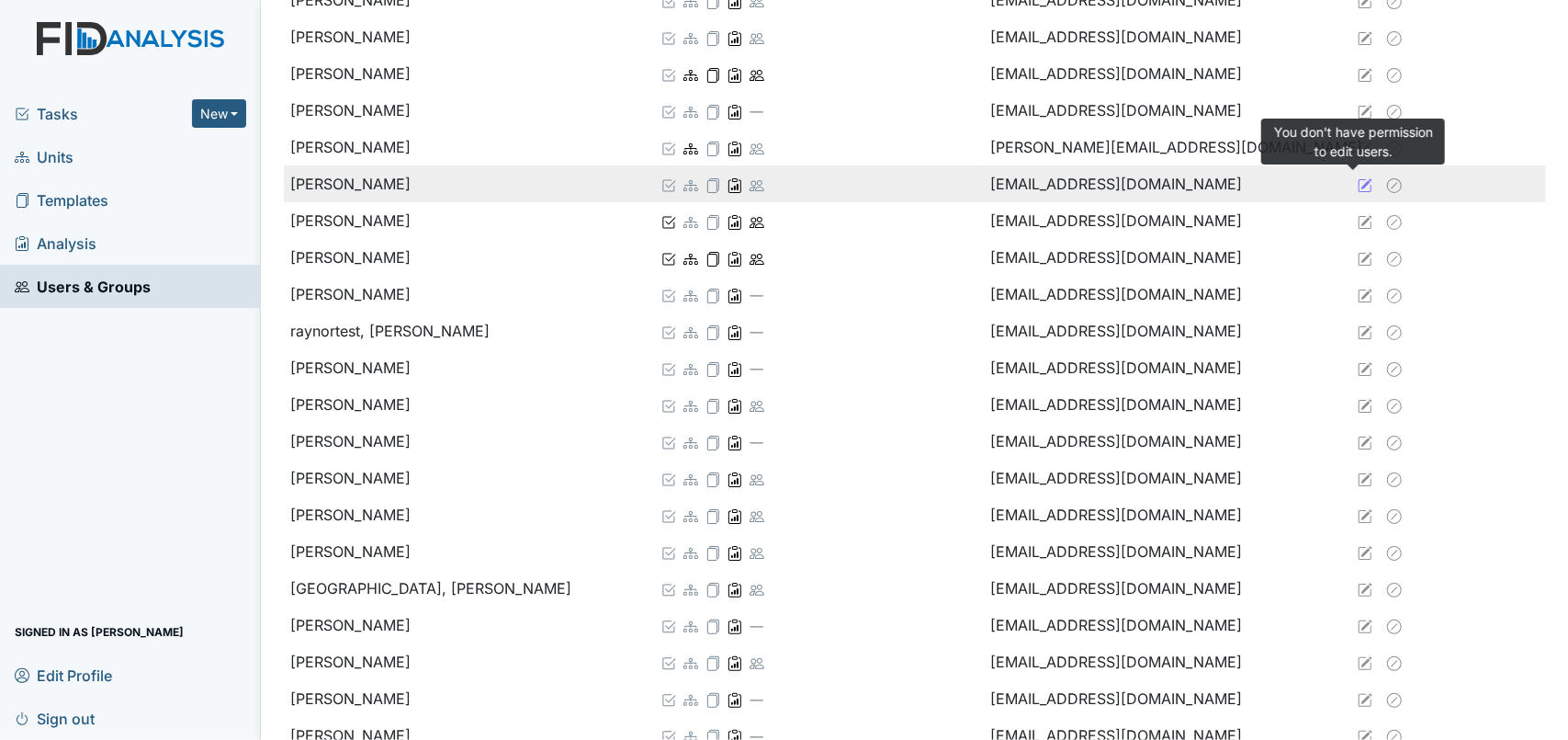
click at [1358, 179] on icon at bounding box center [1366, 186] width 15 height 15
click at [766, 177] on div at bounding box center [817, 184] width 318 height 22
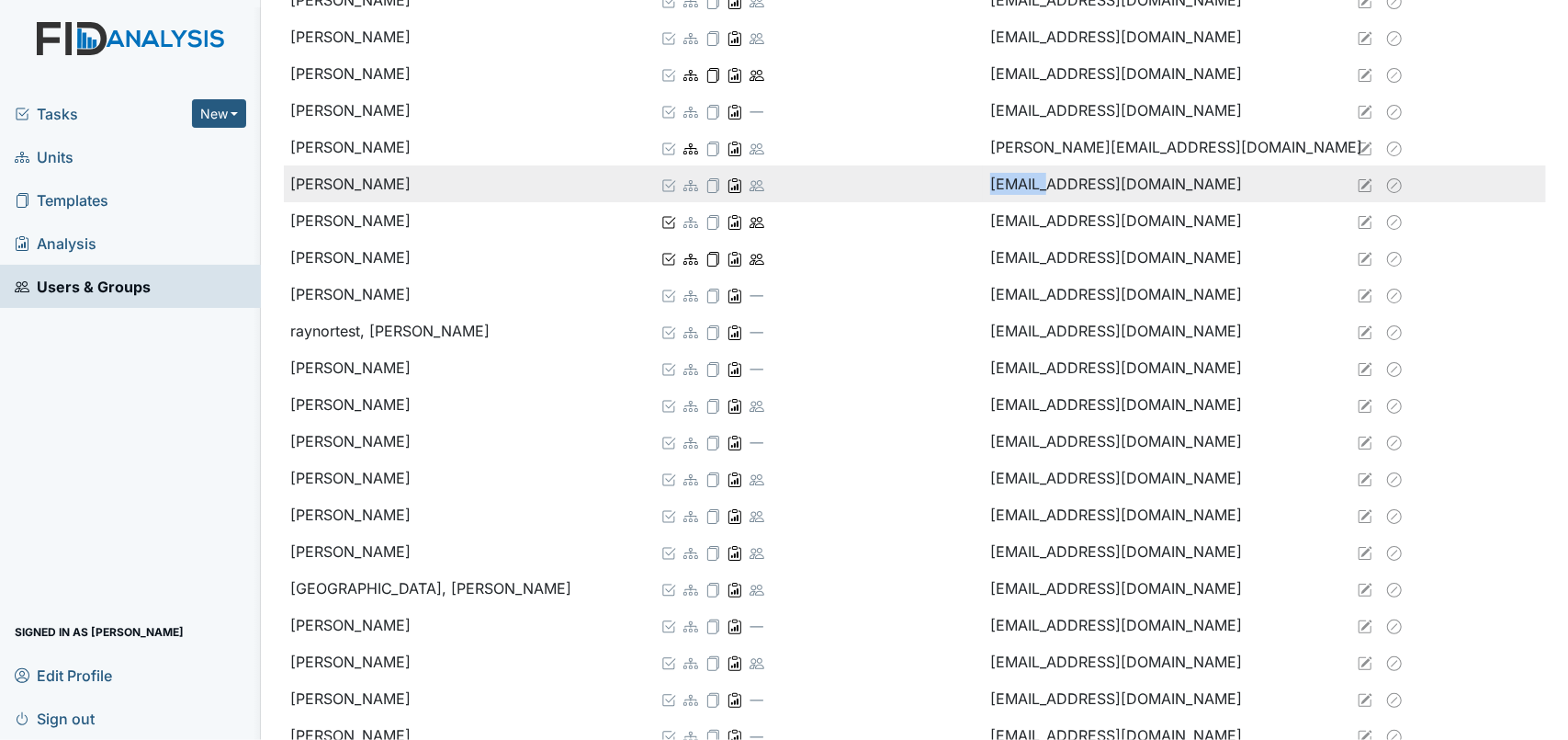
click at [766, 177] on div at bounding box center [817, 184] width 318 height 22
drag, startPoint x: 766, startPoint y: 177, endPoint x: 712, endPoint y: 180, distance: 54.1
click at [712, 180] on icon at bounding box center [713, 186] width 15 height 15
click at [734, 184] on icon at bounding box center [735, 187] width 7 height 6
click at [759, 187] on icon at bounding box center [757, 186] width 15 height 15
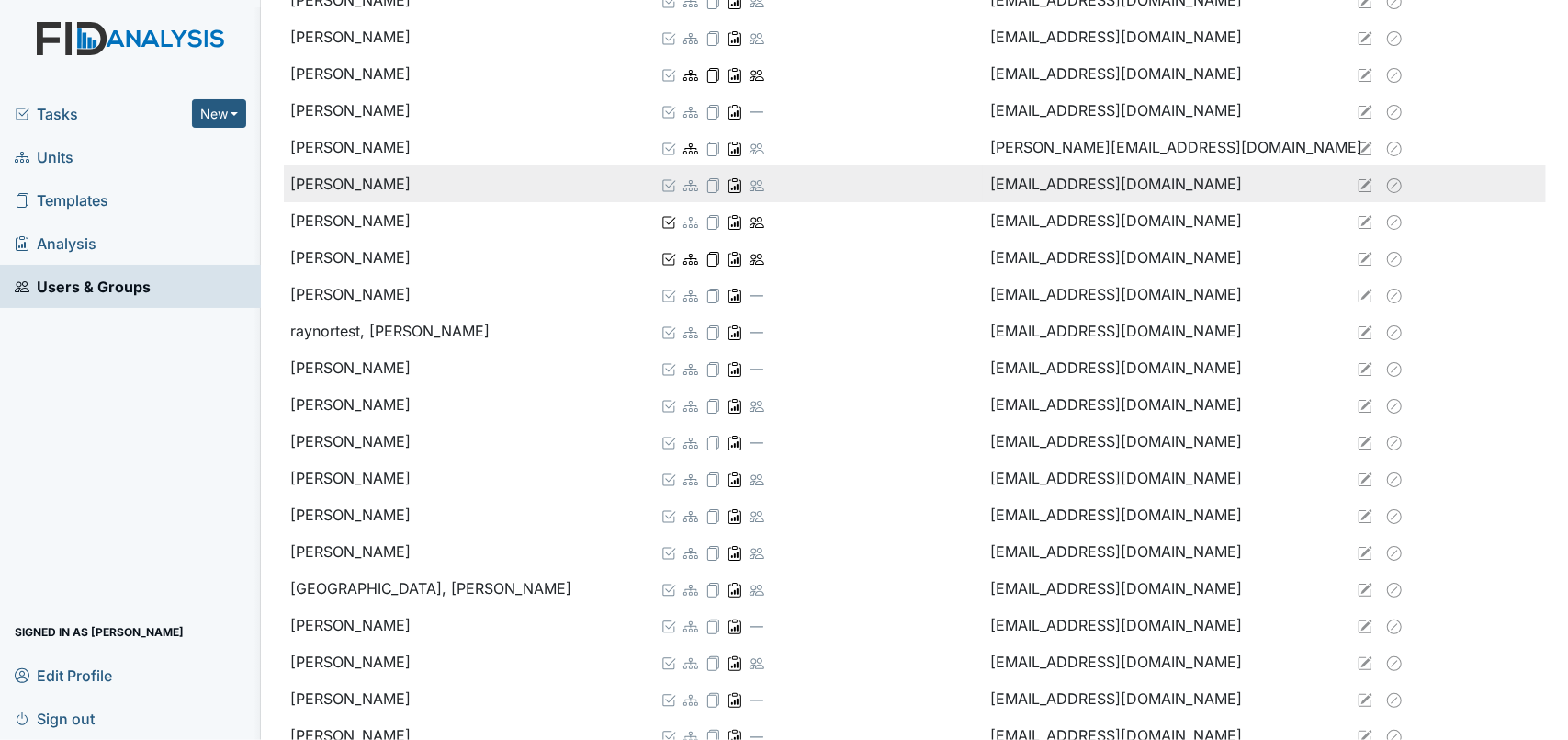
click at [663, 181] on icon at bounding box center [669, 186] width 15 height 15
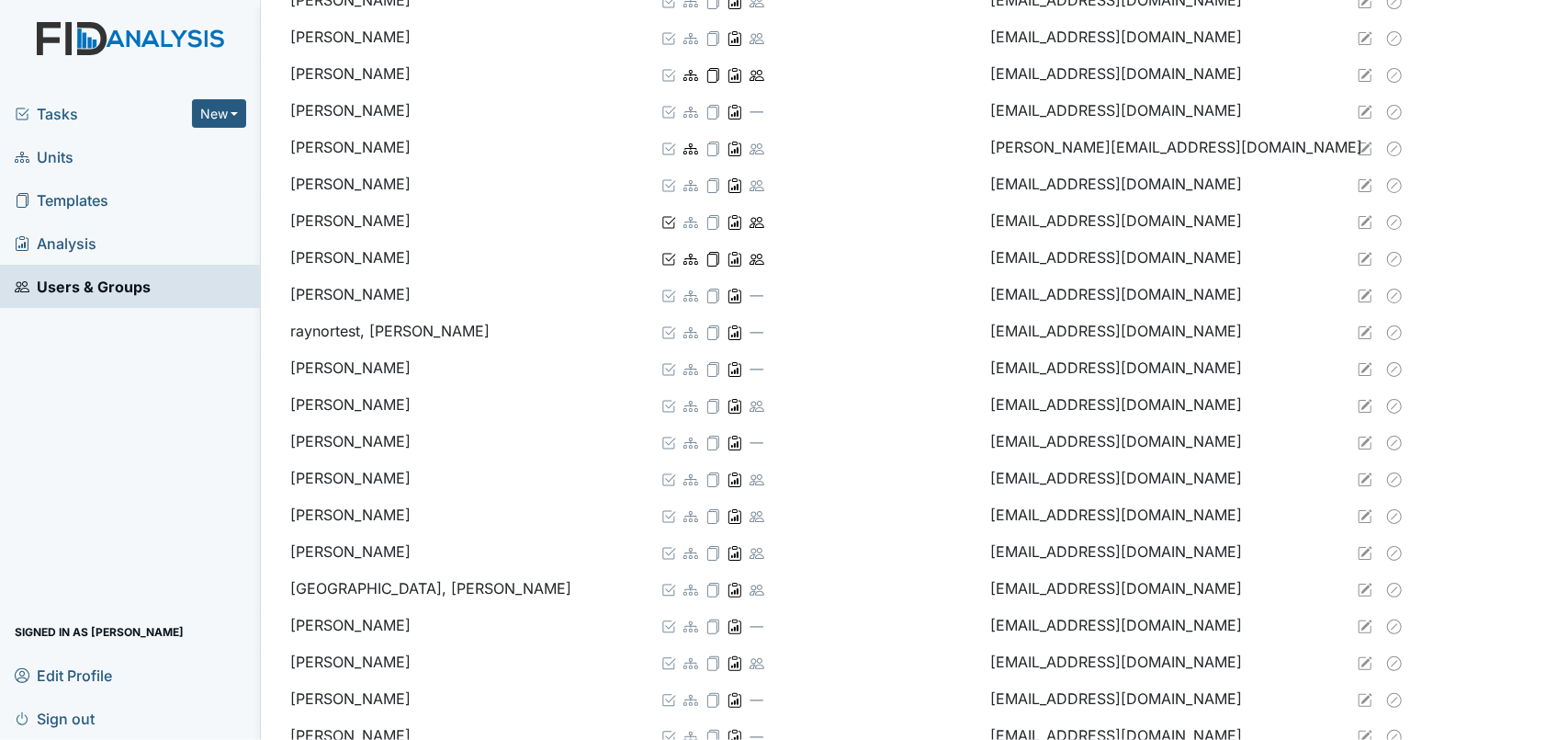
click at [87, 200] on span "Templates" at bounding box center [61, 200] width 93 height 29
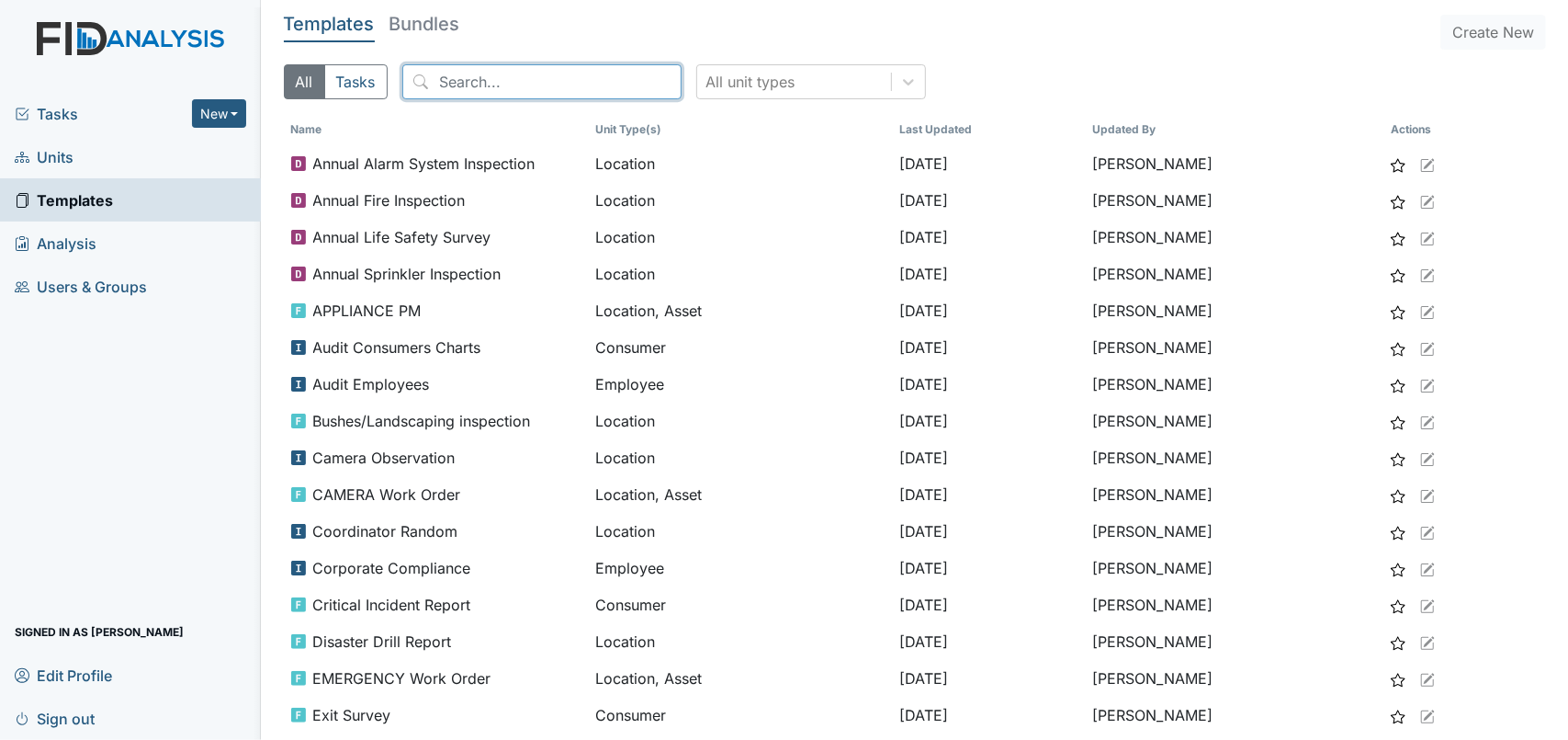
click at [439, 82] on input "search" at bounding box center [542, 82] width 279 height 35
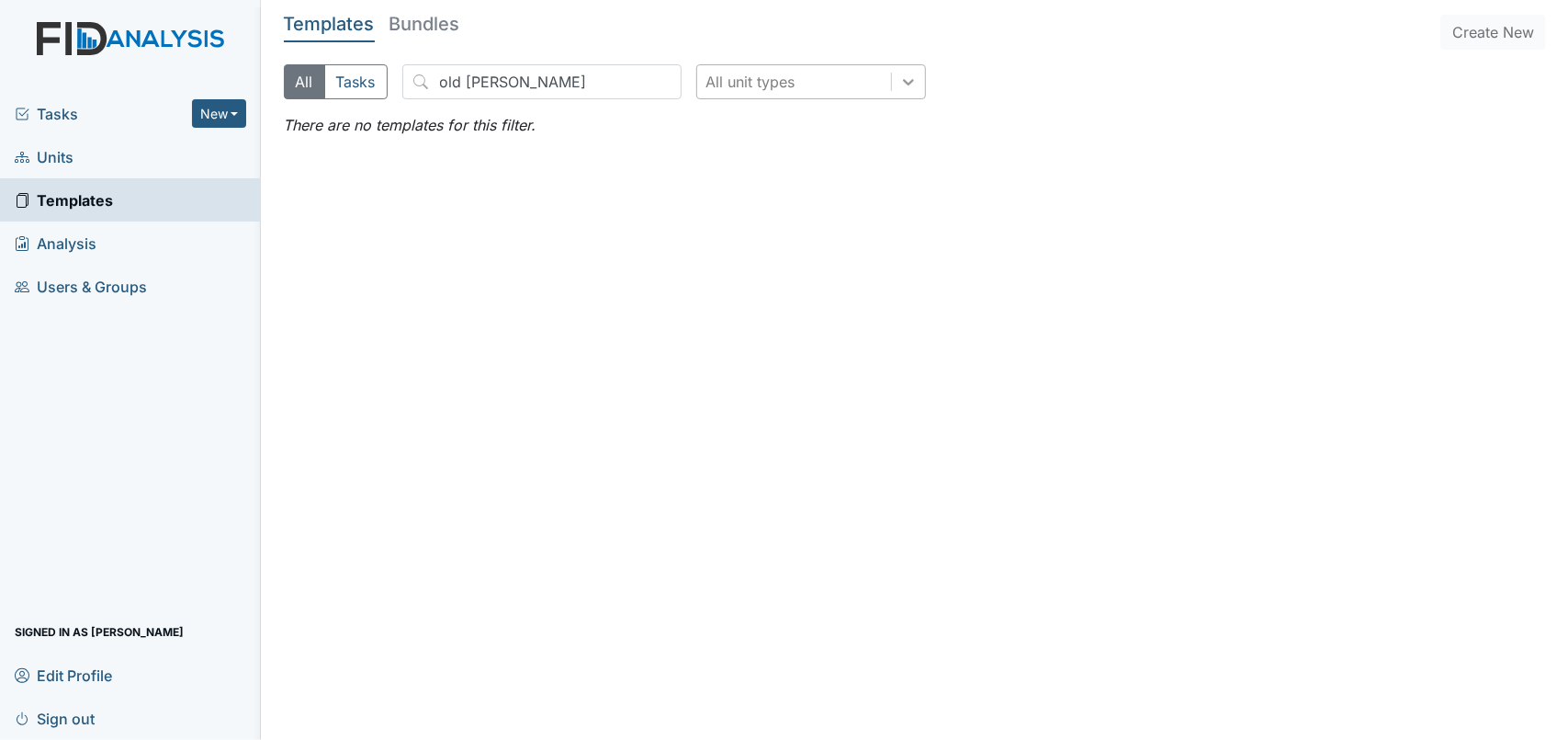
click at [904, 82] on icon at bounding box center [909, 82] width 11 height 6
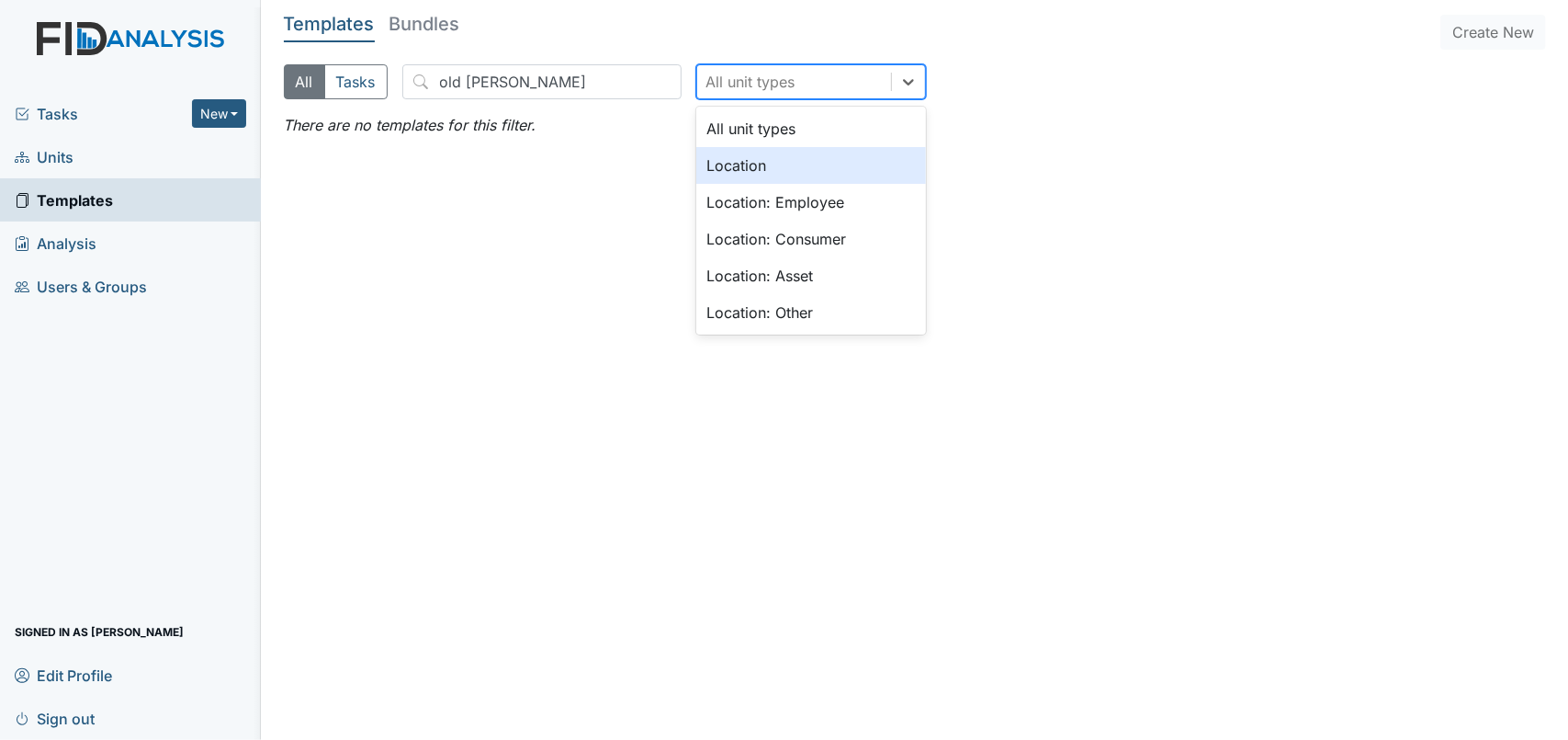
click at [704, 167] on div "Location" at bounding box center [811, 165] width 230 height 37
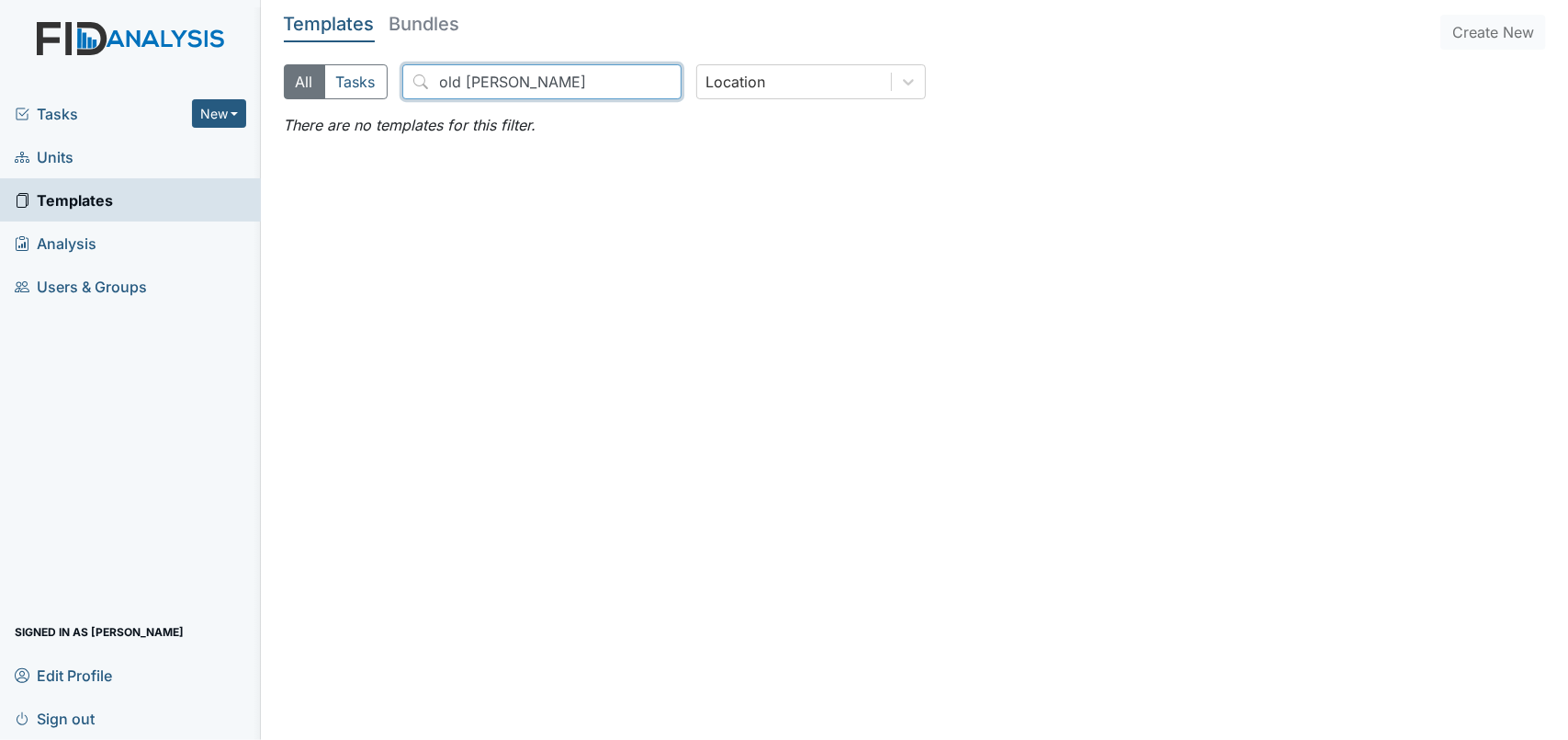
click at [544, 93] on input "old roper" at bounding box center [542, 82] width 279 height 35
type input "old roper road"
click at [900, 80] on icon at bounding box center [909, 82] width 18 height 18
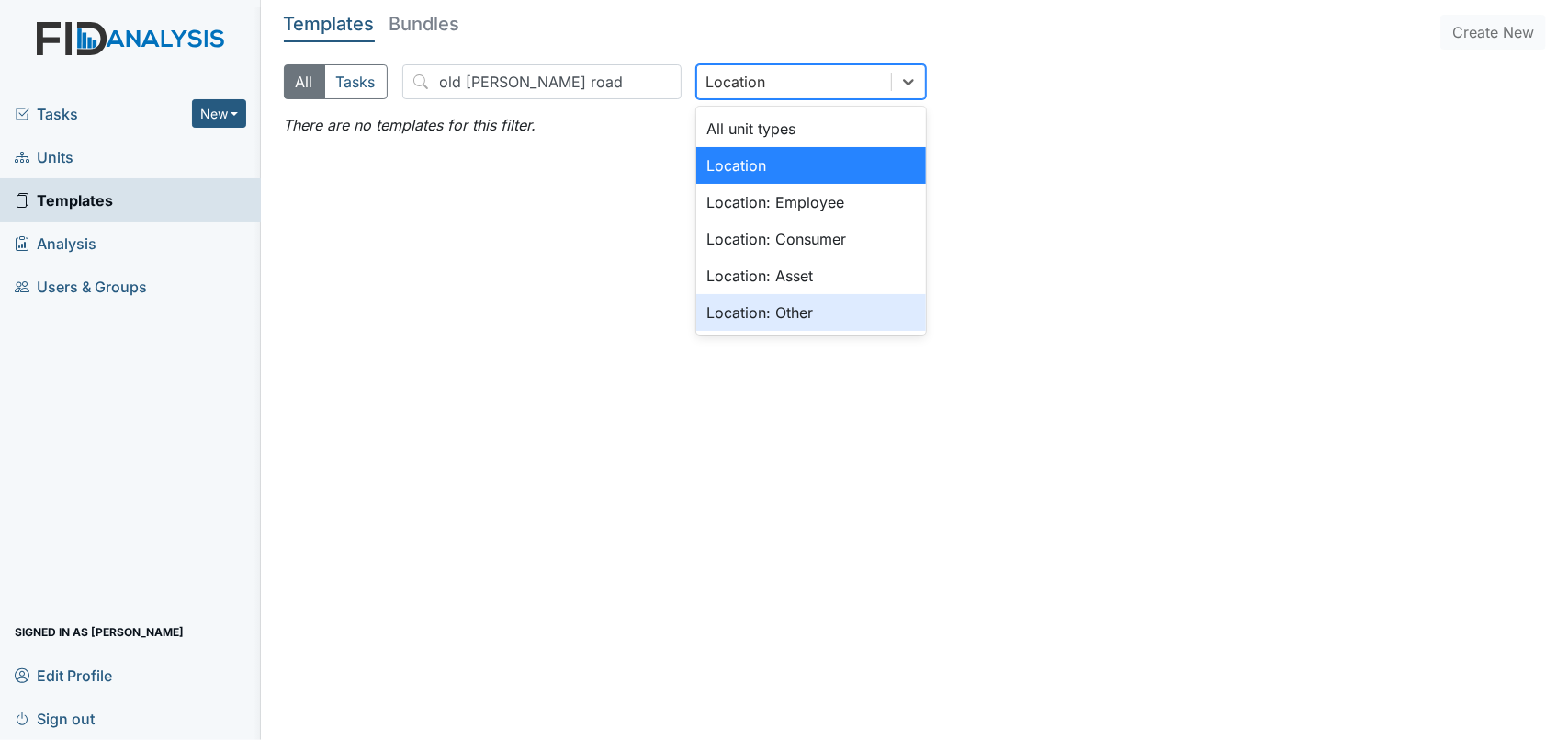
click at [783, 315] on div "Location: Other" at bounding box center [811, 312] width 230 height 37
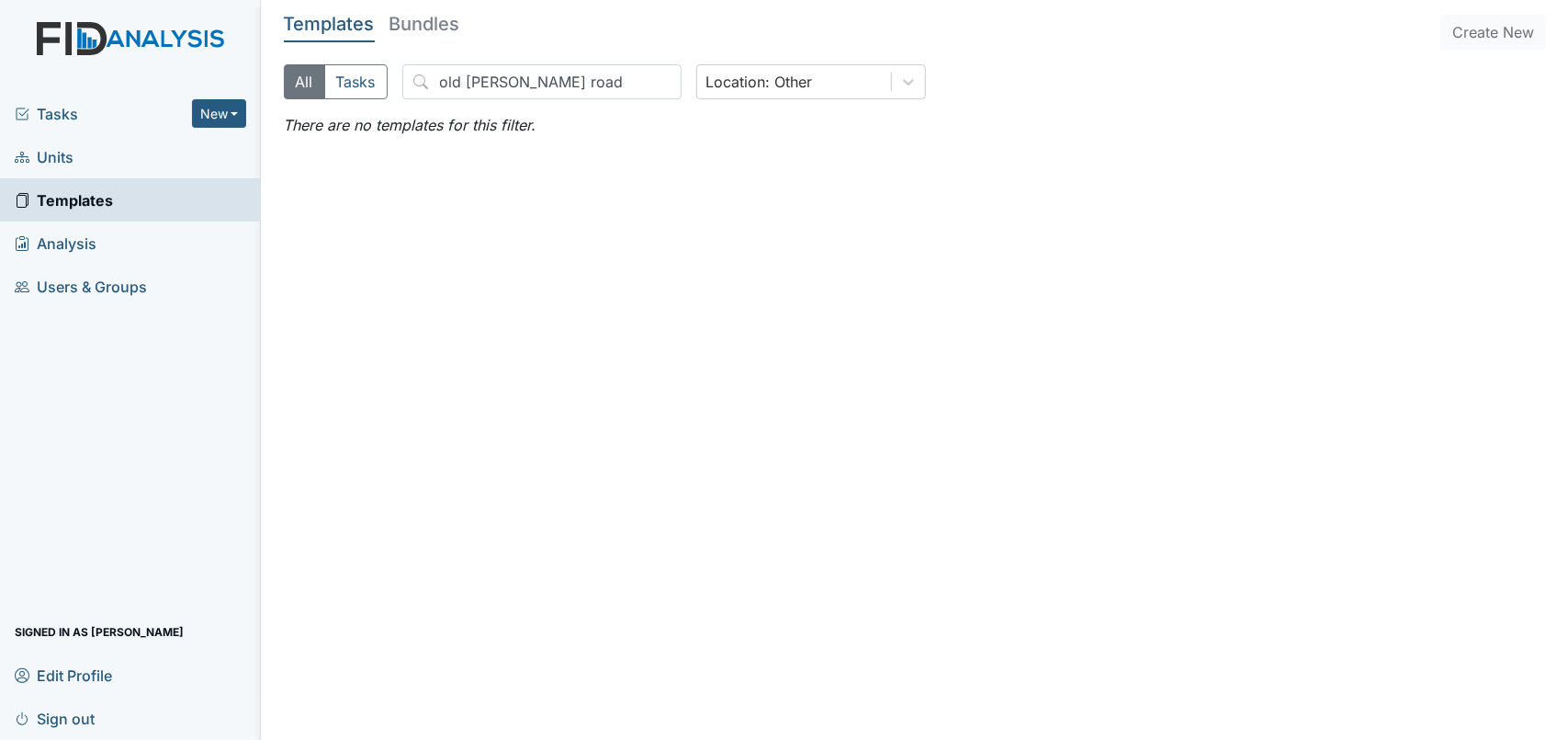
click at [310, 87] on button "All" at bounding box center [304, 82] width 42 height 35
click at [421, 19] on h5 "Bundles" at bounding box center [425, 24] width 71 height 18
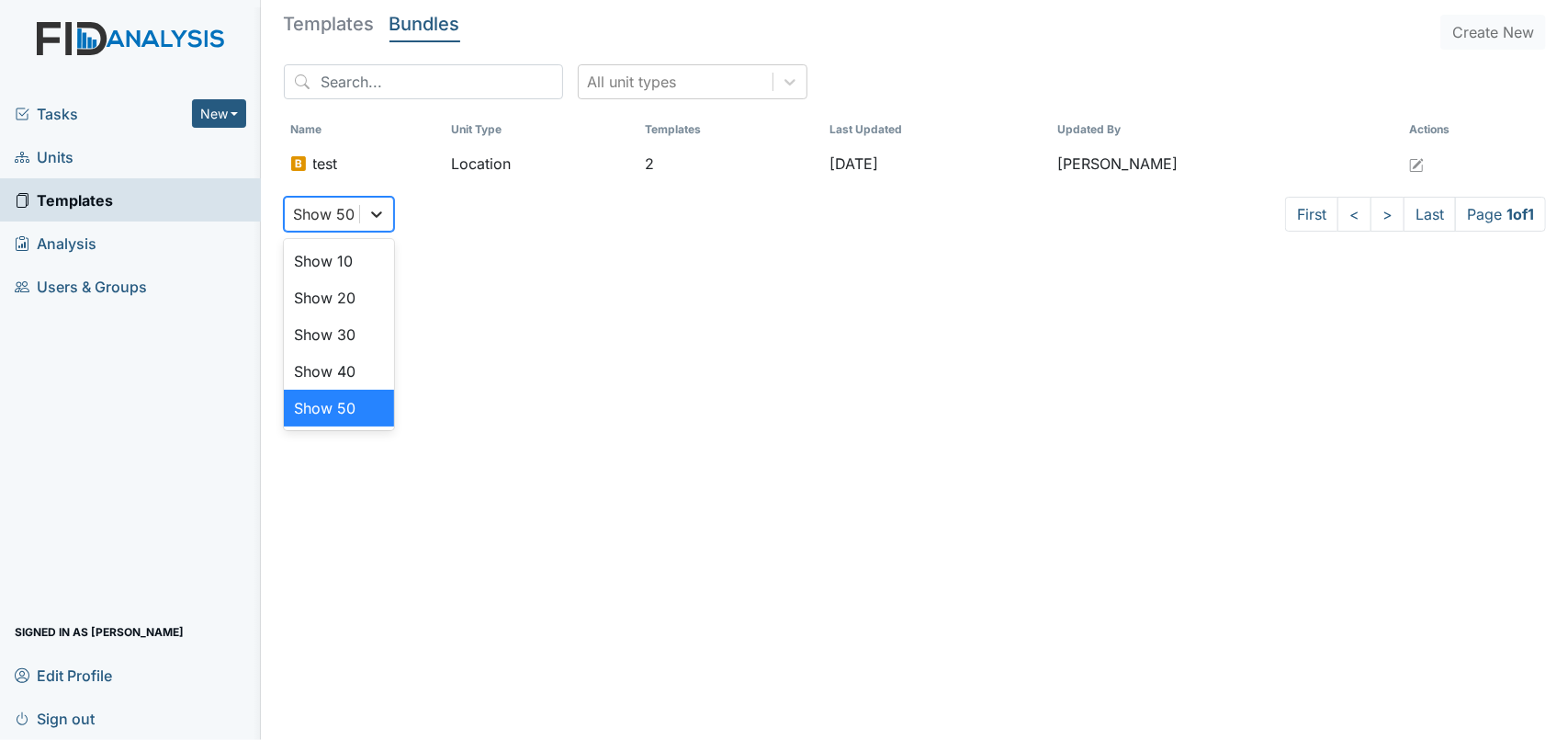
click at [368, 213] on icon at bounding box center [377, 214] width 18 height 18
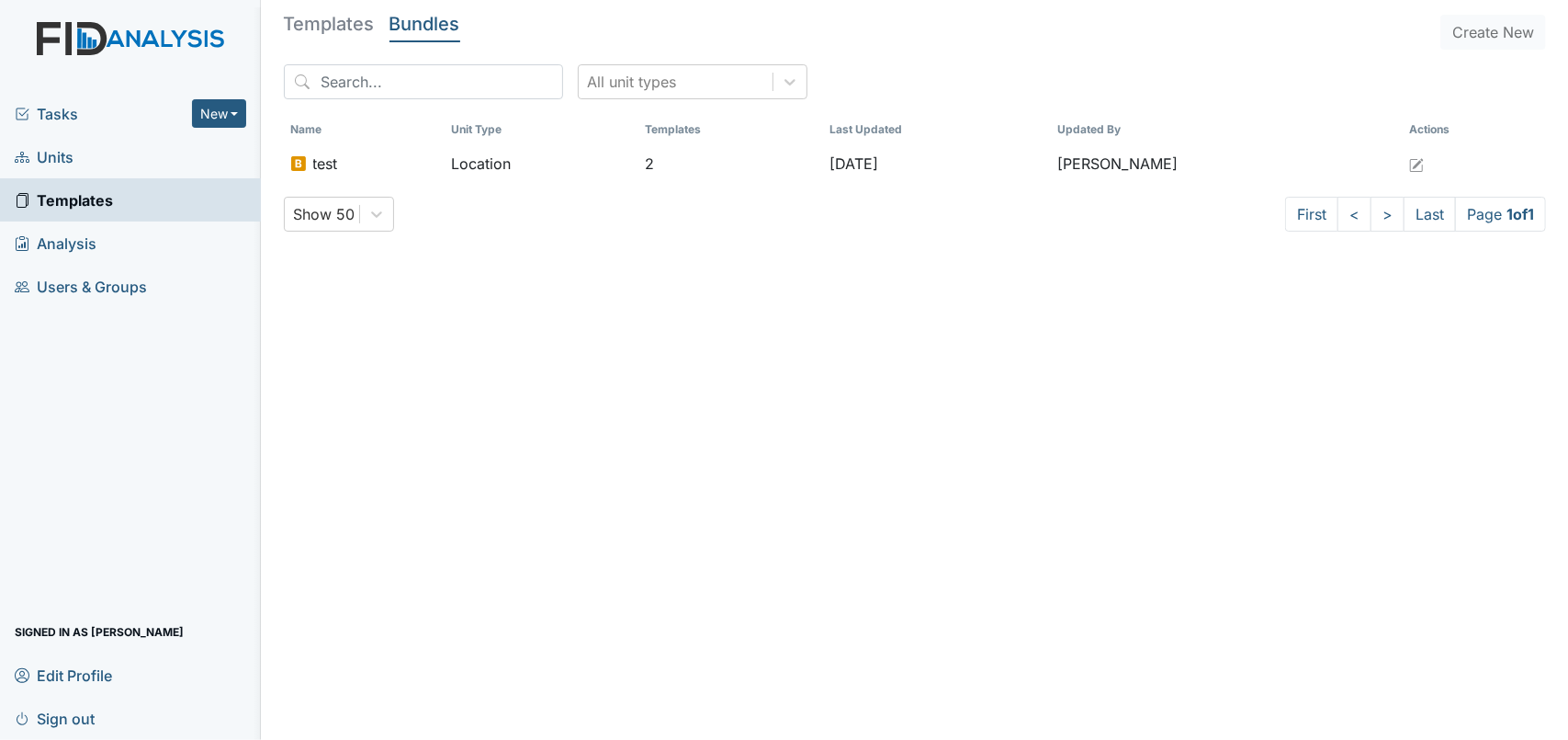
click at [47, 159] on span "Units" at bounding box center [44, 156] width 59 height 29
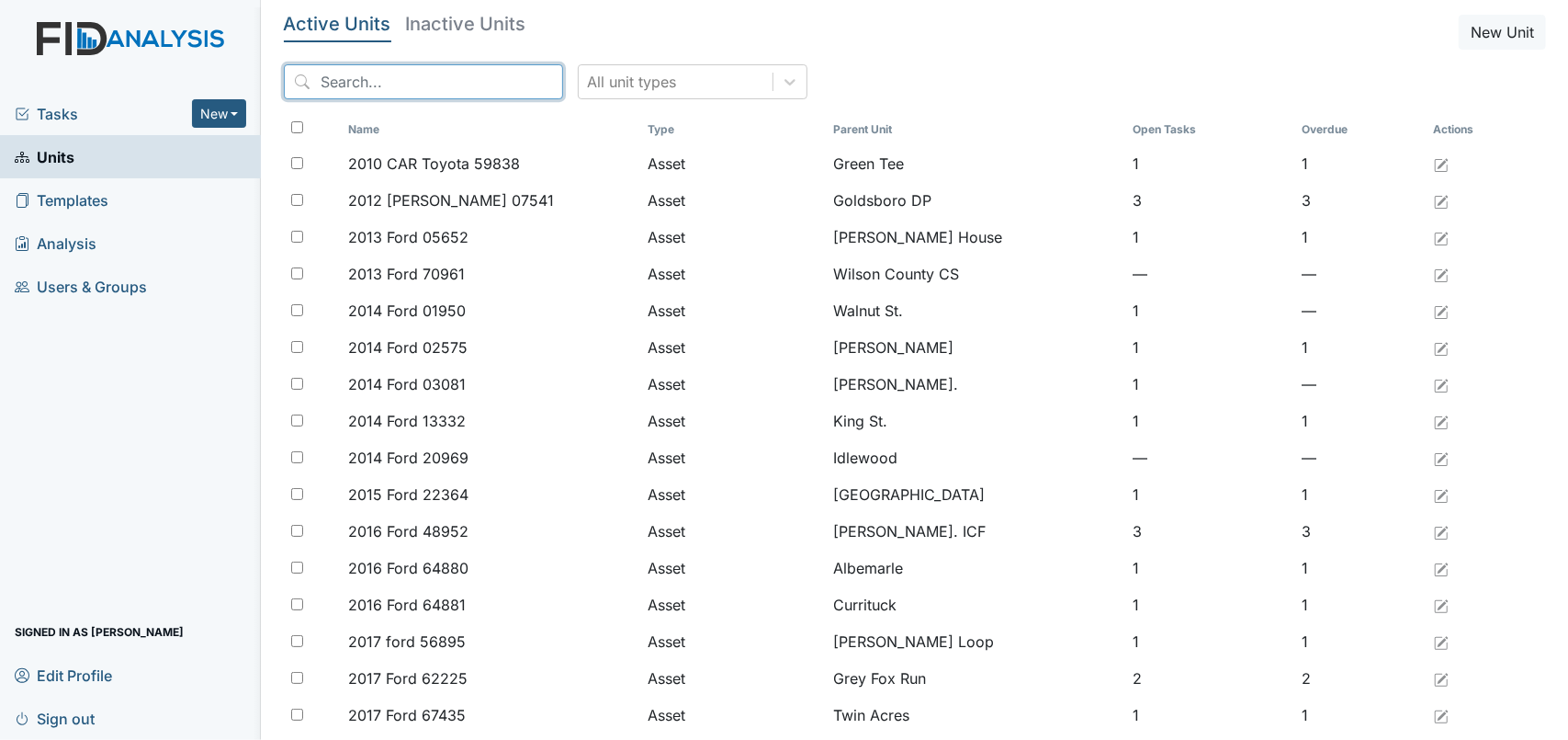
click at [331, 76] on input "search" at bounding box center [423, 82] width 279 height 35
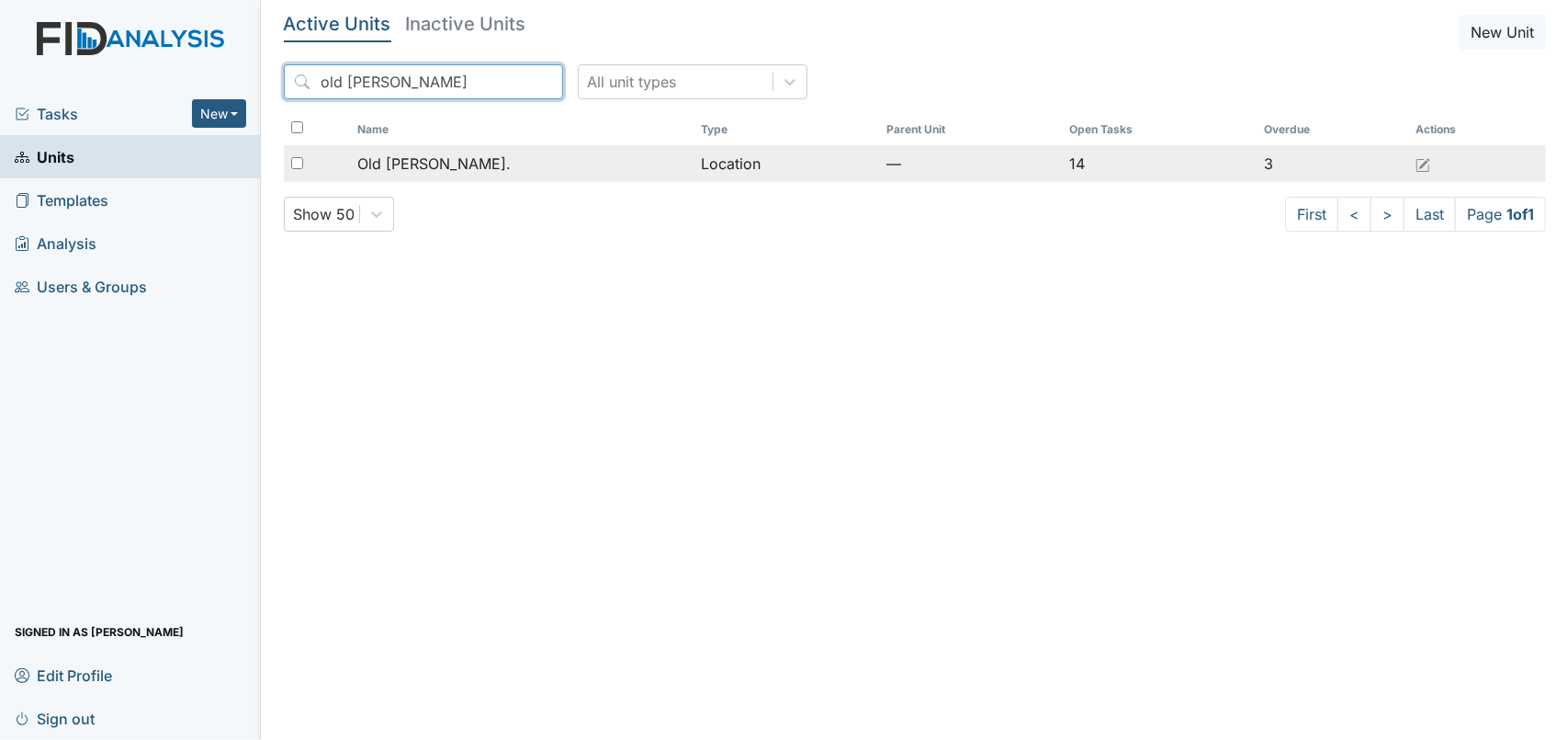
type input "old [PERSON_NAME]"
click at [620, 171] on div "Old [PERSON_NAME]." at bounding box center [522, 164] width 329 height 22
